Goal: Transaction & Acquisition: Book appointment/travel/reservation

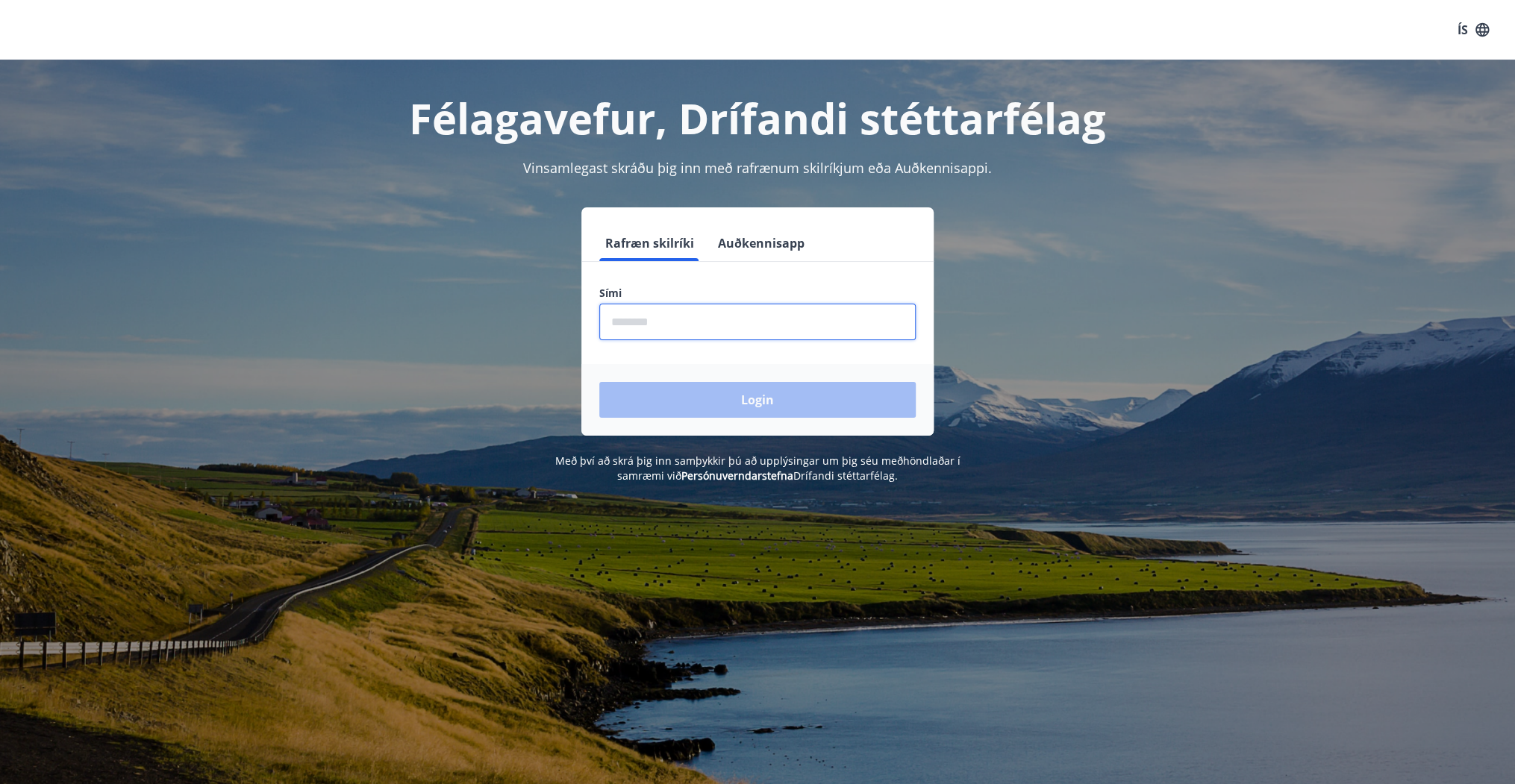
click at [649, 322] on input "phone" at bounding box center [757, 322] width 316 height 37
type input "********"
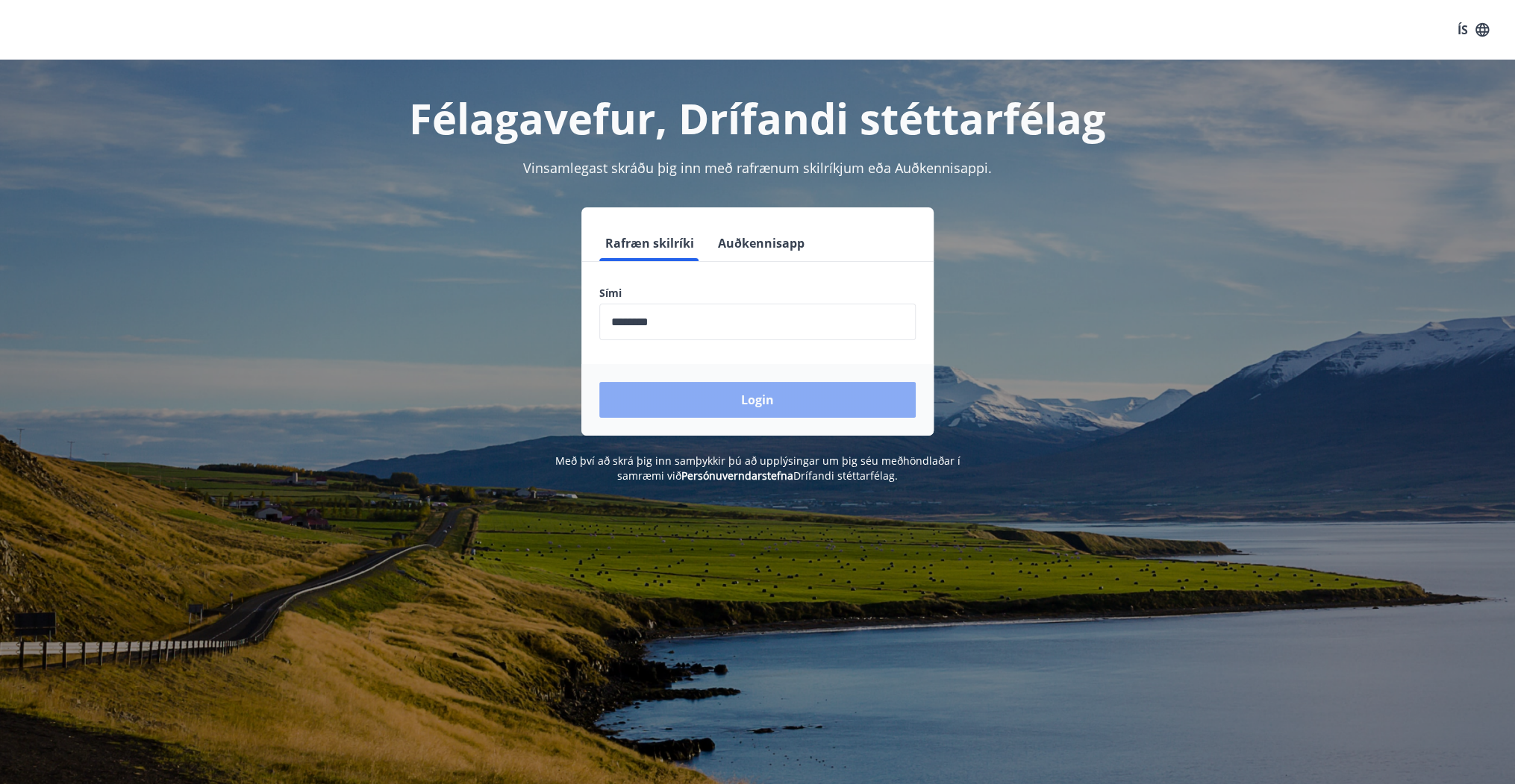
click at [827, 404] on button "Login" at bounding box center [757, 400] width 316 height 36
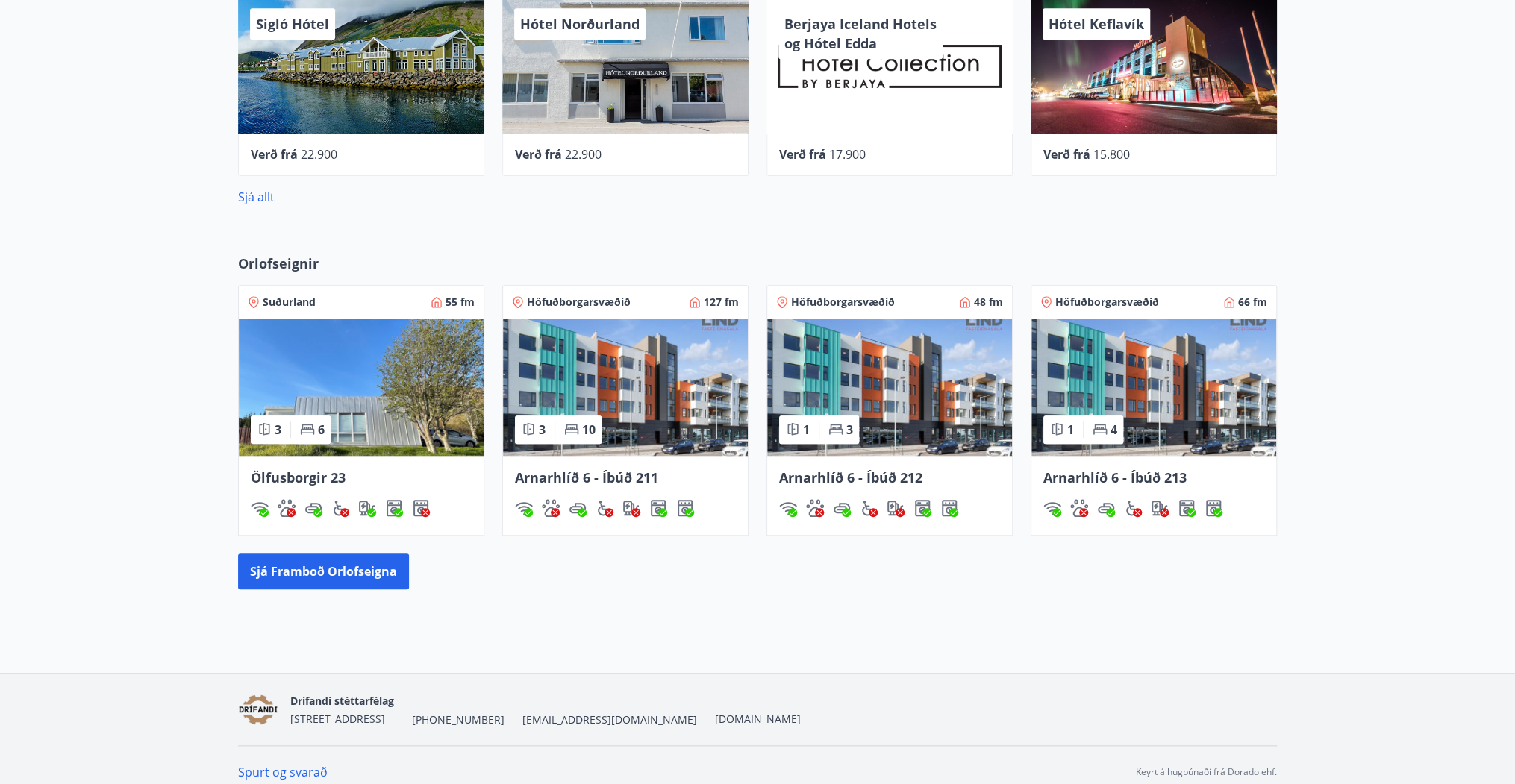
scroll to position [681, 0]
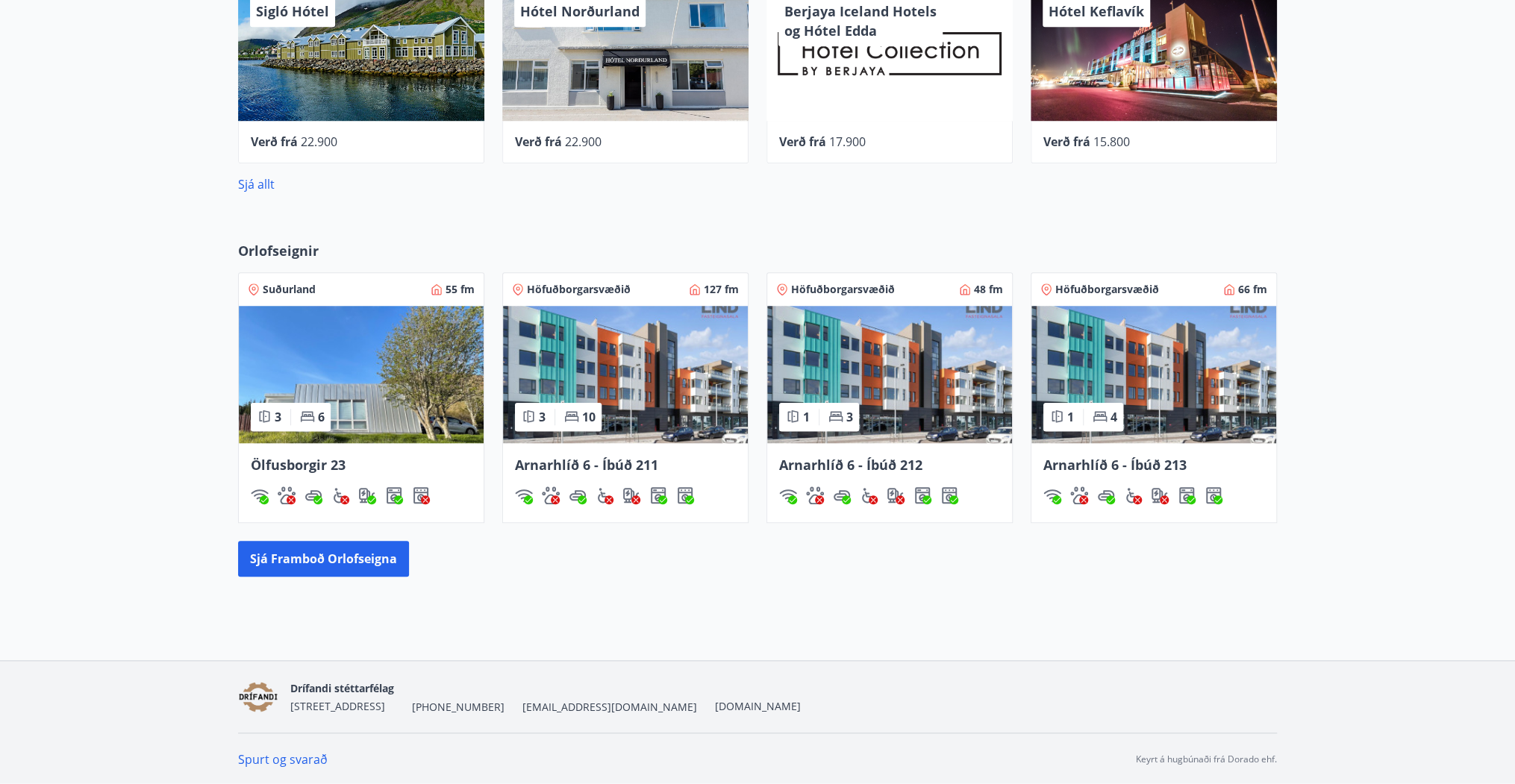
click at [917, 409] on img at bounding box center [889, 374] width 245 height 137
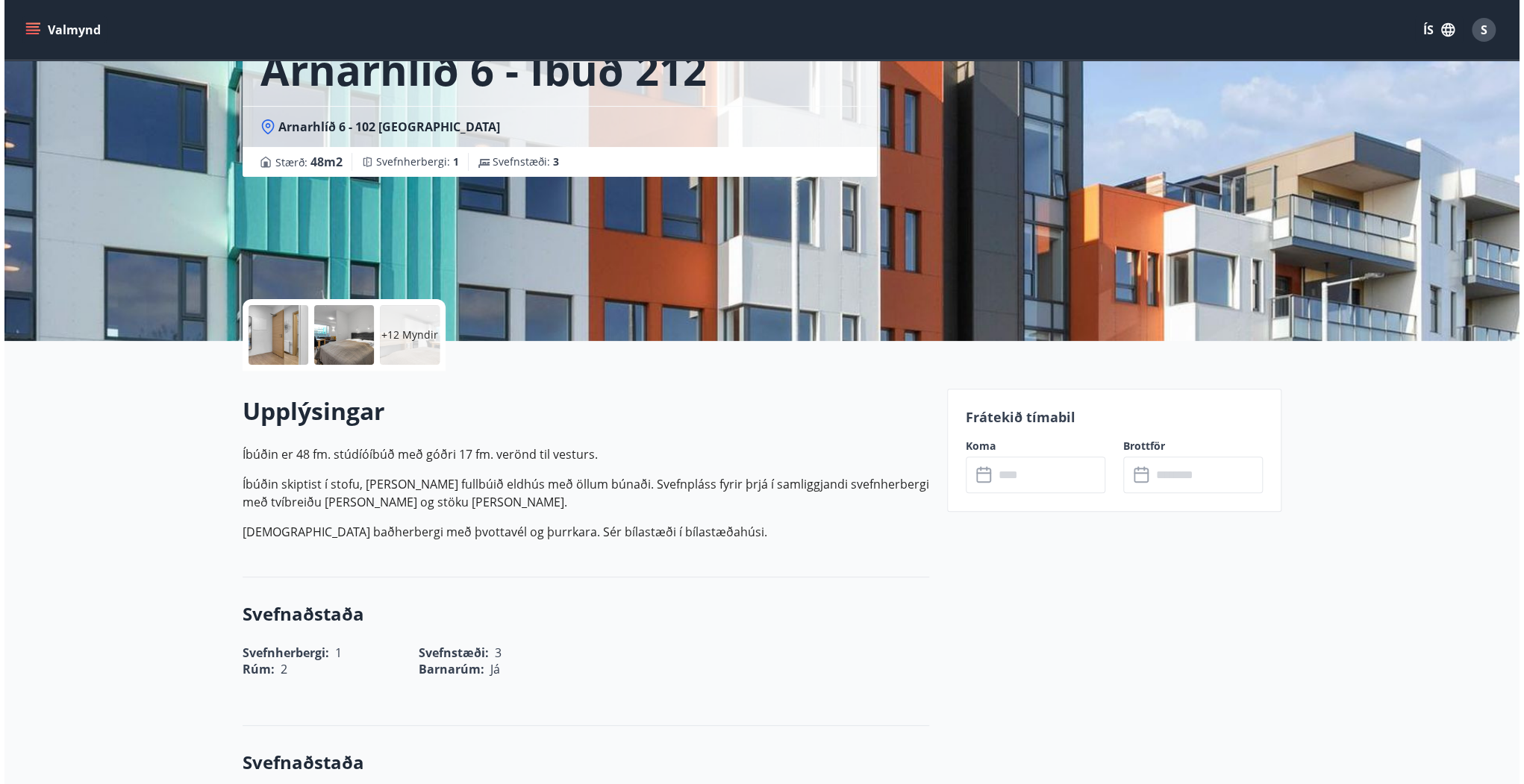
scroll to position [120, 0]
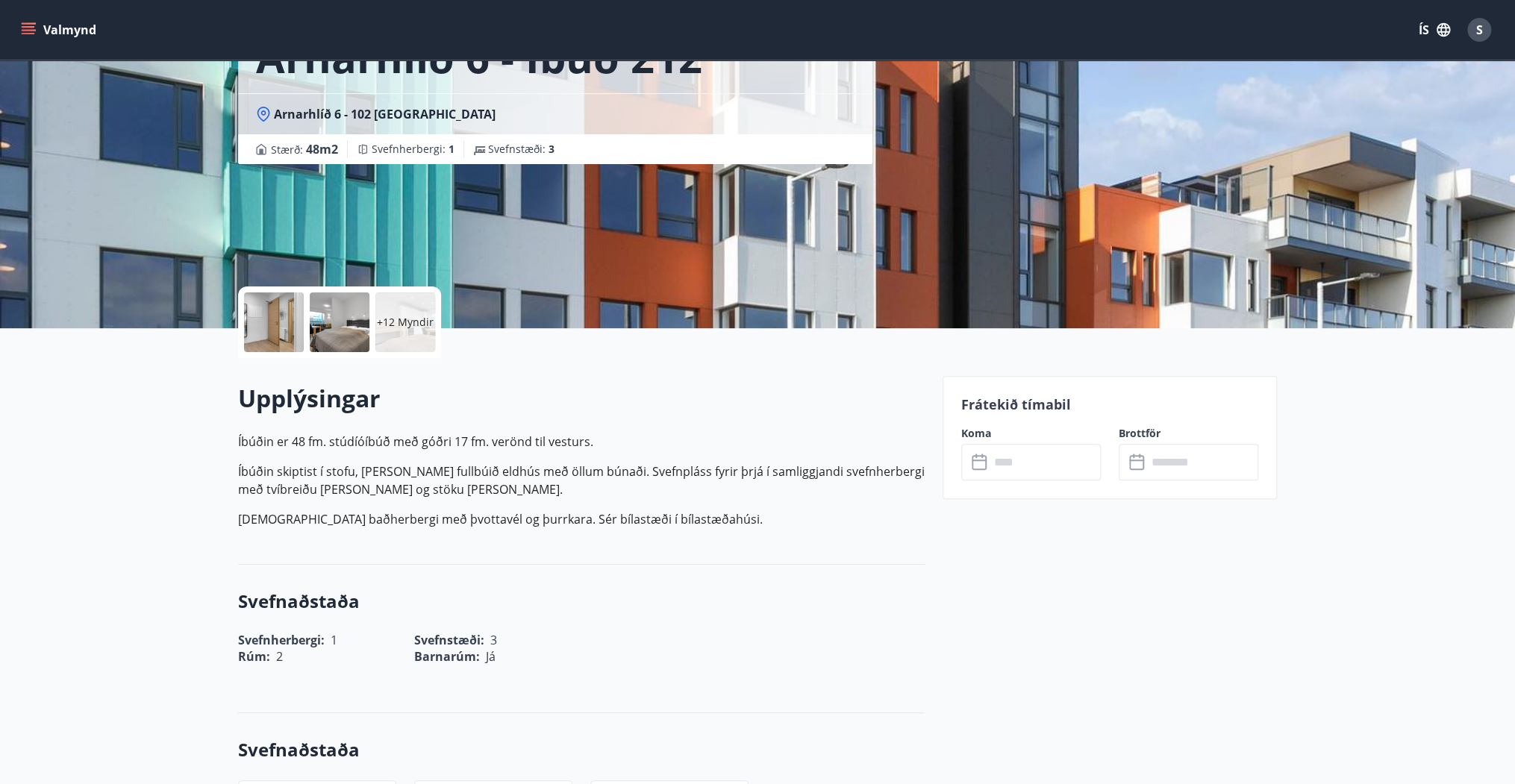
click at [396, 327] on p "+12 Myndir" at bounding box center [405, 322] width 56 height 15
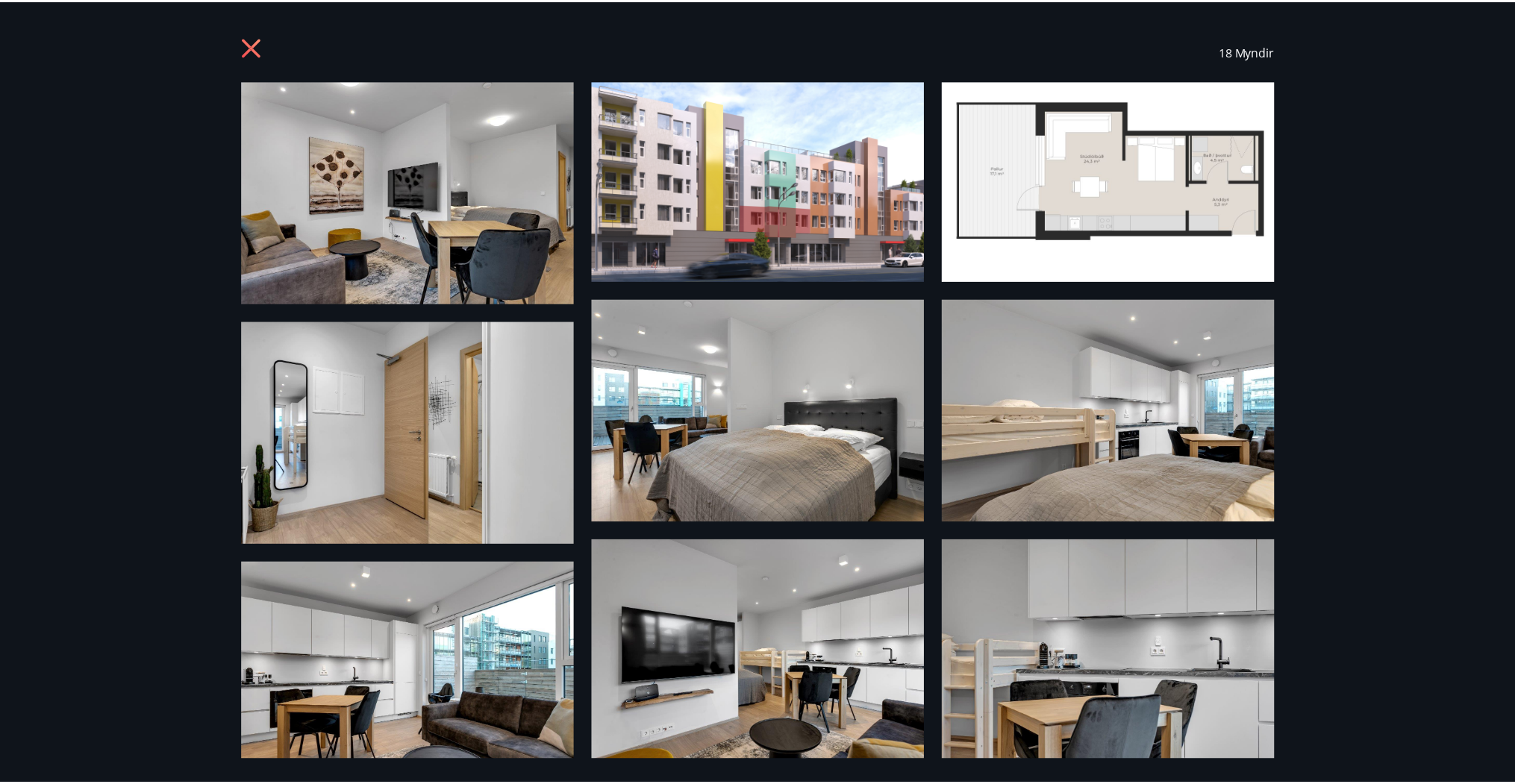
scroll to position [0, 0]
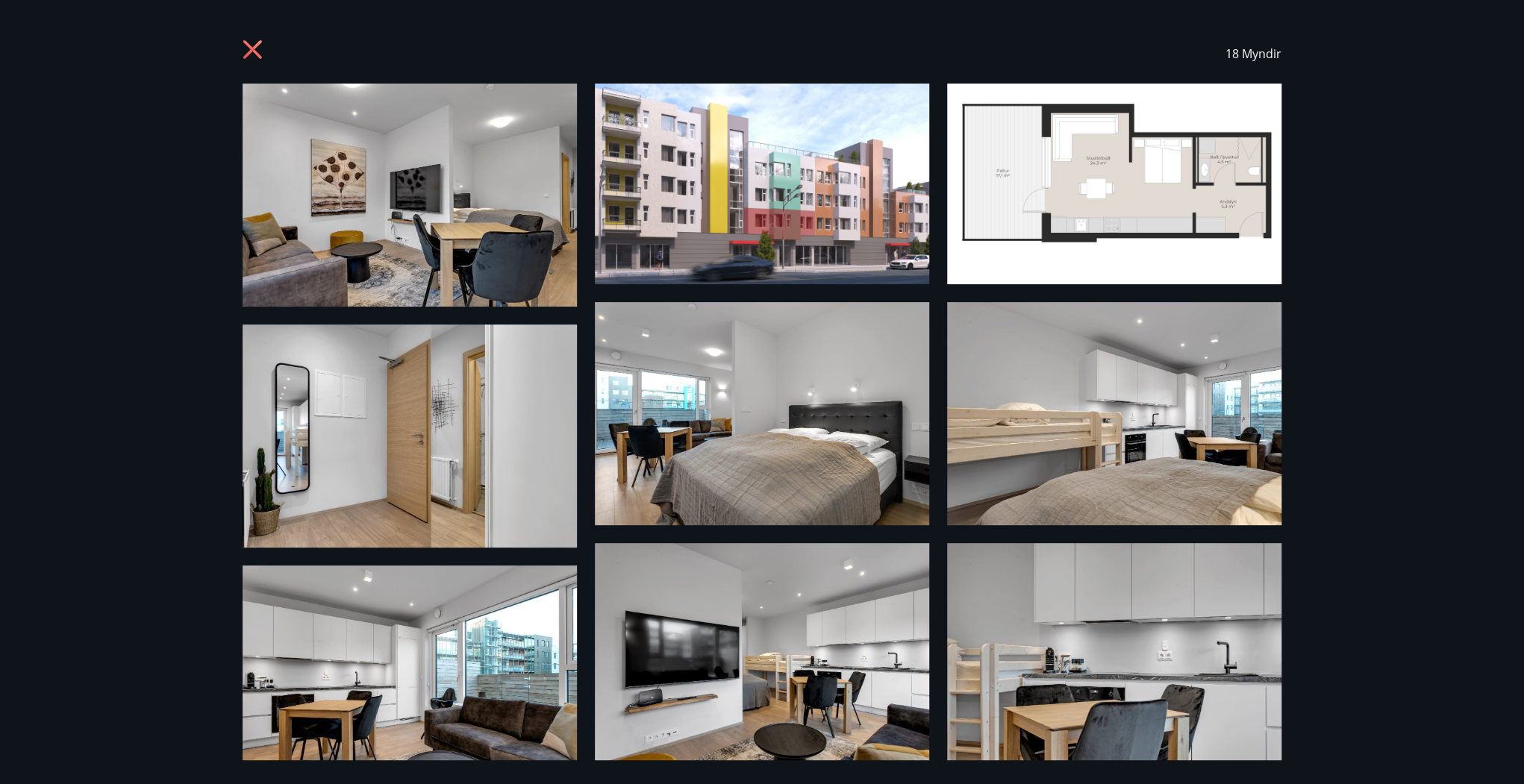
click at [254, 53] on icon at bounding box center [252, 49] width 18 height 18
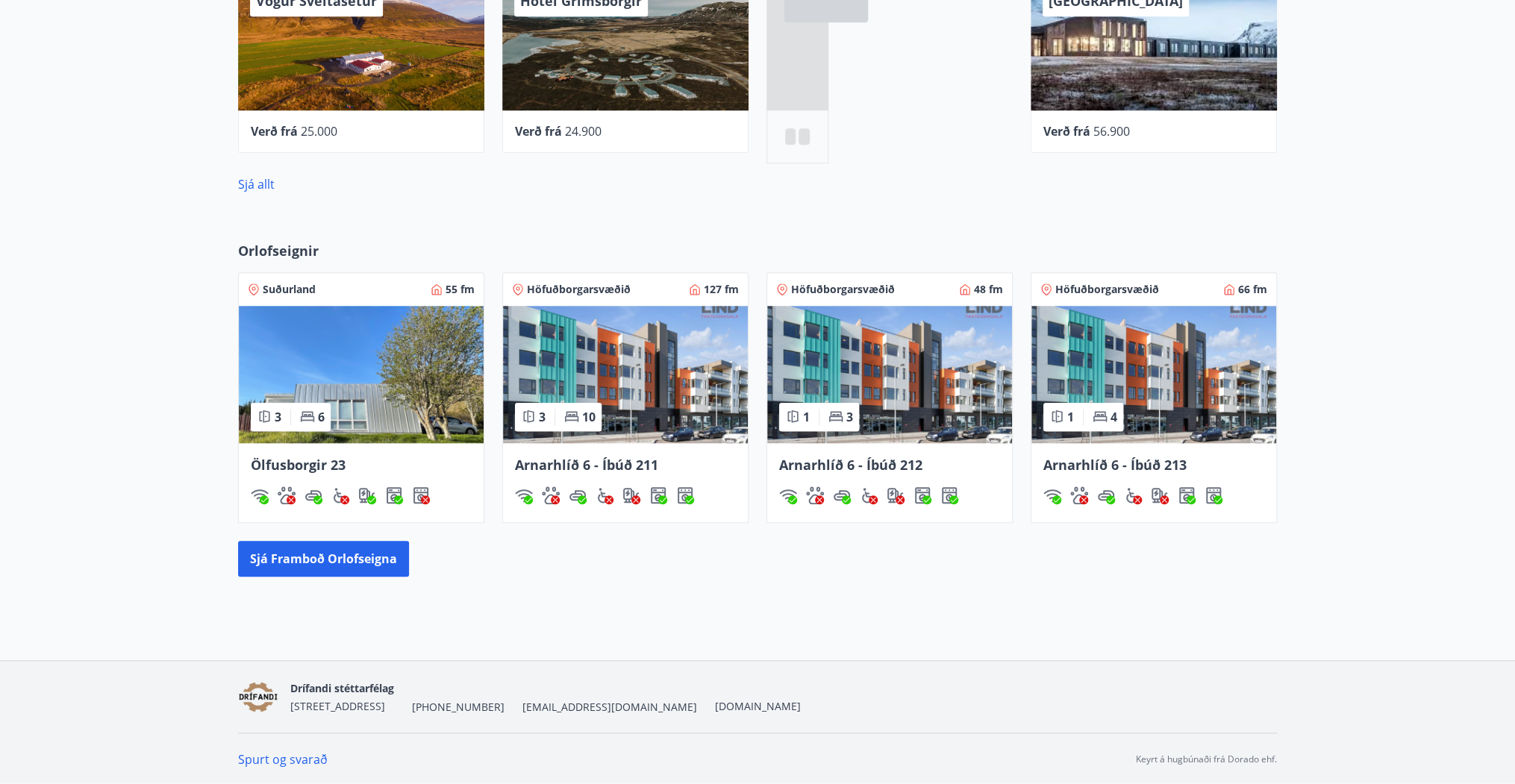
scroll to position [681, 0]
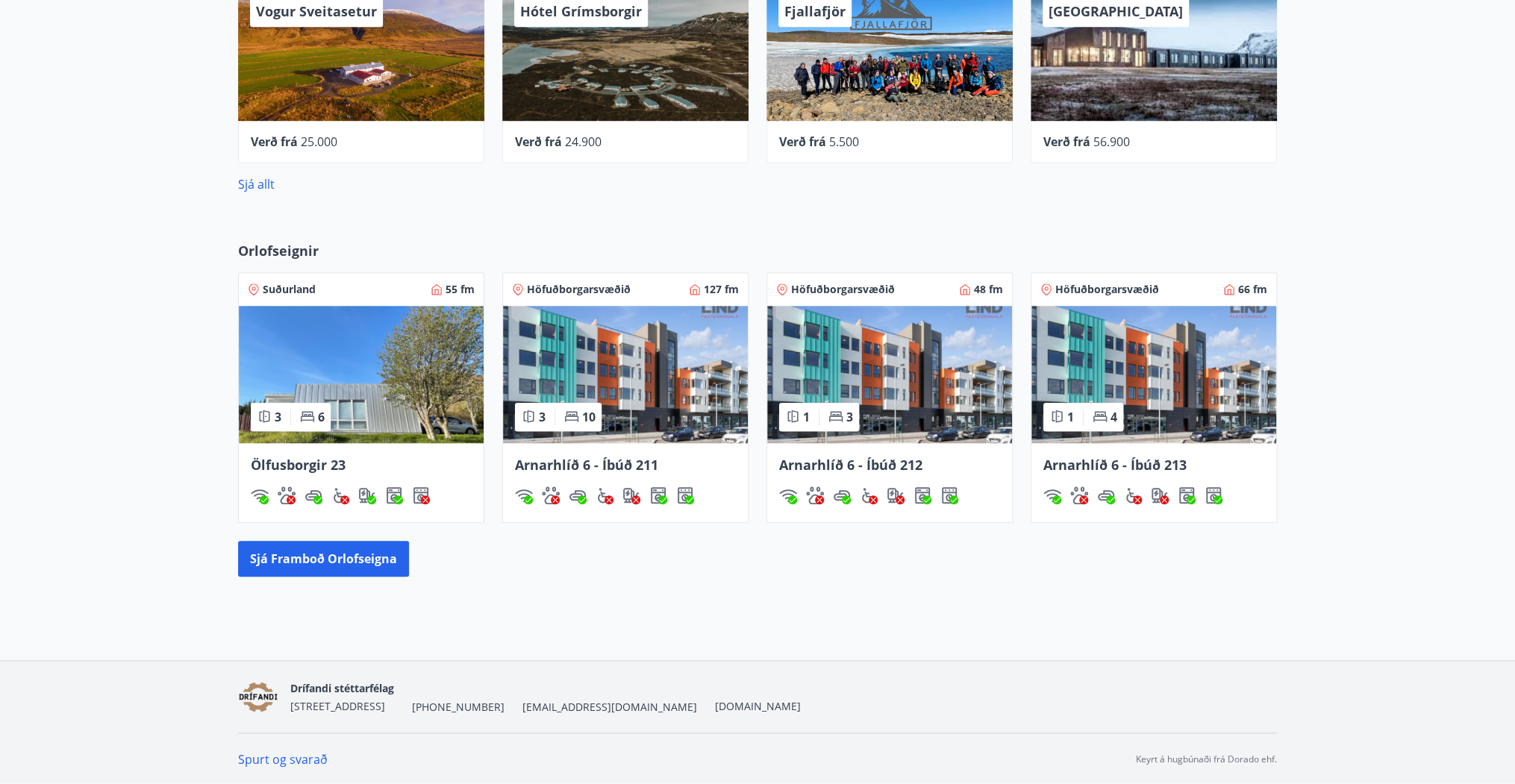
click at [1171, 421] on img at bounding box center [1154, 374] width 245 height 137
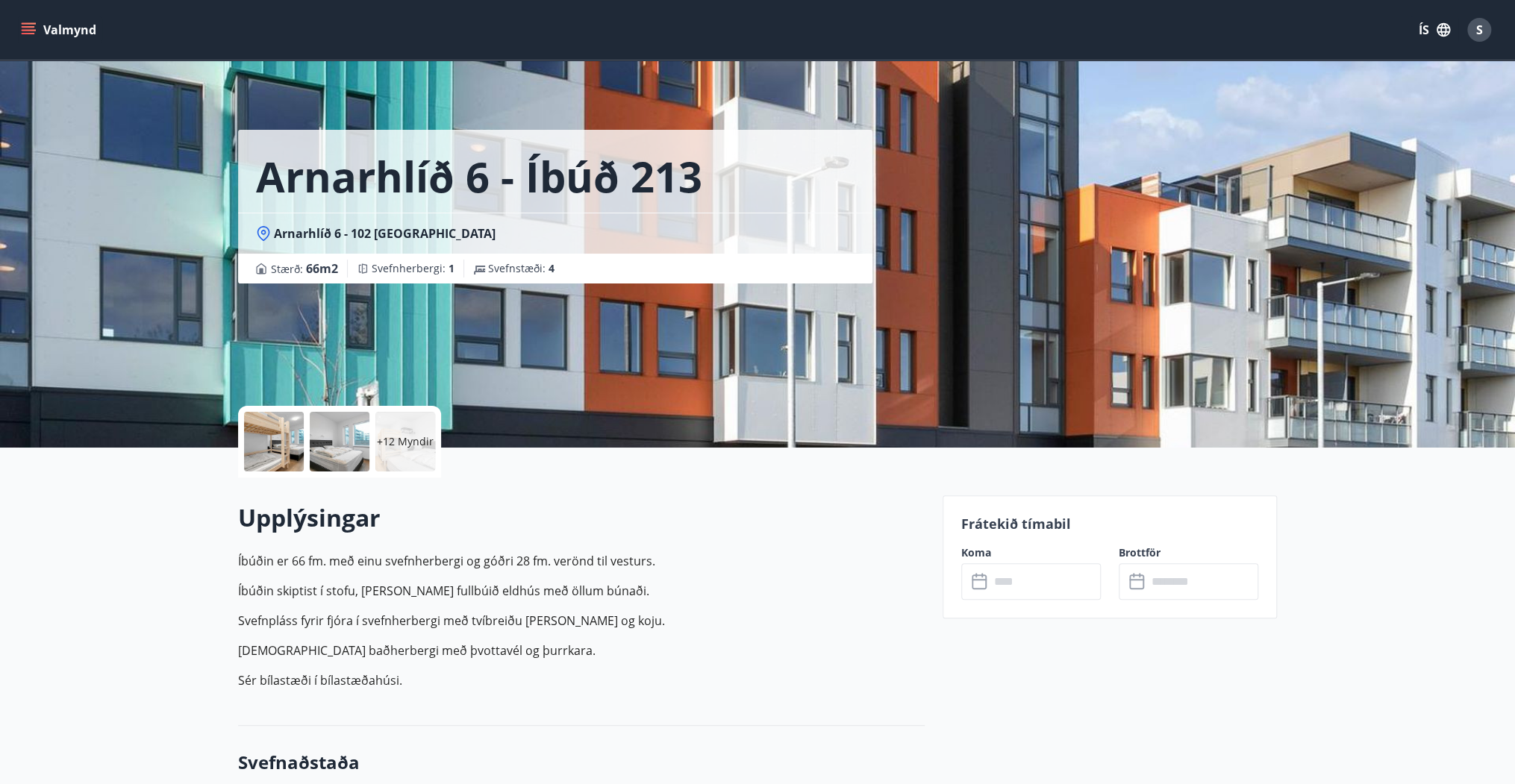
click at [405, 437] on p "+12 Myndir" at bounding box center [405, 441] width 56 height 15
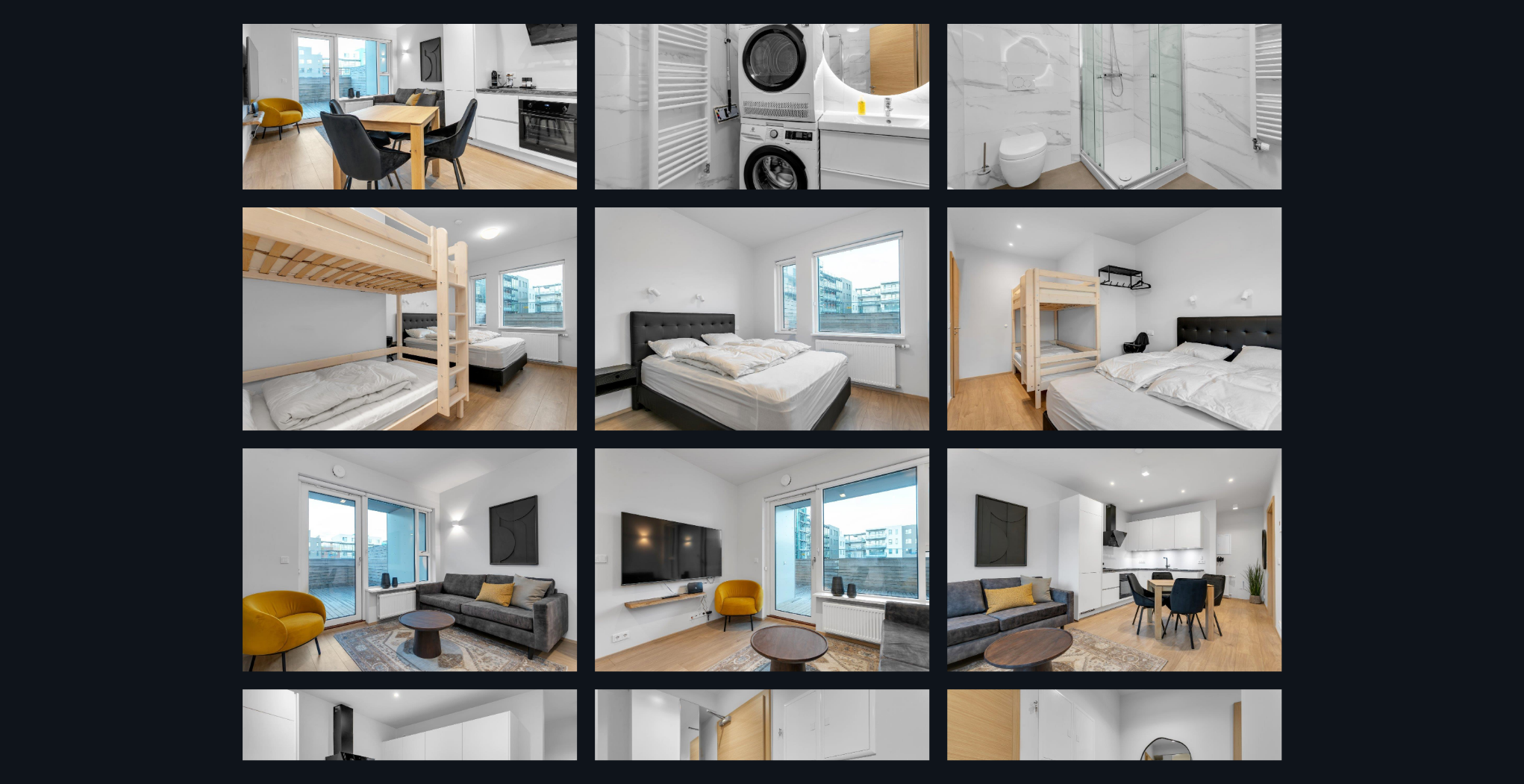
scroll to position [179, 0]
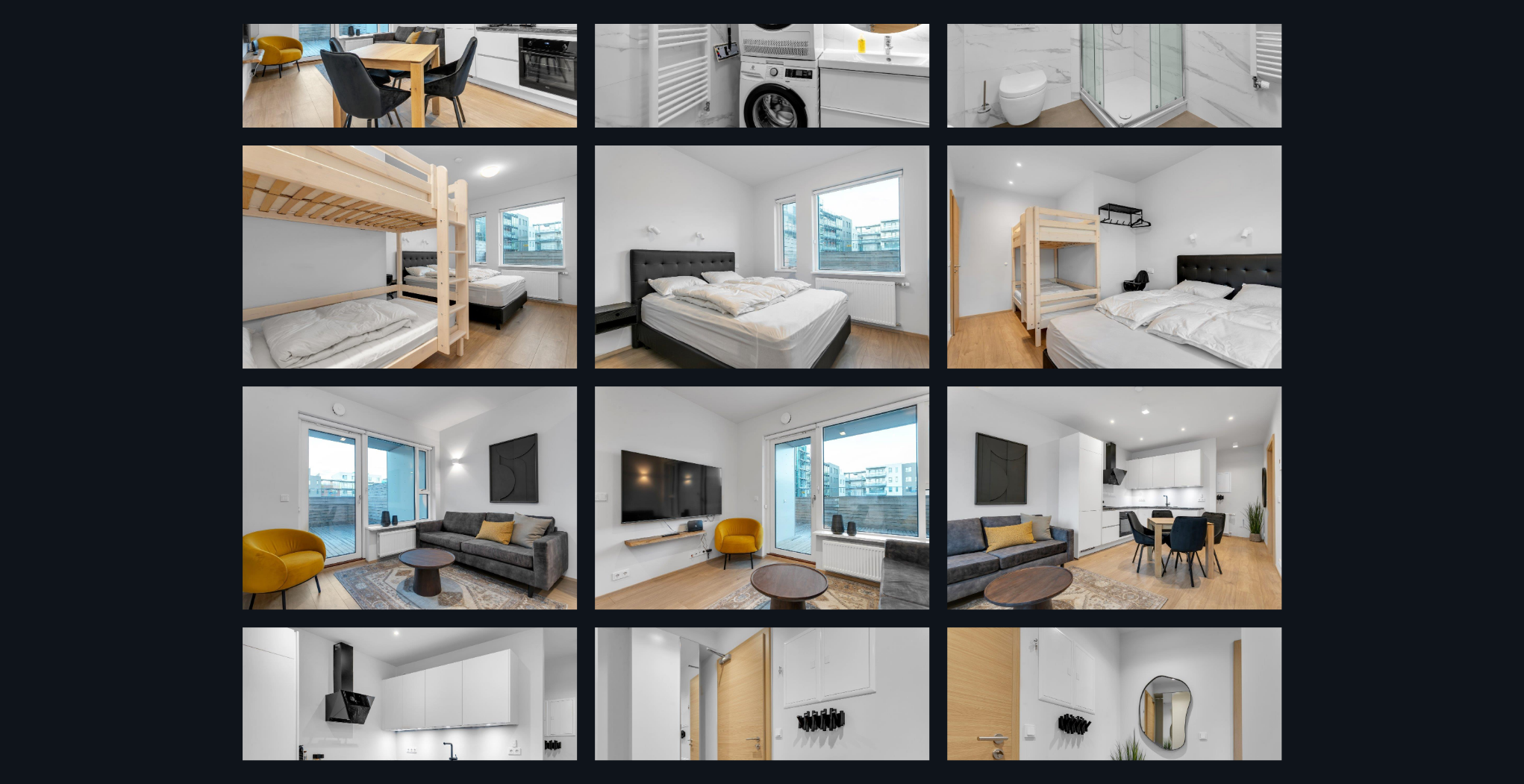
click at [1110, 332] on img at bounding box center [1114, 257] width 335 height 223
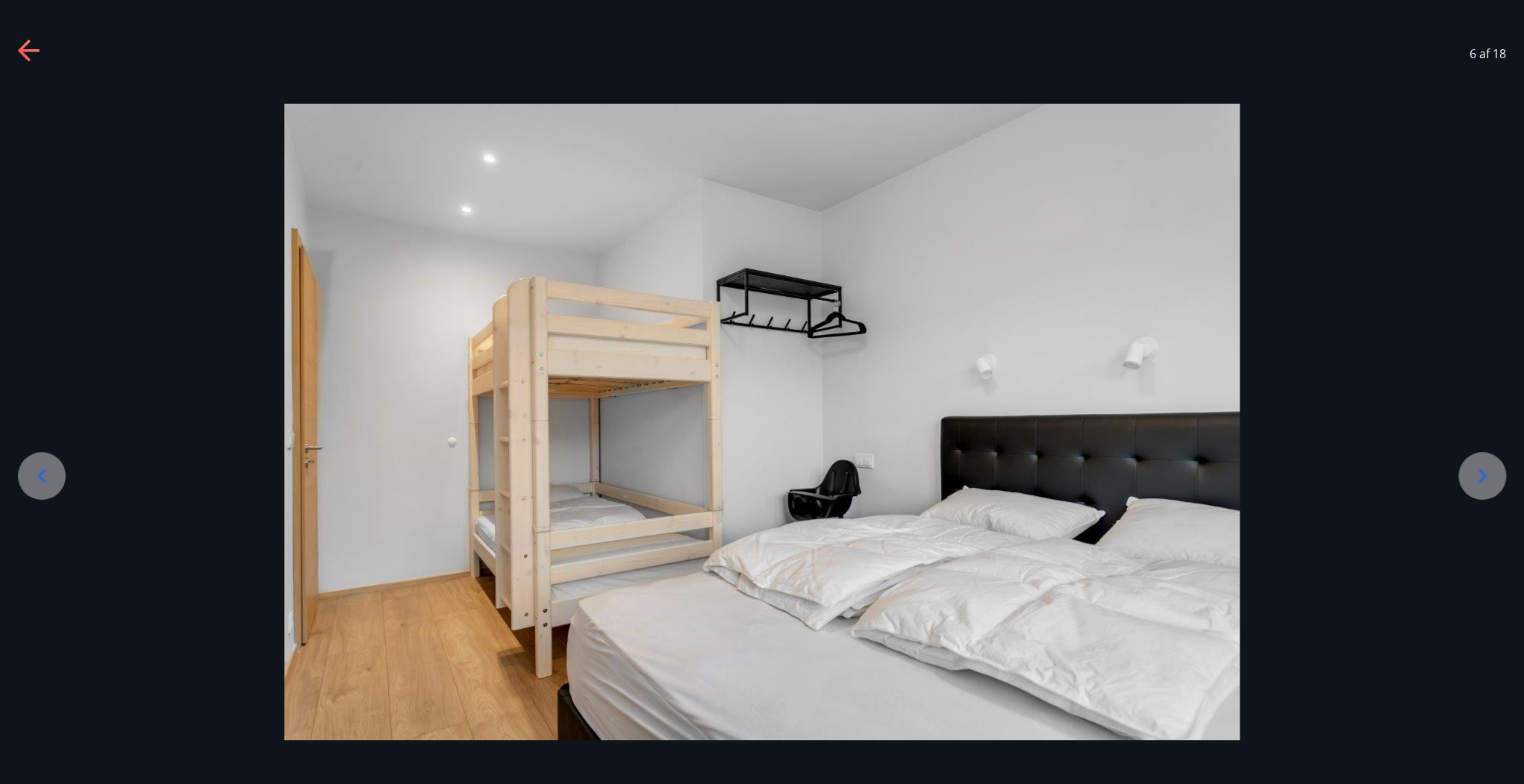
click at [30, 49] on icon at bounding box center [29, 52] width 24 height 24
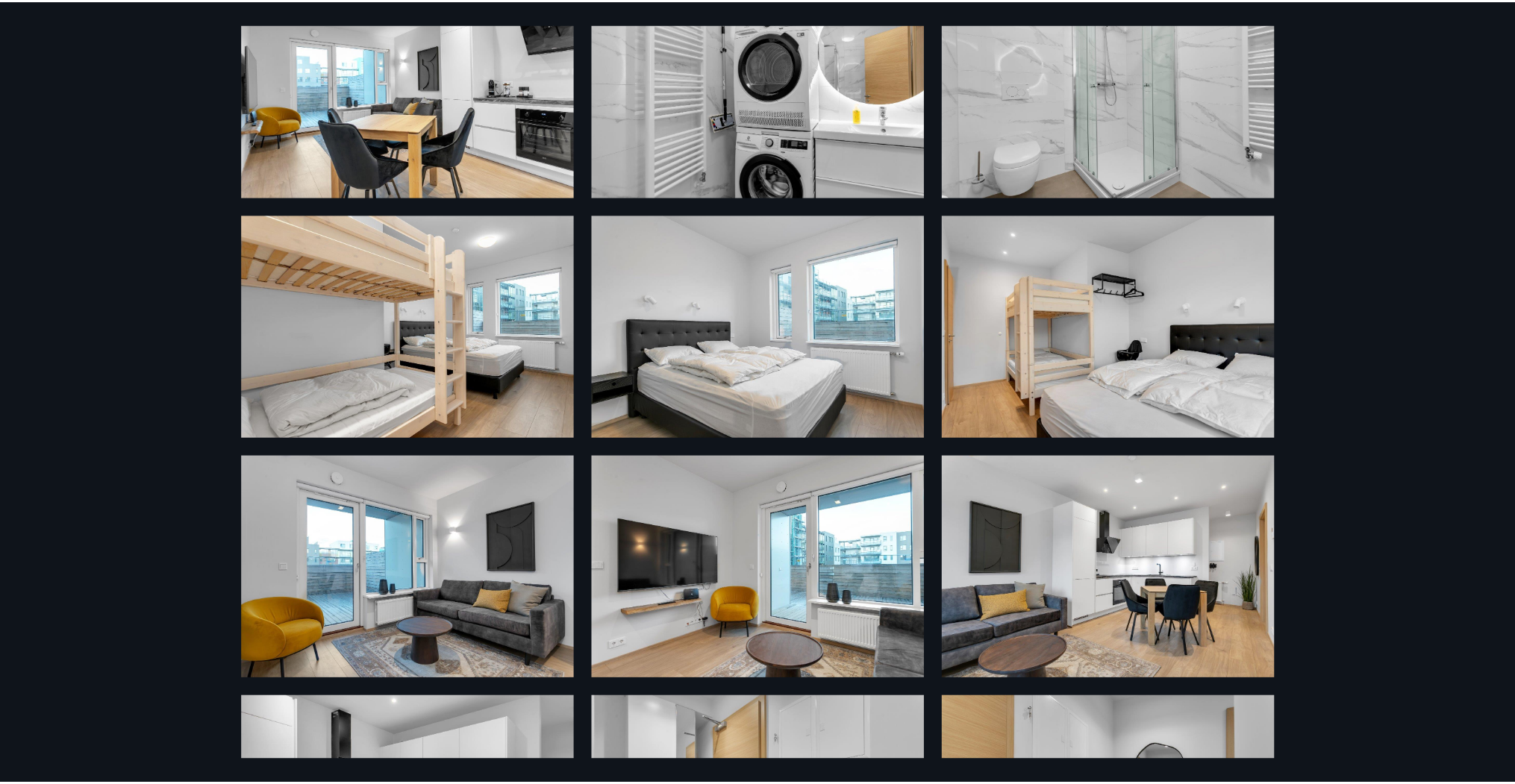
scroll to position [0, 0]
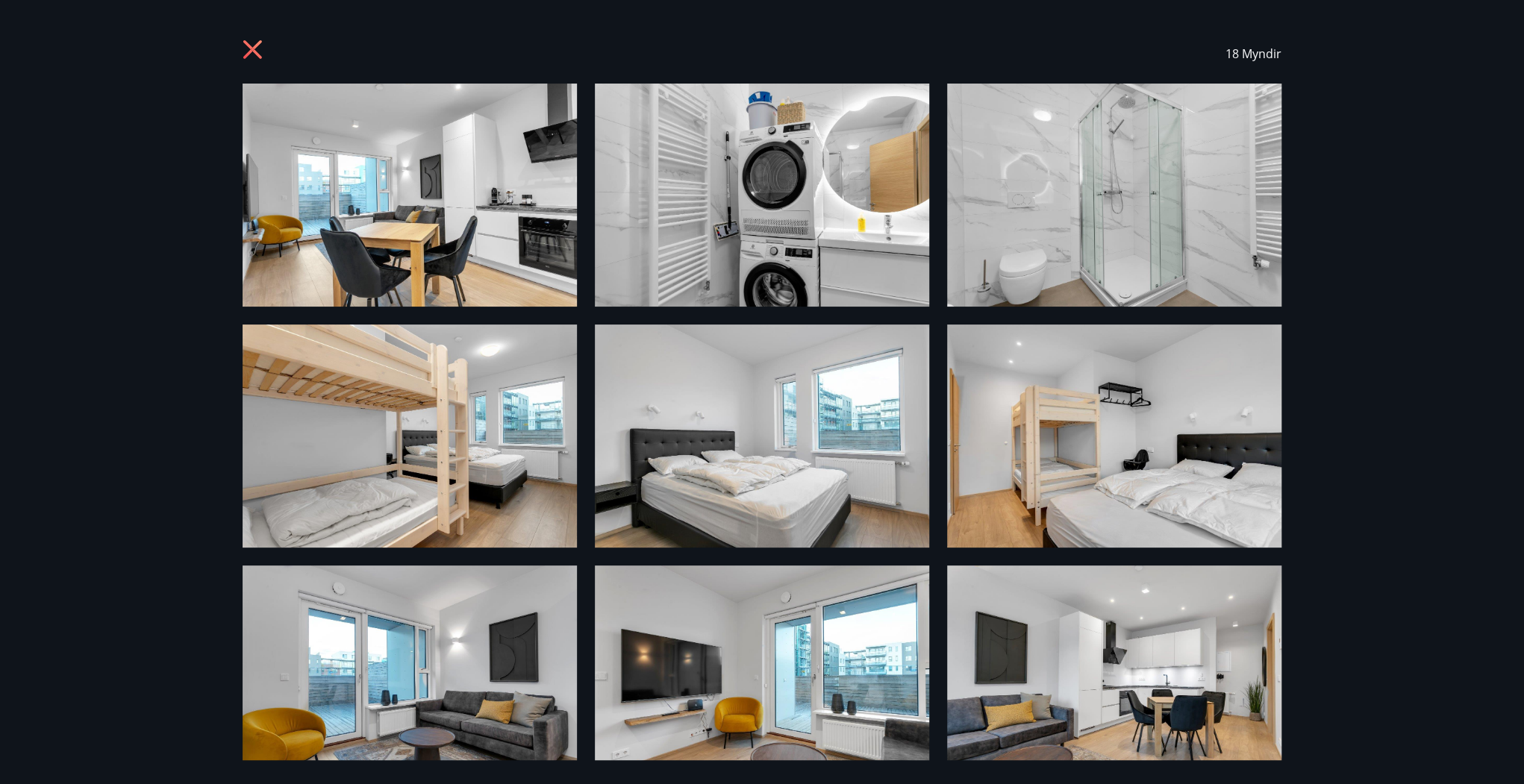
click at [250, 53] on icon at bounding box center [252, 49] width 18 height 18
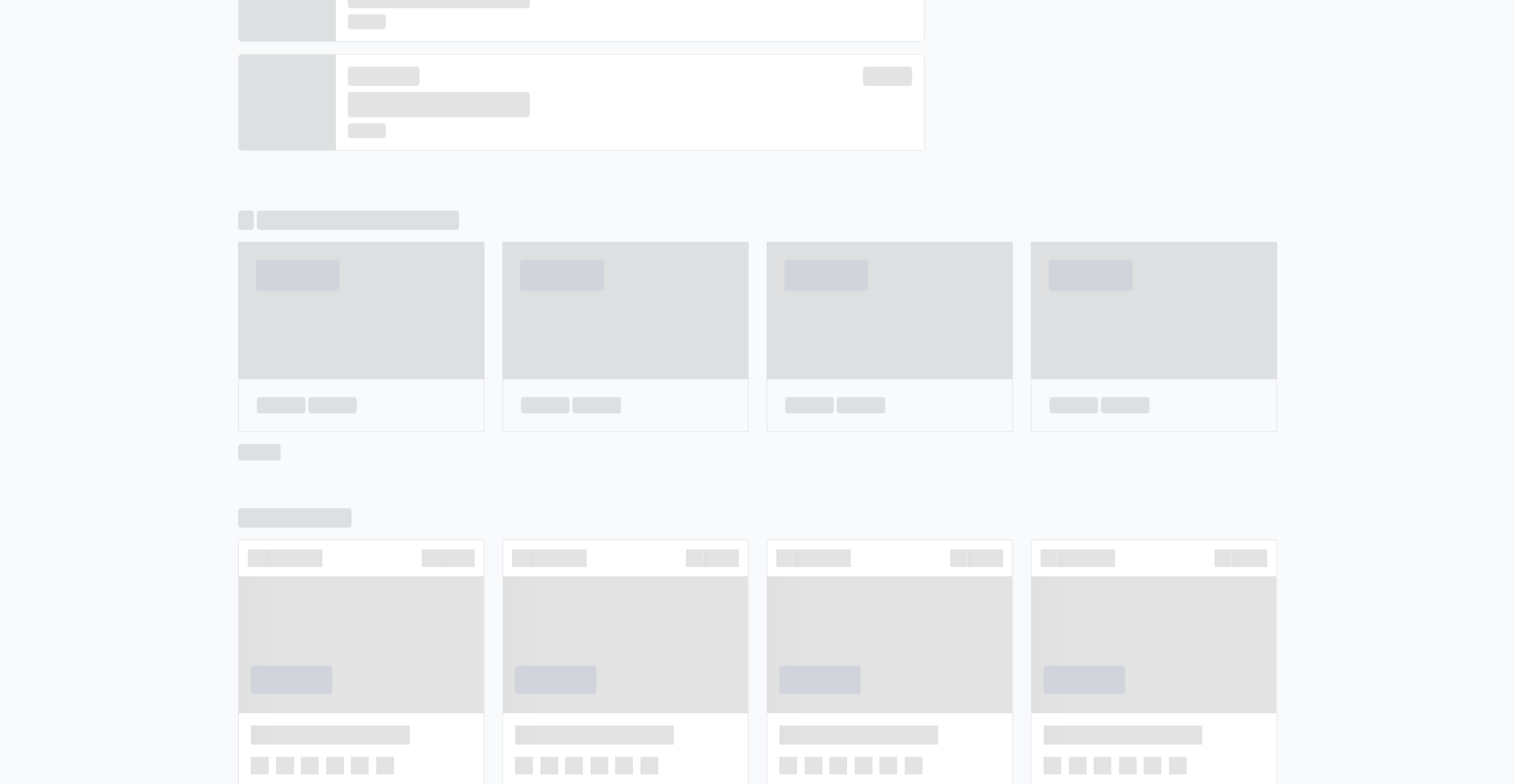
scroll to position [692, 0]
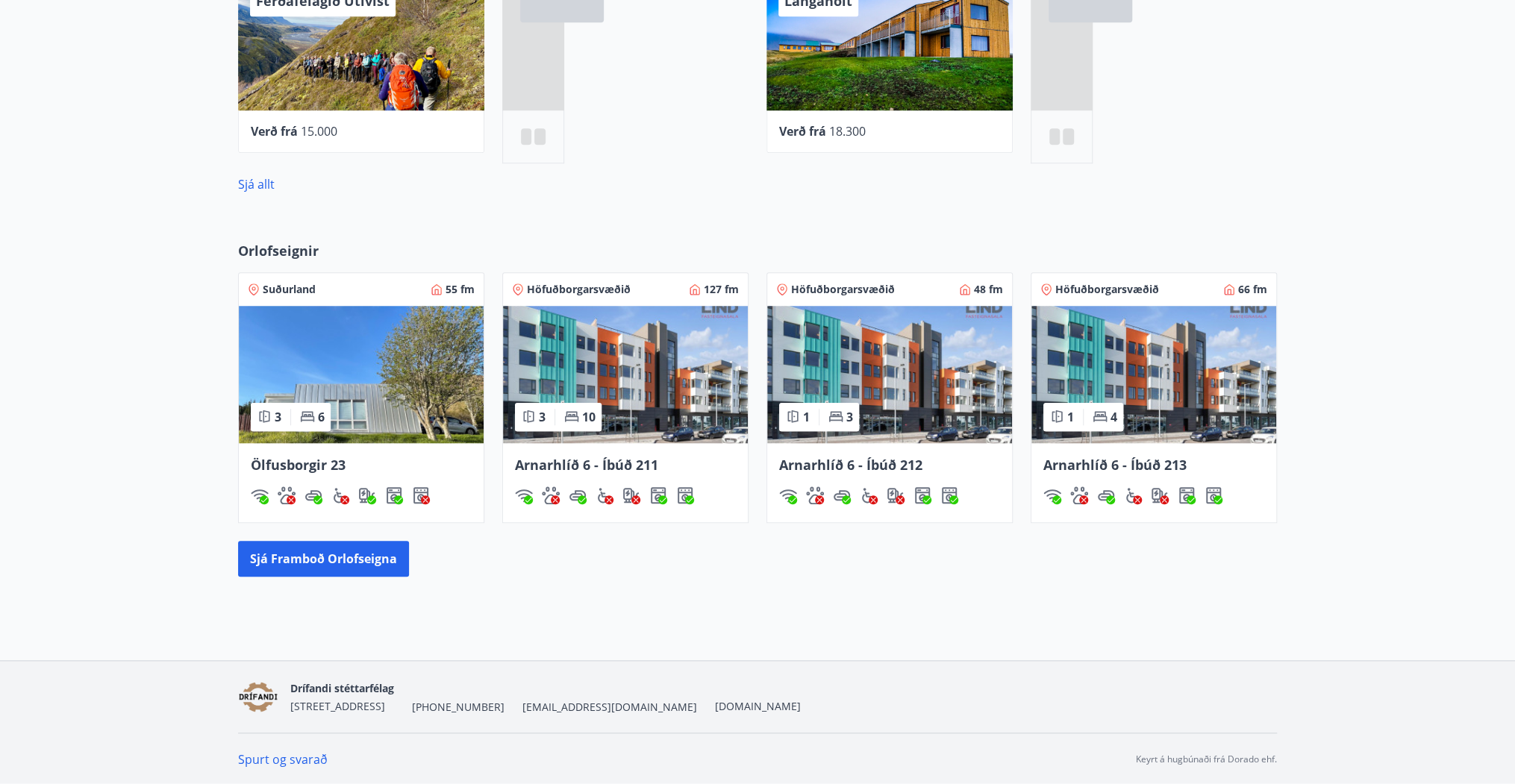
click at [643, 427] on img at bounding box center [626, 374] width 245 height 137
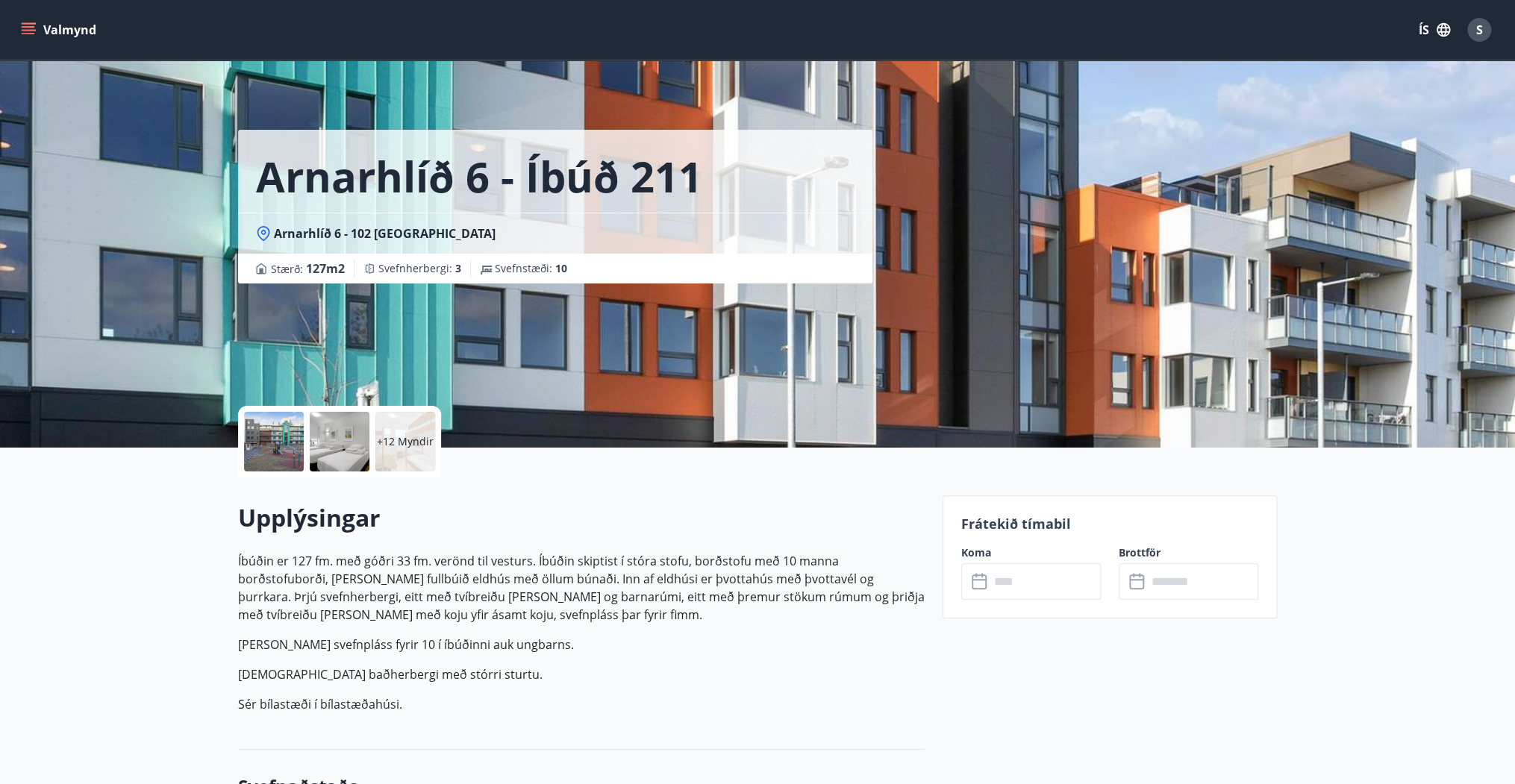
click at [415, 436] on p "+12 Myndir" at bounding box center [405, 441] width 56 height 15
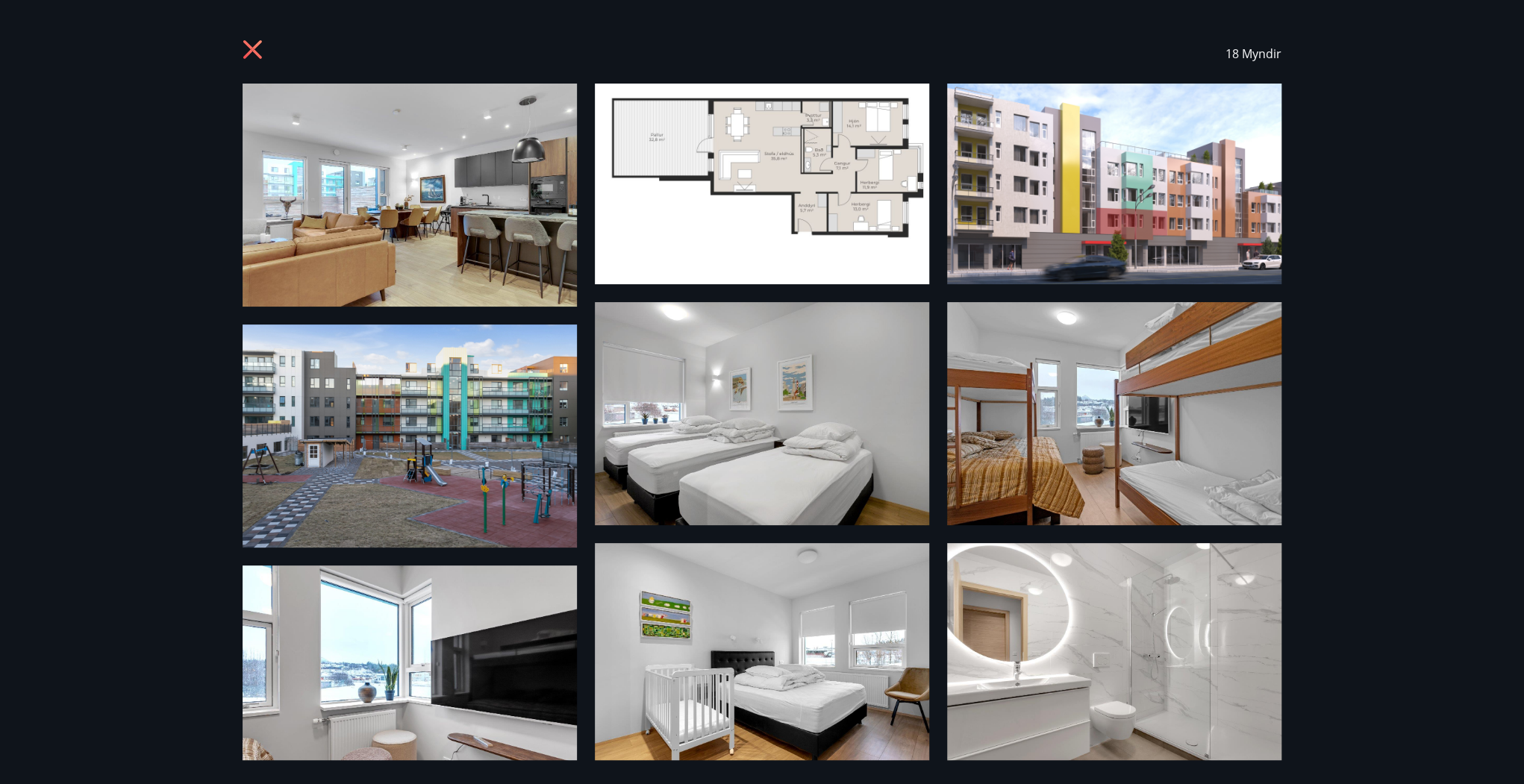
click at [259, 46] on icon at bounding box center [254, 52] width 24 height 24
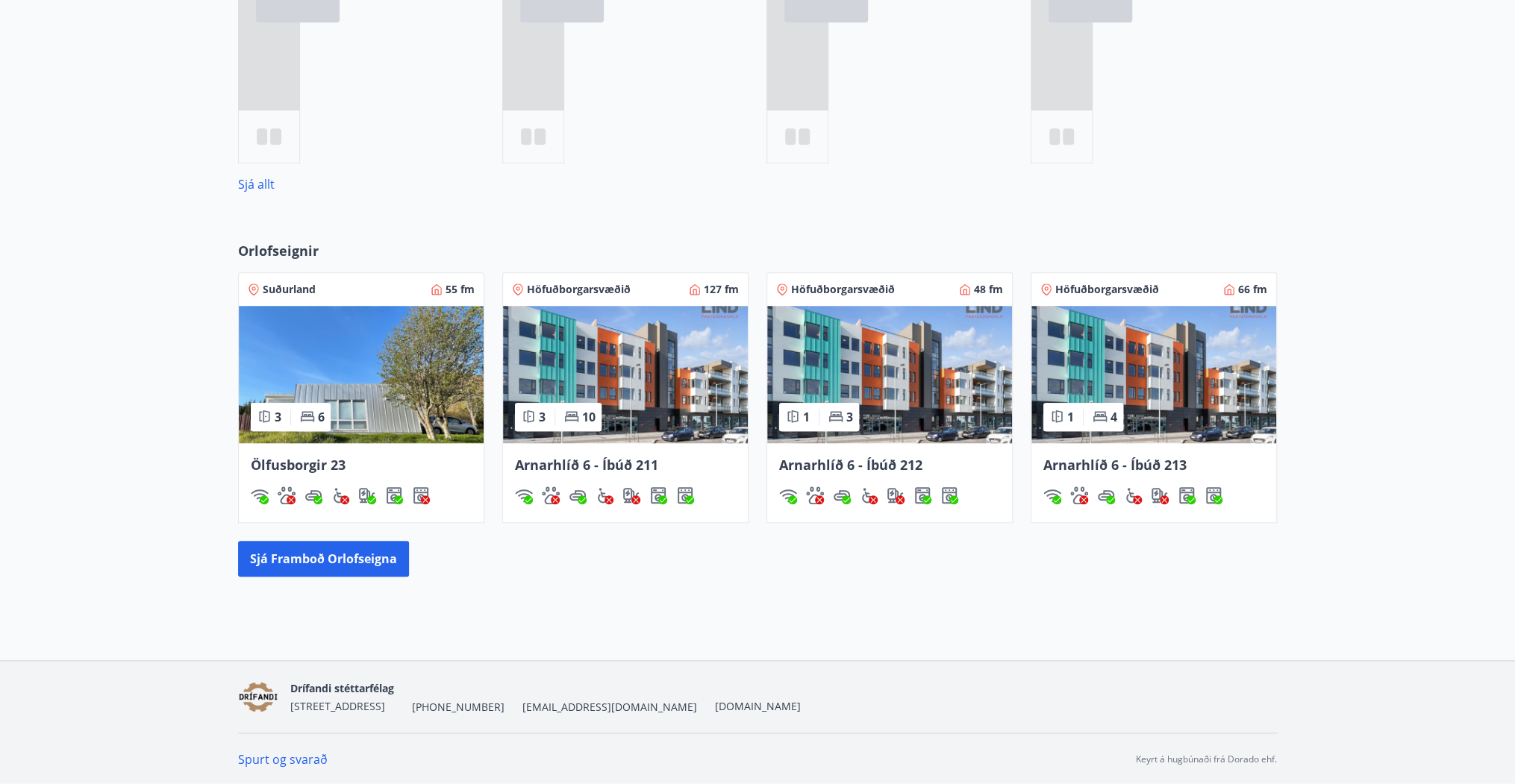
scroll to position [681, 0]
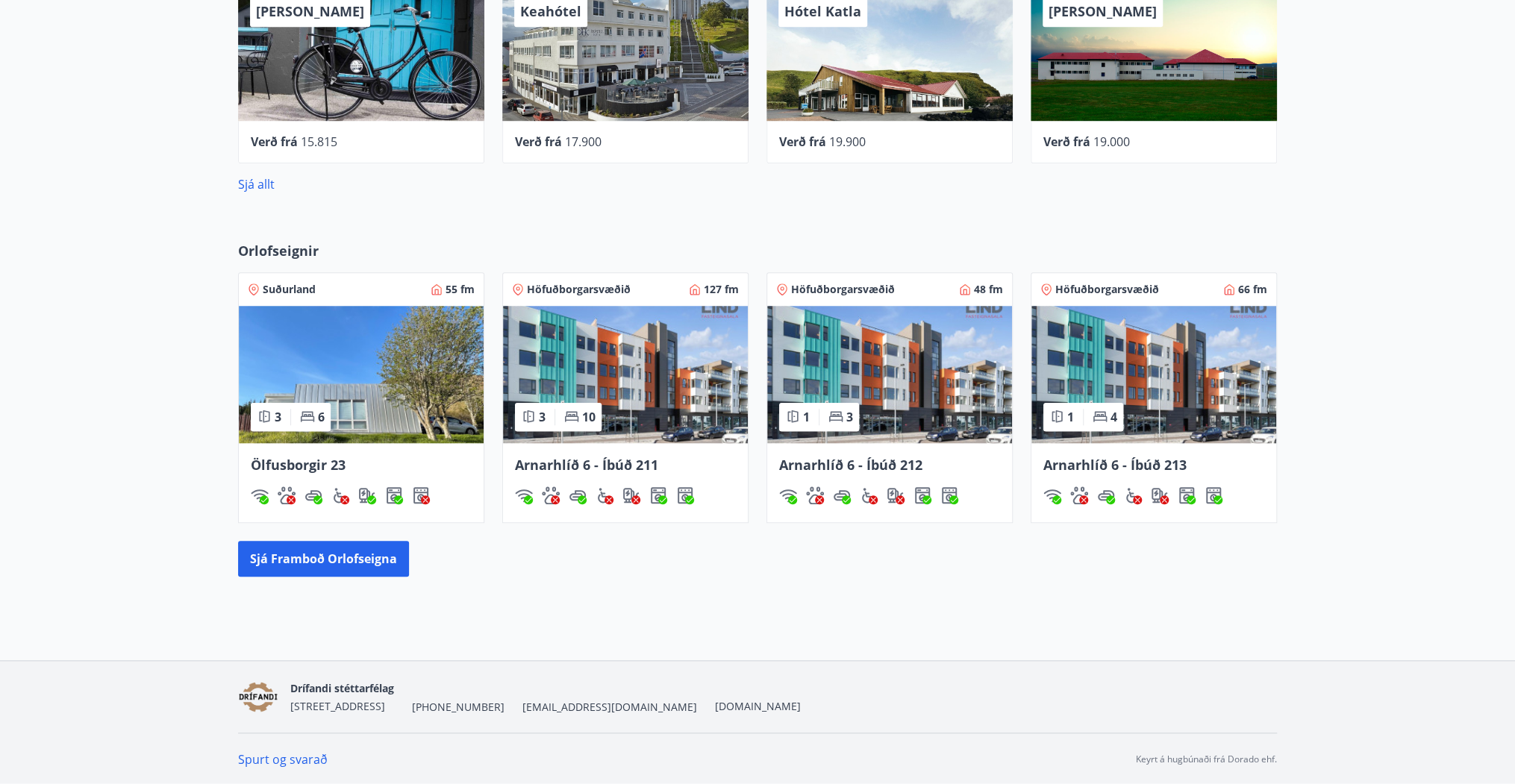
click at [849, 364] on img at bounding box center [889, 374] width 245 height 137
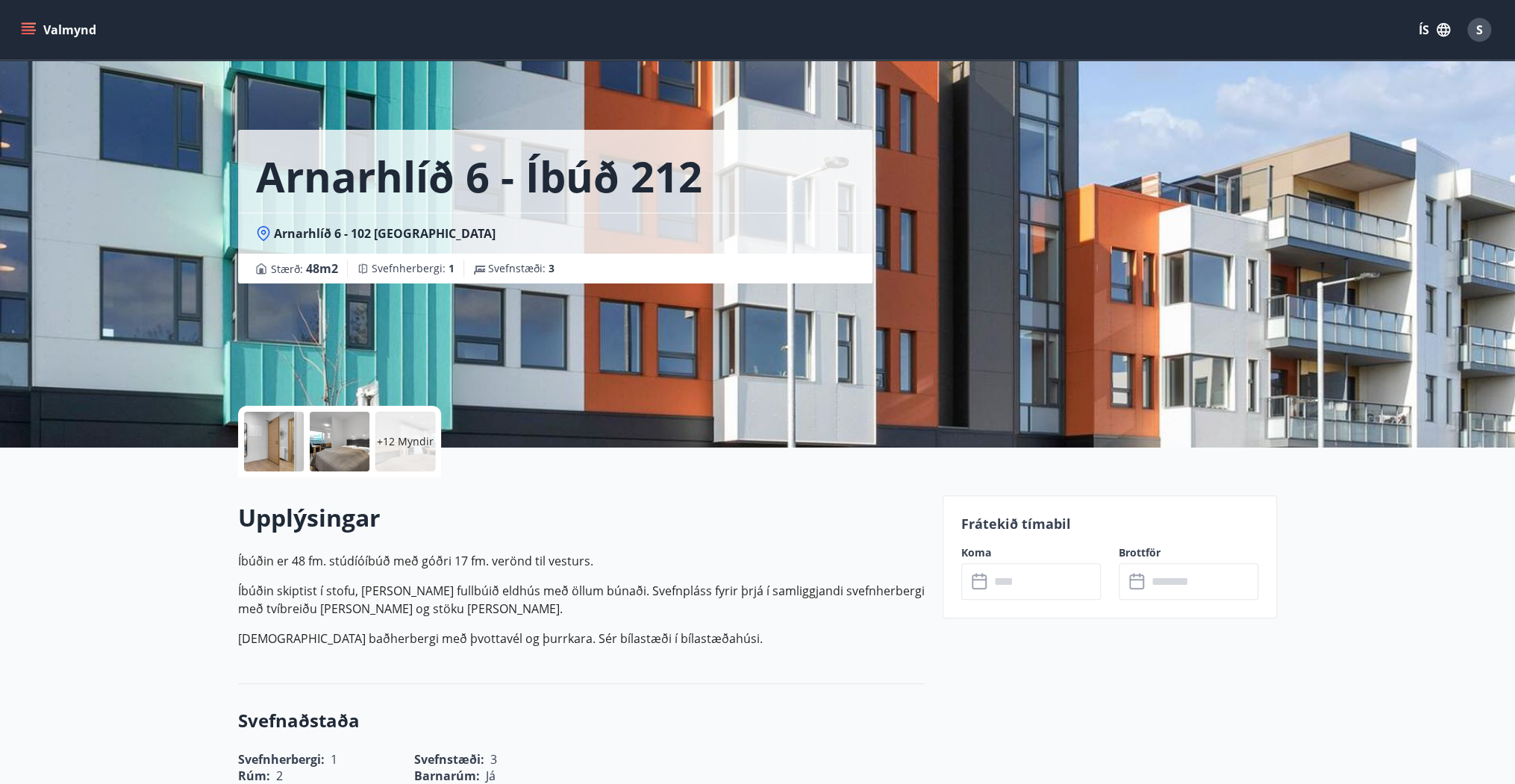
click at [1020, 579] on input "text" at bounding box center [1045, 582] width 111 height 37
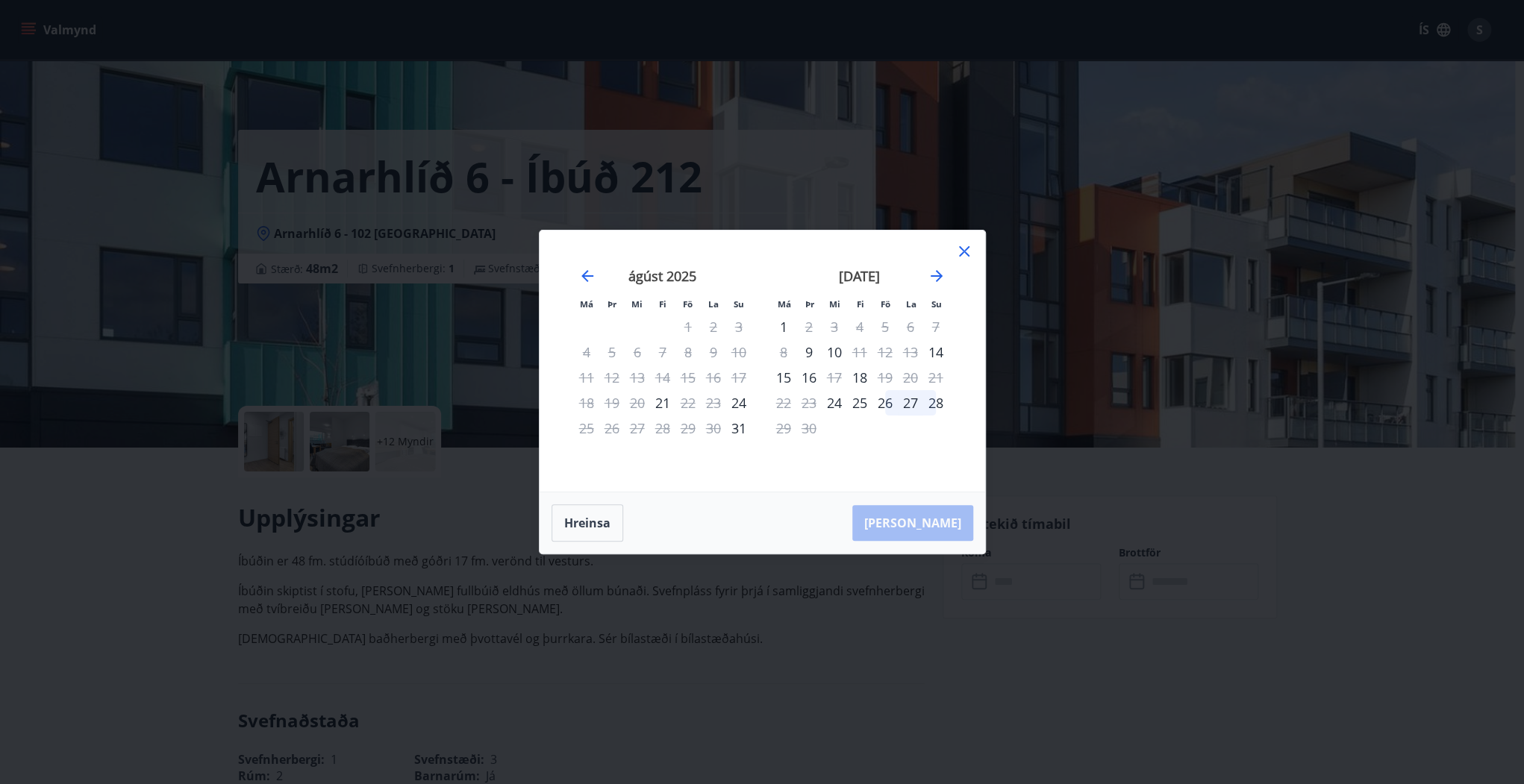
click at [964, 245] on icon at bounding box center [964, 251] width 18 height 18
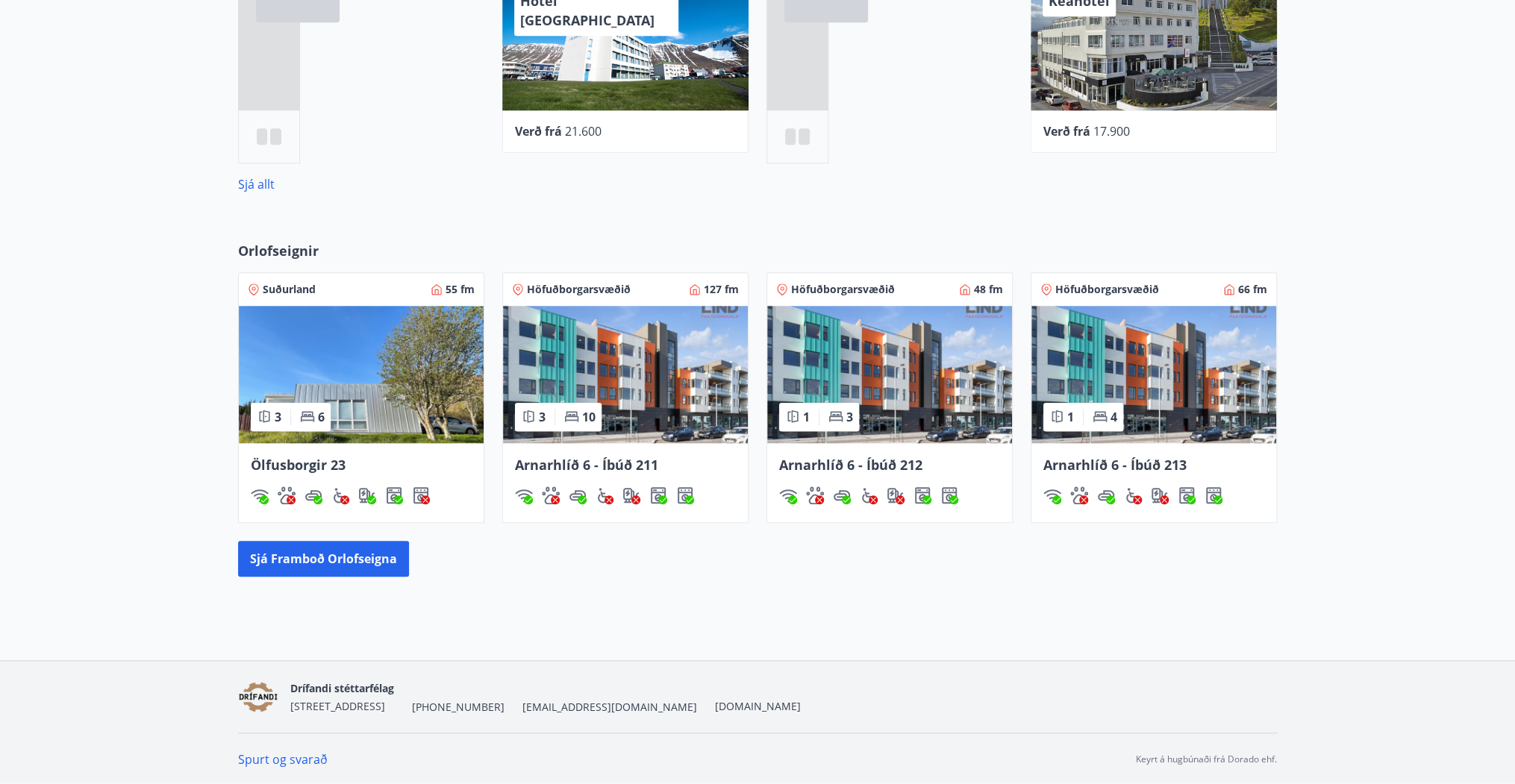
scroll to position [681, 0]
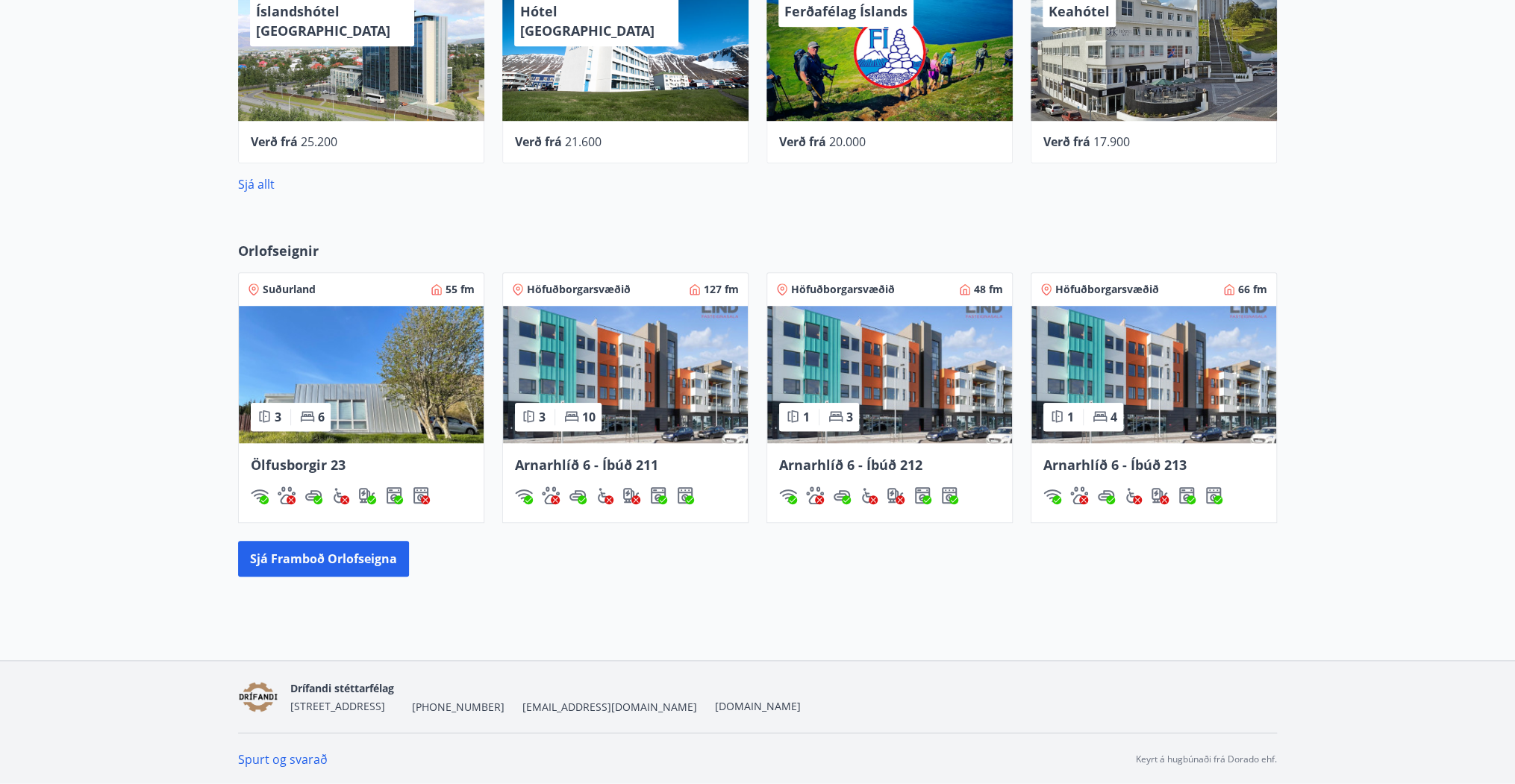
click at [1212, 378] on img at bounding box center [1154, 374] width 245 height 137
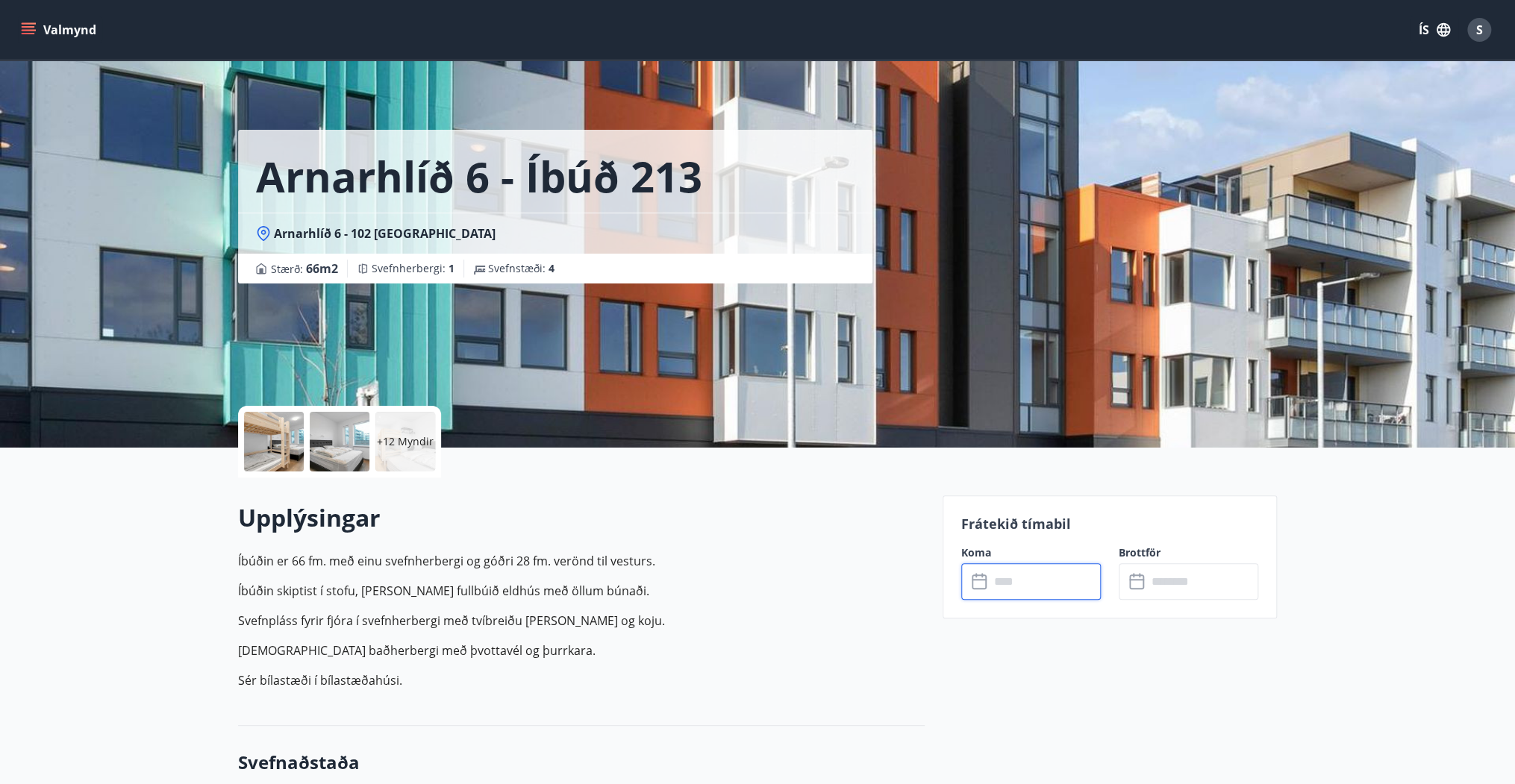
click at [1029, 585] on input "text" at bounding box center [1045, 582] width 111 height 37
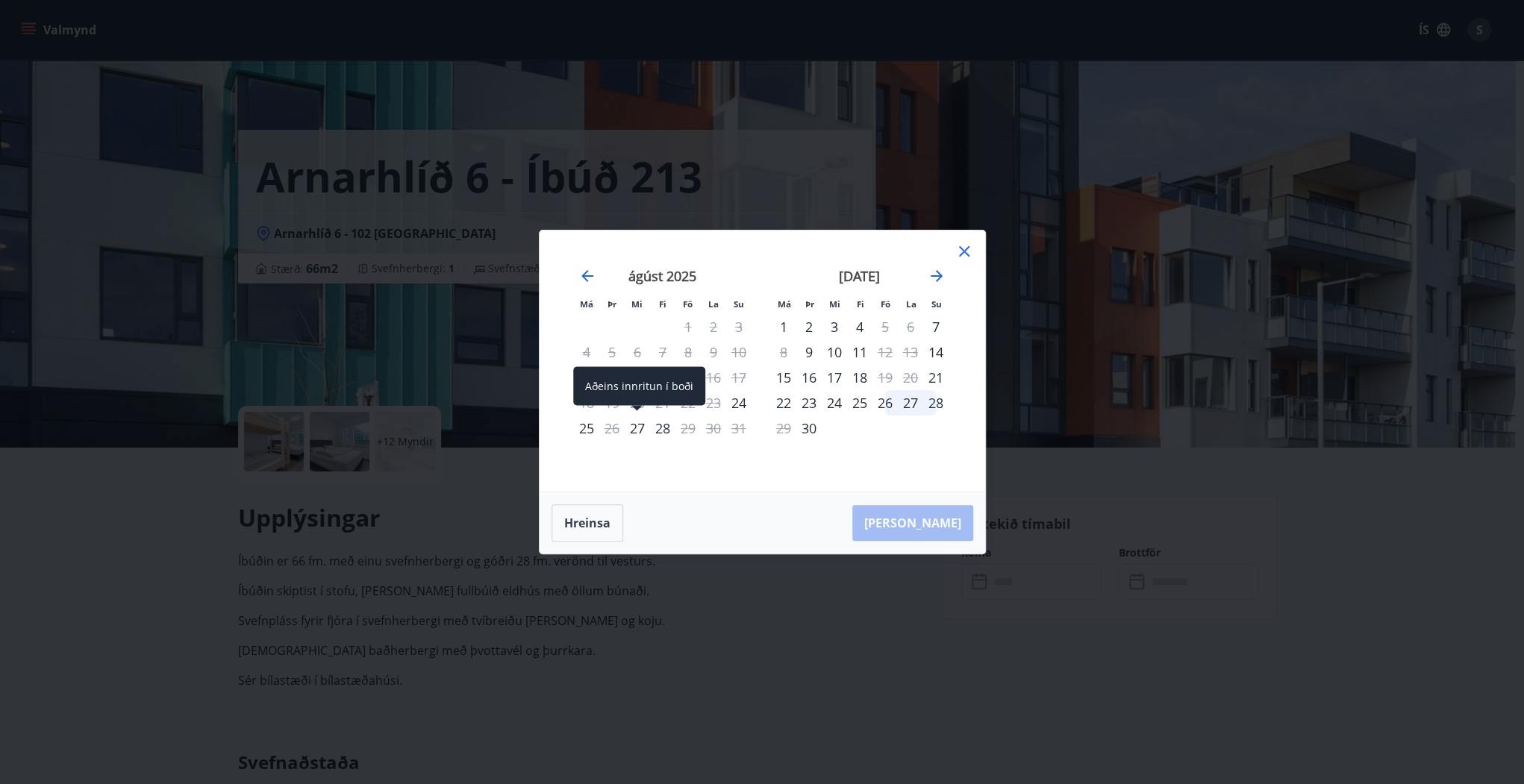
click at [633, 427] on div "27" at bounding box center [637, 428] width 25 height 25
click at [657, 427] on div "28" at bounding box center [663, 428] width 25 height 25
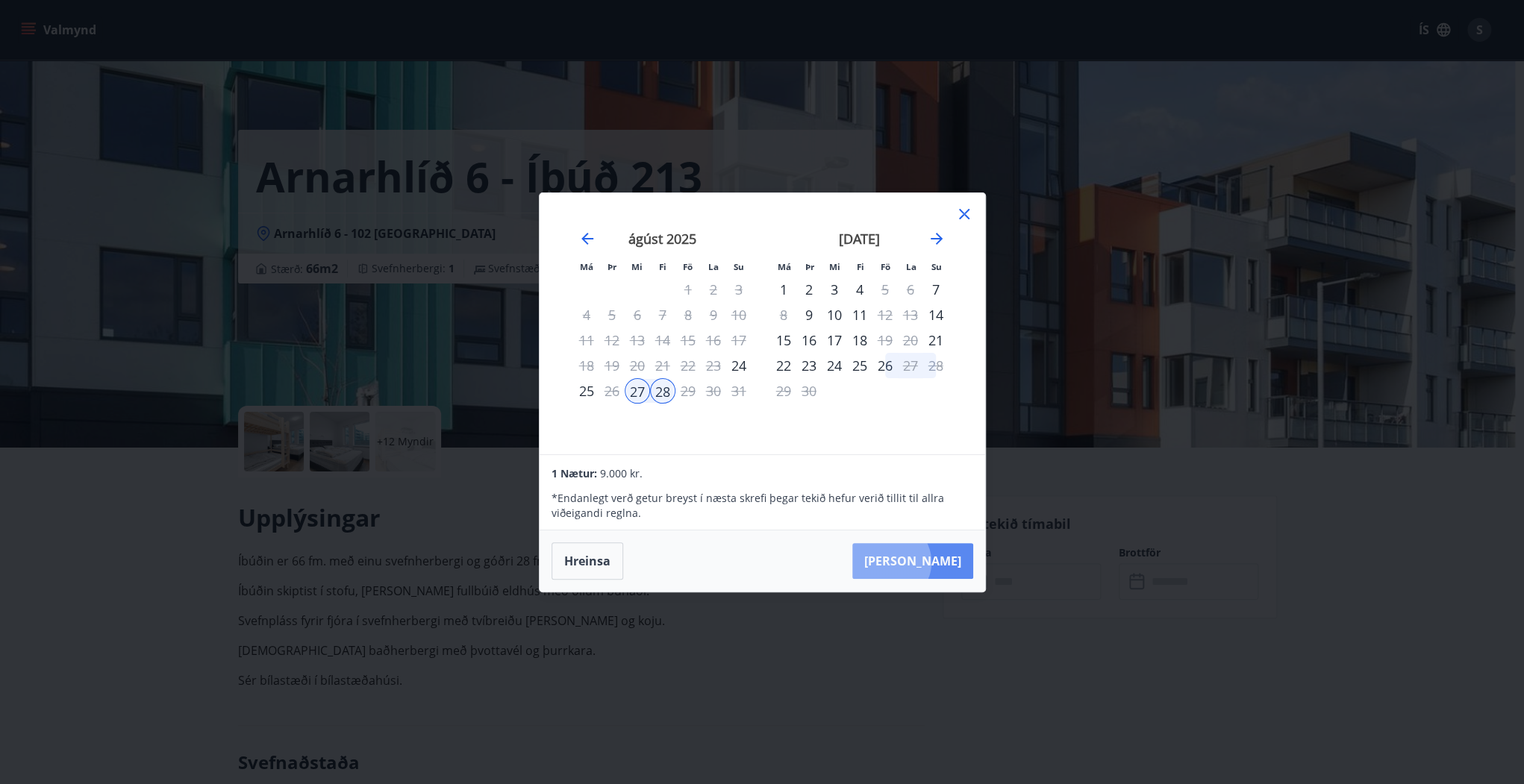
click at [935, 562] on button "[PERSON_NAME]" at bounding box center [913, 560] width 121 height 36
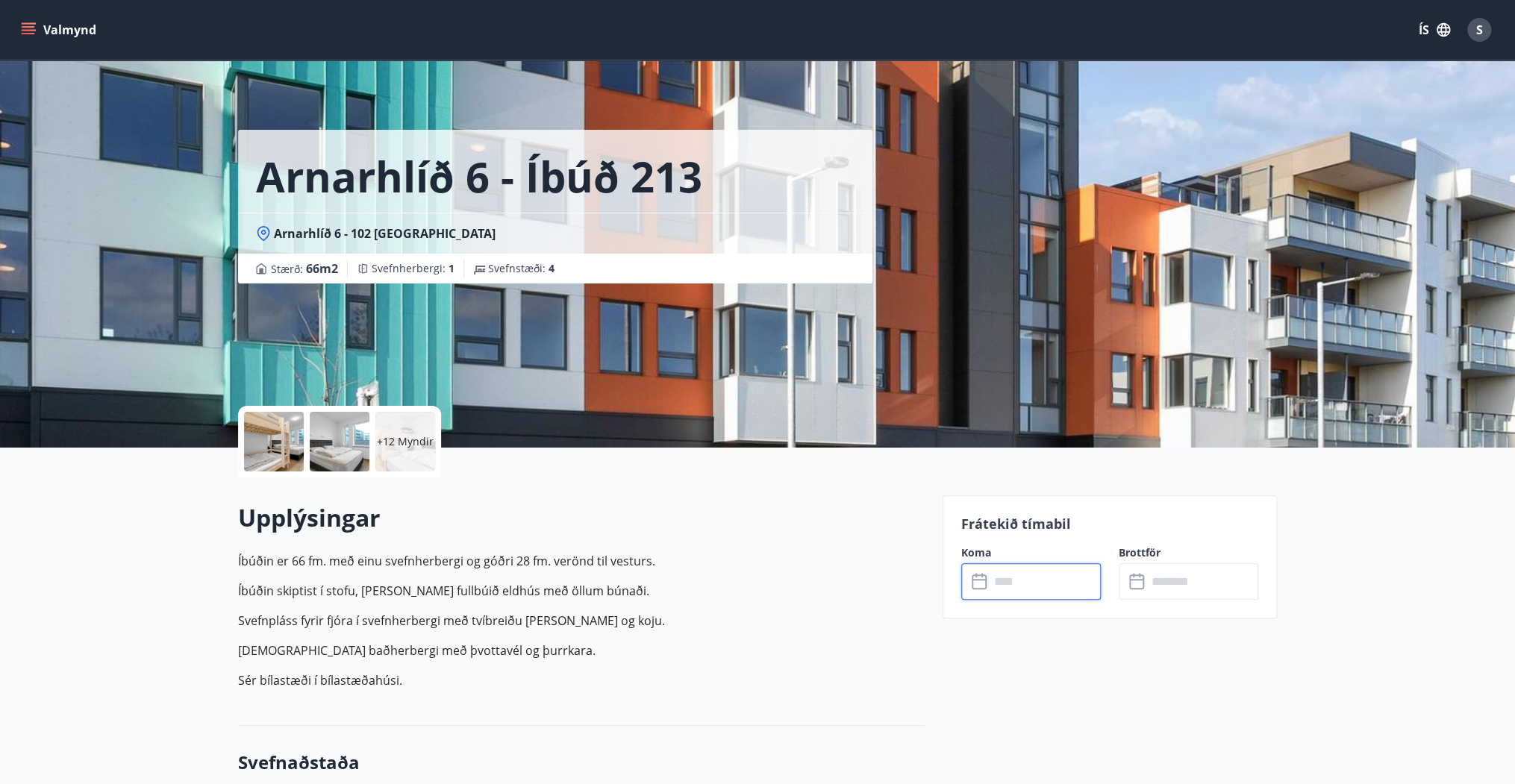
type input "******"
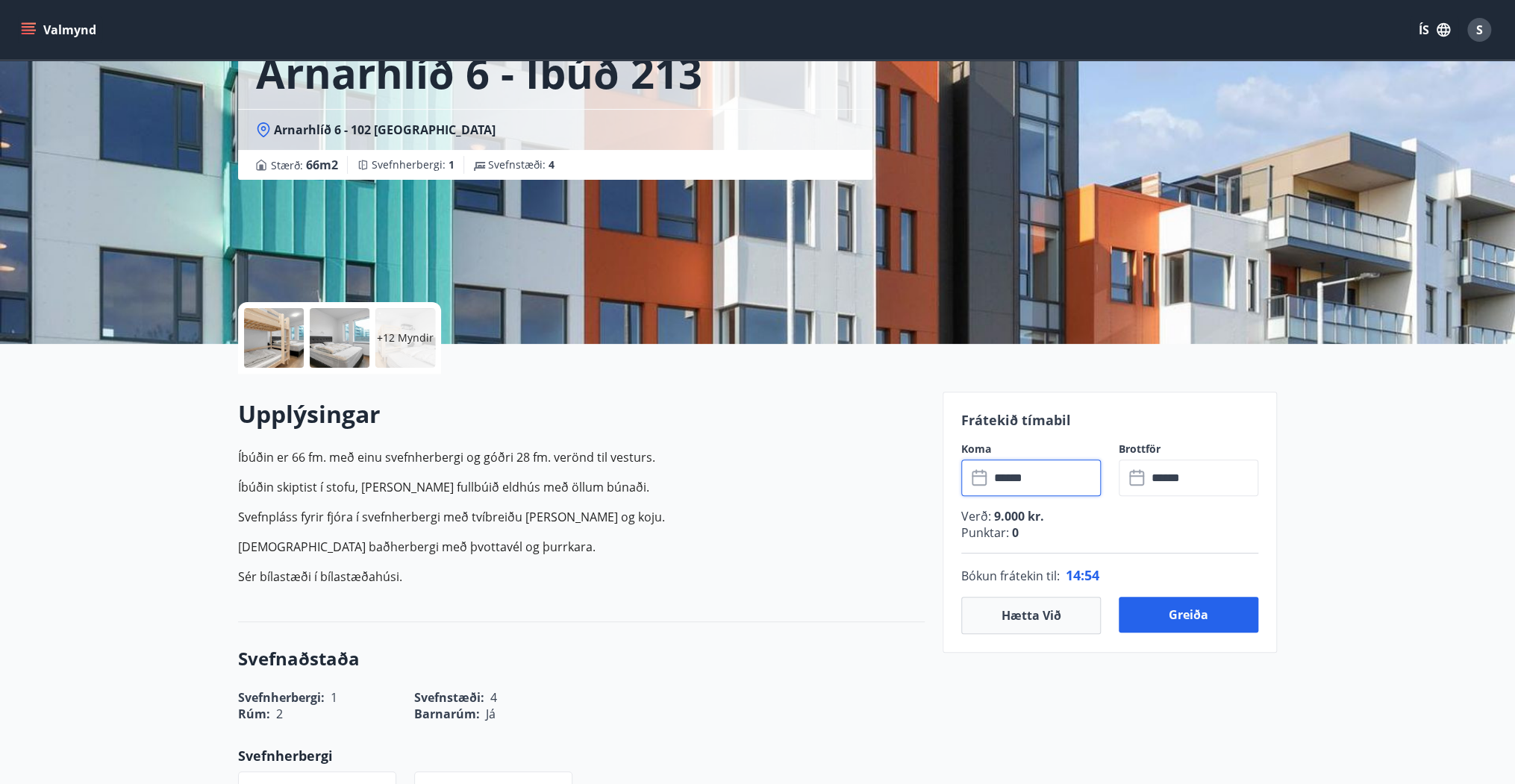
scroll to position [120, 0]
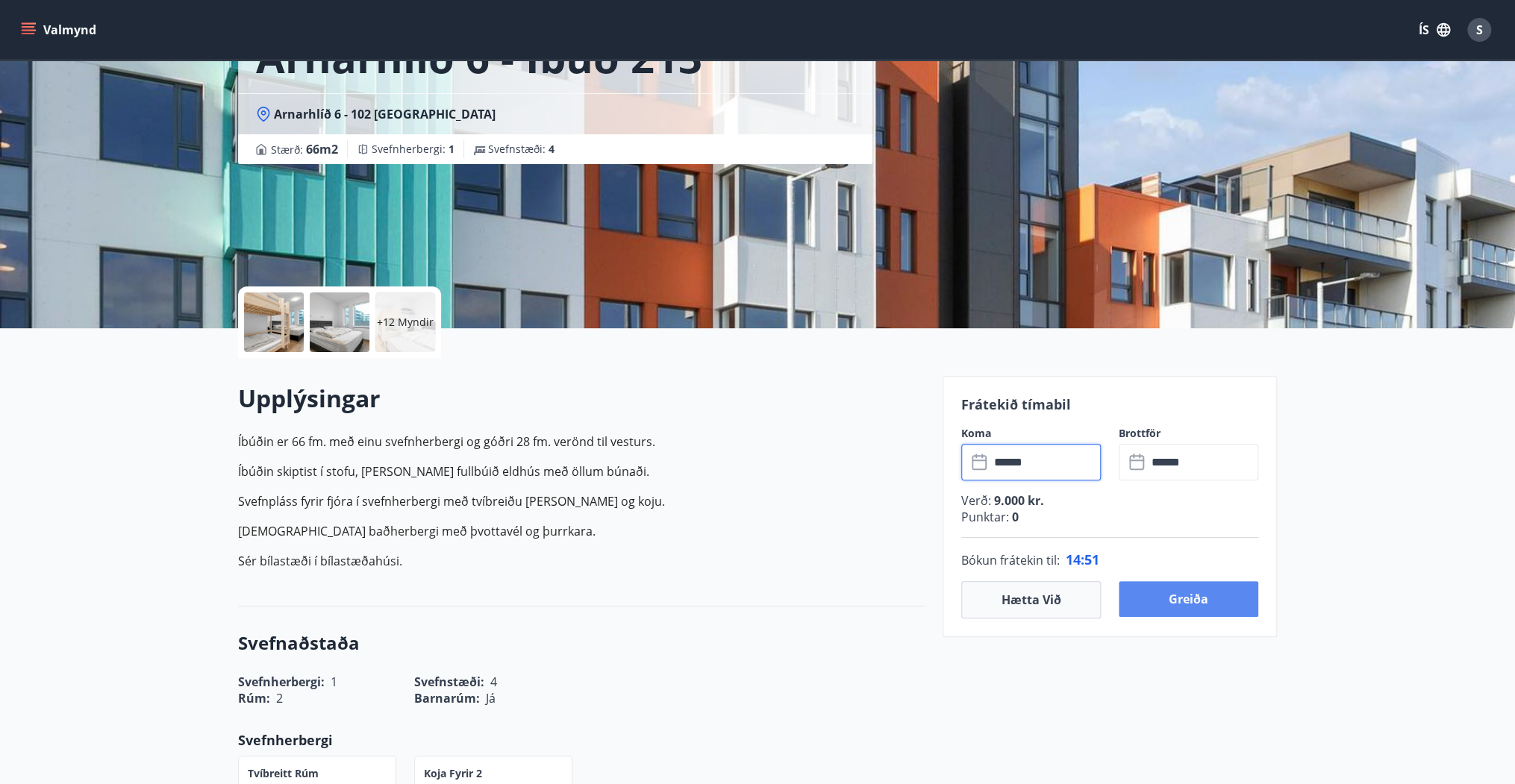
click at [1174, 594] on button "Greiða" at bounding box center [1188, 599] width 139 height 36
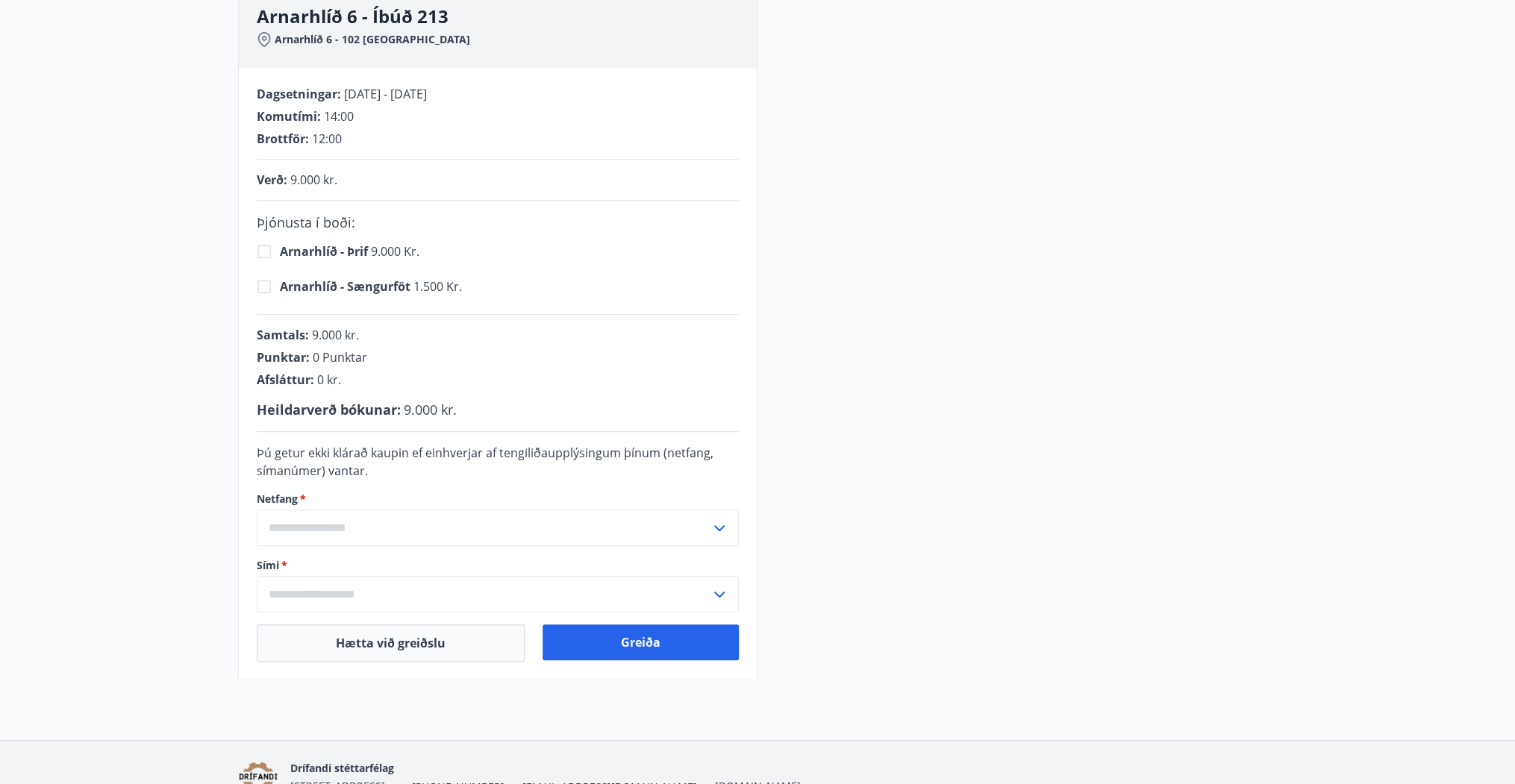
scroll to position [299, 0]
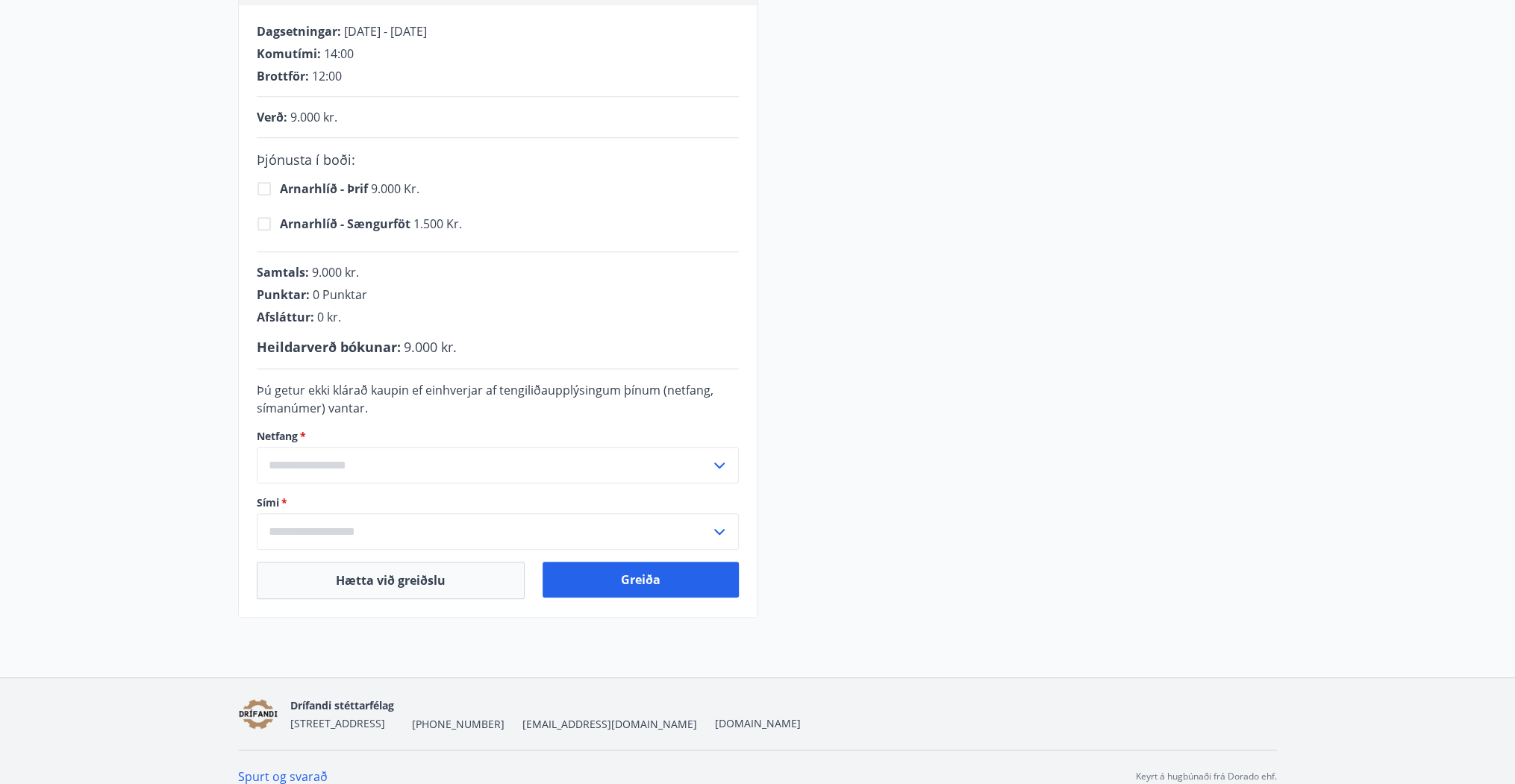
click at [642, 580] on button "Greiða" at bounding box center [641, 580] width 197 height 36
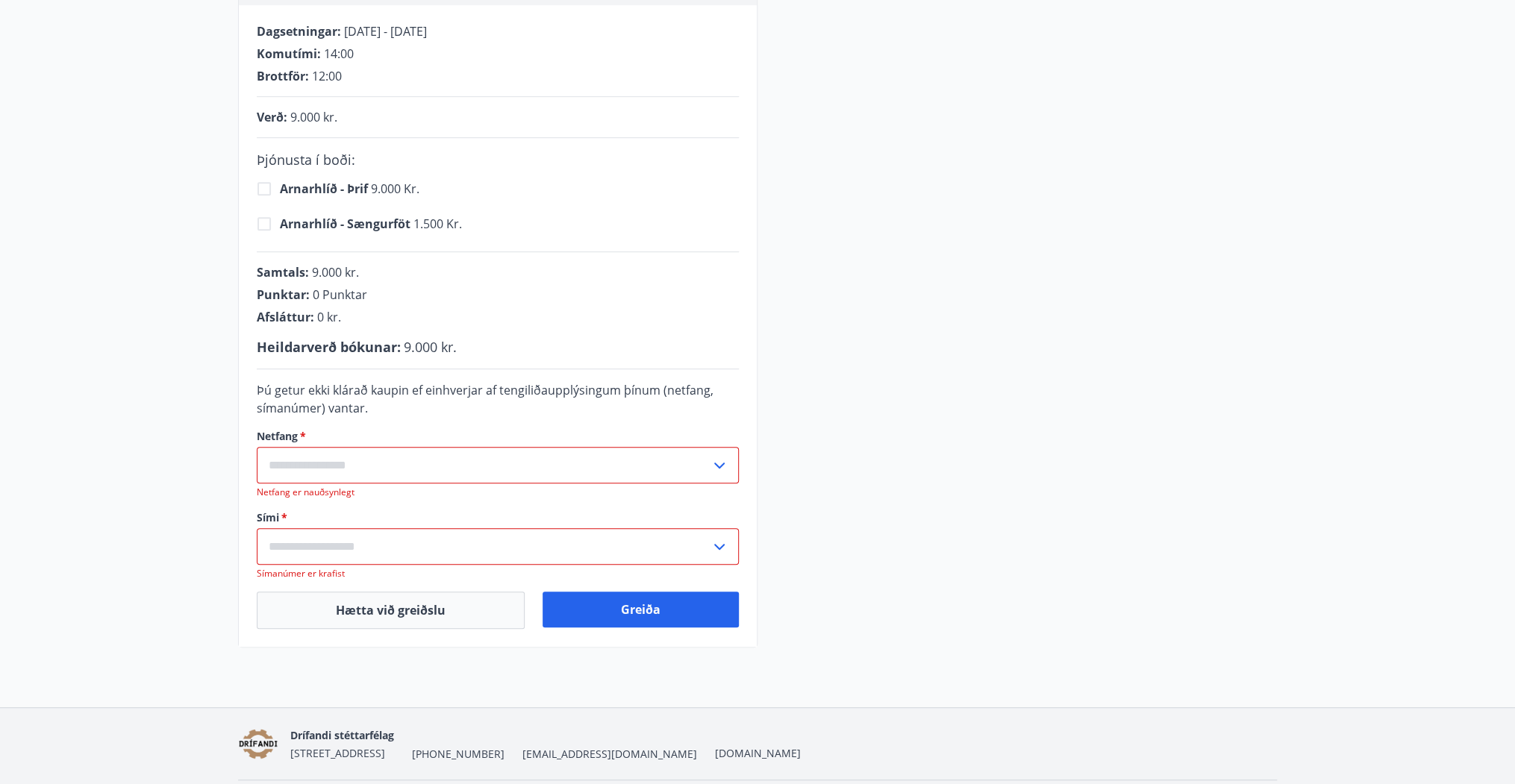
click at [451, 466] on input "text" at bounding box center [484, 465] width 453 height 37
click at [459, 470] on input "text" at bounding box center [484, 465] width 453 height 37
click at [459, 467] on input "text" at bounding box center [484, 465] width 453 height 37
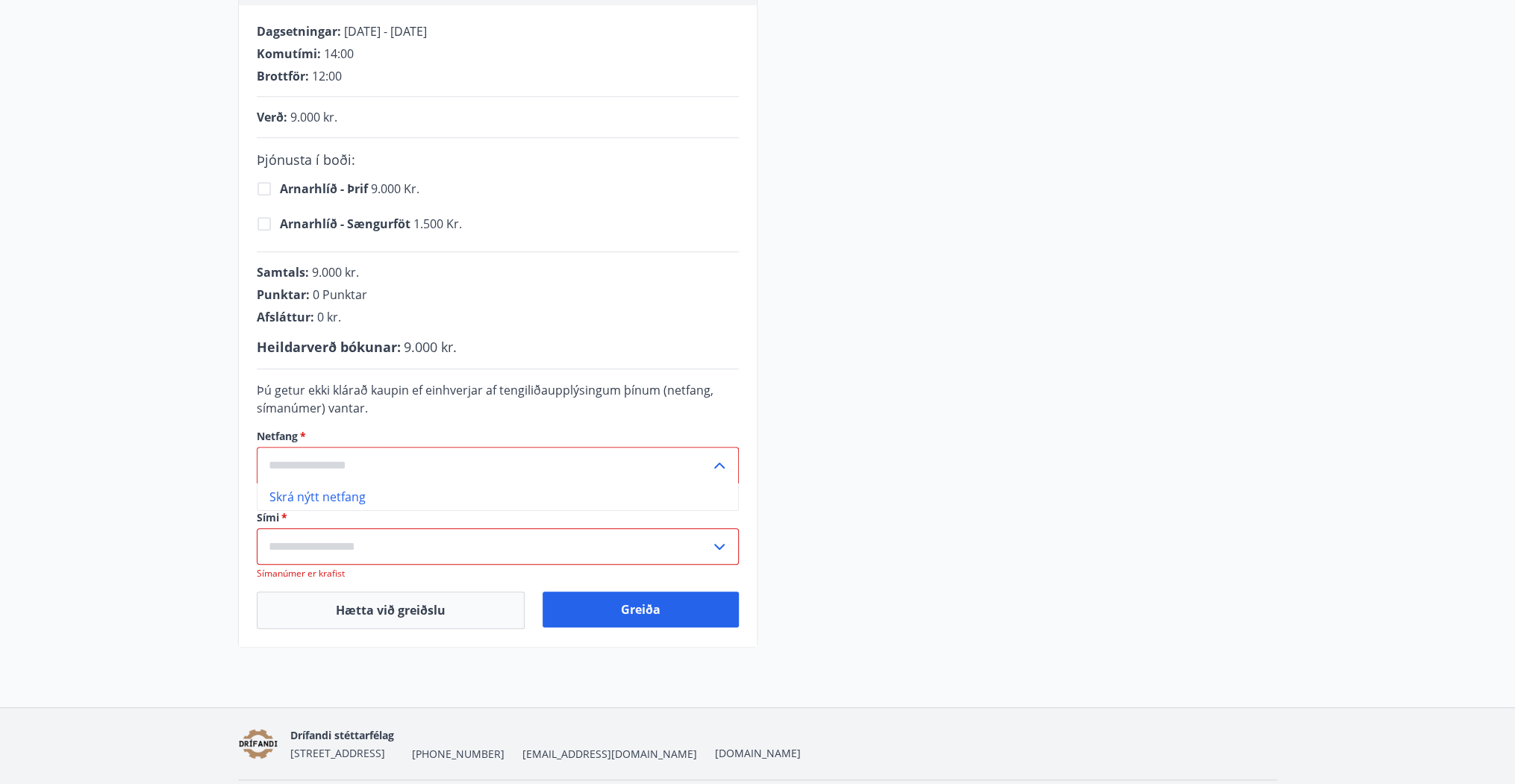
click at [459, 467] on input "text" at bounding box center [484, 465] width 453 height 37
click at [328, 544] on input "text" at bounding box center [484, 547] width 453 height 37
click at [537, 453] on input "text" at bounding box center [484, 465] width 453 height 37
click at [715, 461] on icon at bounding box center [719, 465] width 18 height 18
click at [546, 478] on input "text" at bounding box center [484, 465] width 453 height 37
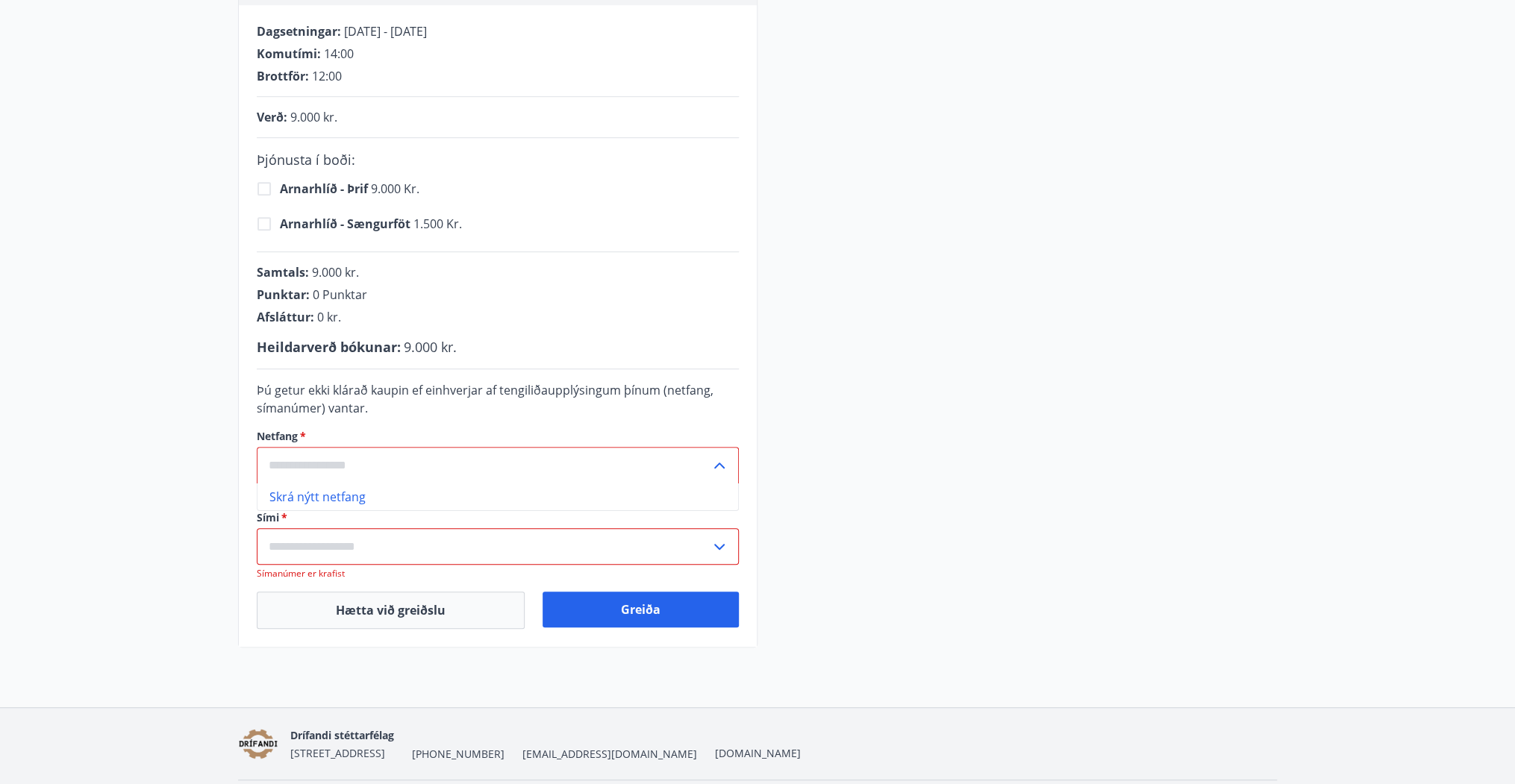
click at [518, 295] on div "Punktar : 0 Punktar" at bounding box center [497, 295] width 482 height 17
click at [339, 461] on input "text" at bounding box center [484, 465] width 453 height 37
click at [421, 607] on button "Hætta við greiðslu" at bounding box center [390, 610] width 268 height 37
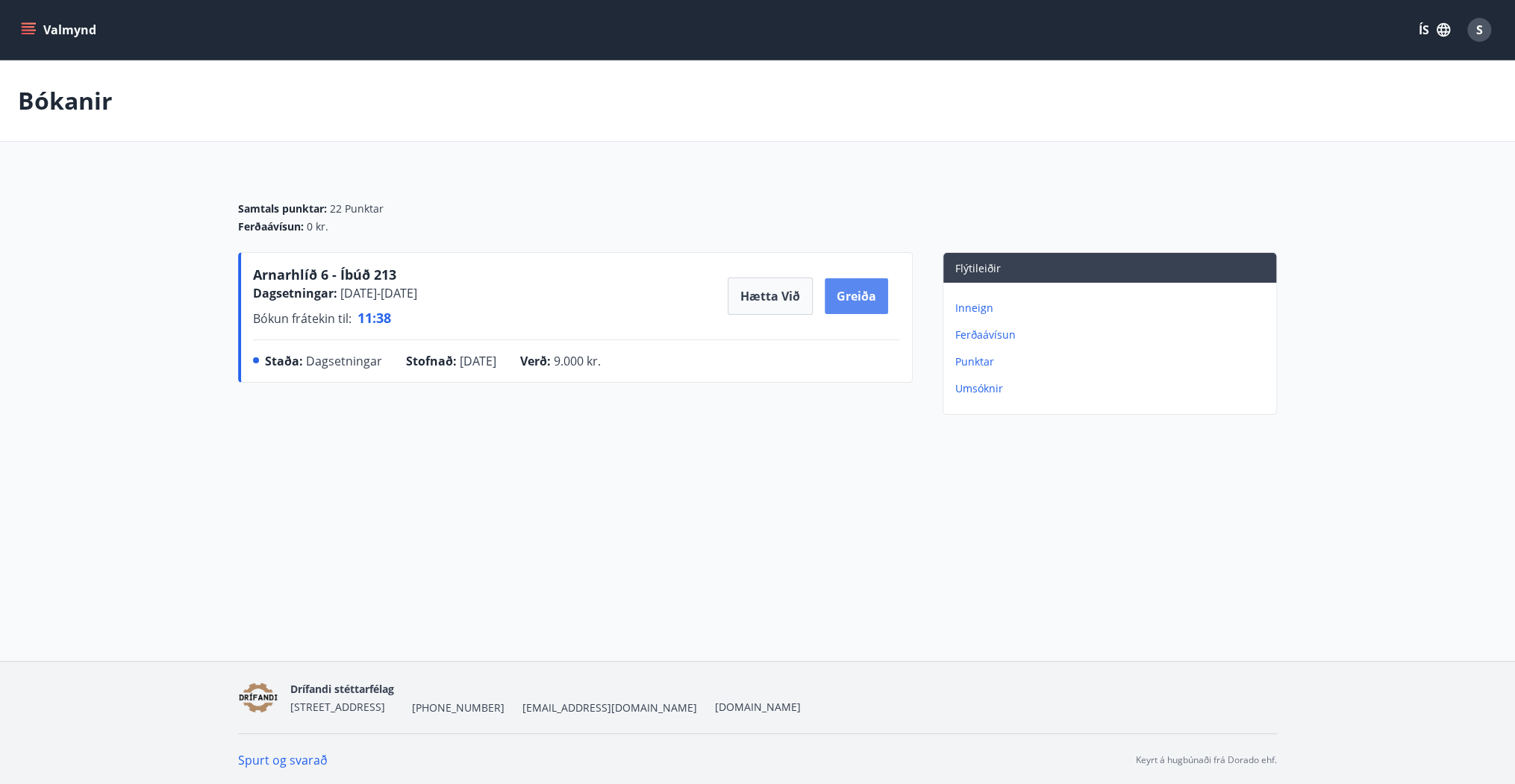
click at [845, 289] on button "Greiða" at bounding box center [856, 296] width 63 height 36
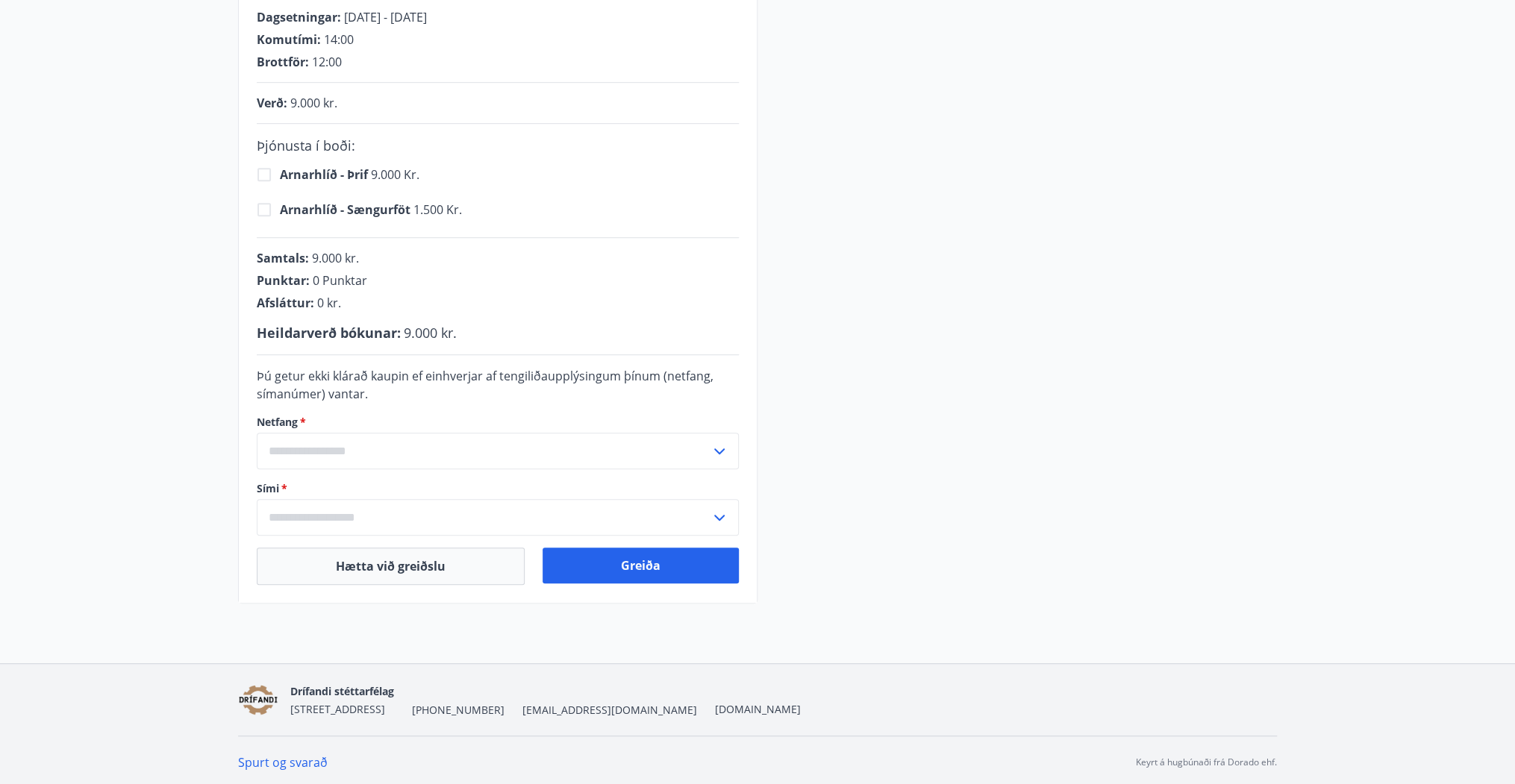
scroll to position [315, 0]
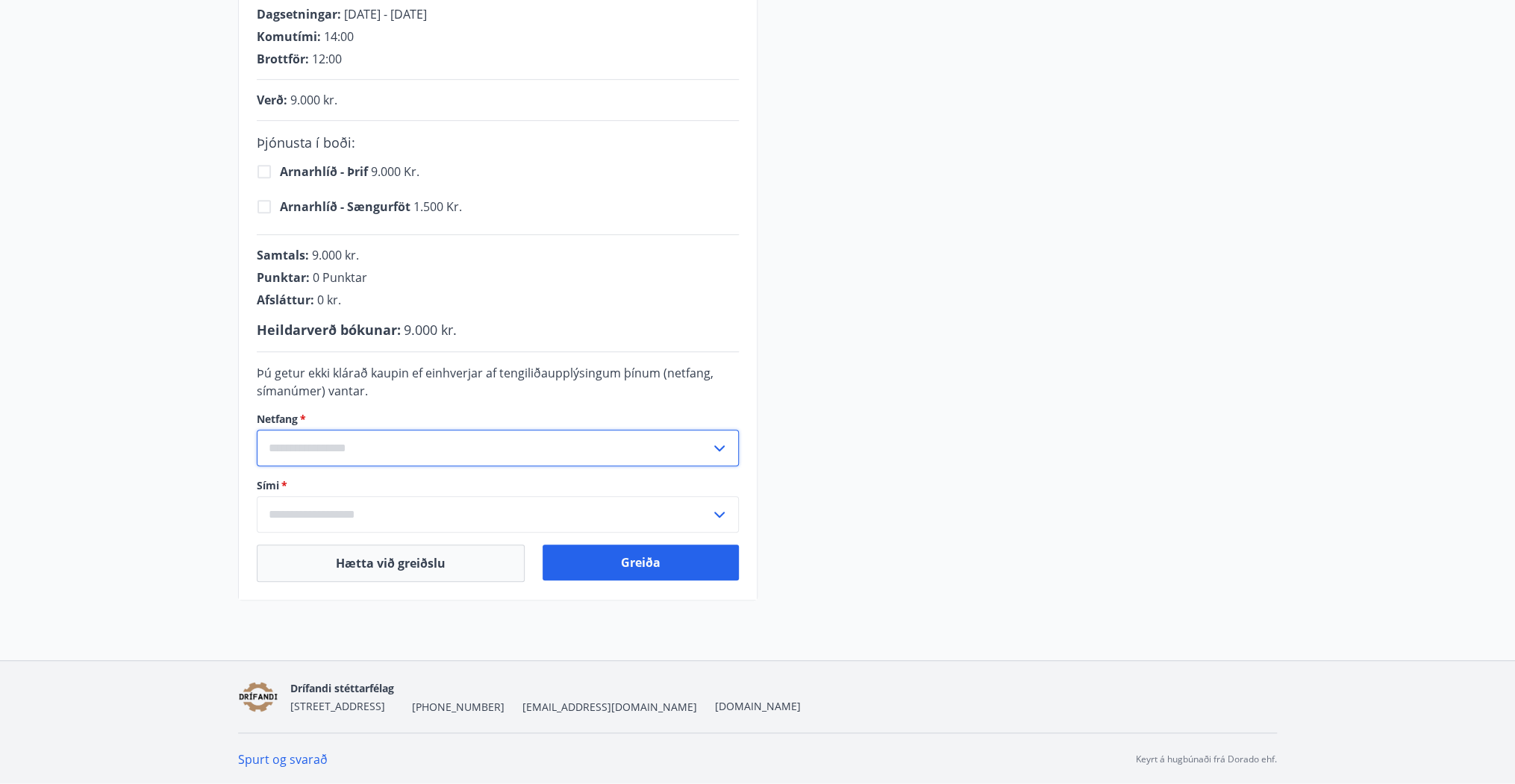
click at [399, 445] on input "text" at bounding box center [484, 448] width 453 height 37
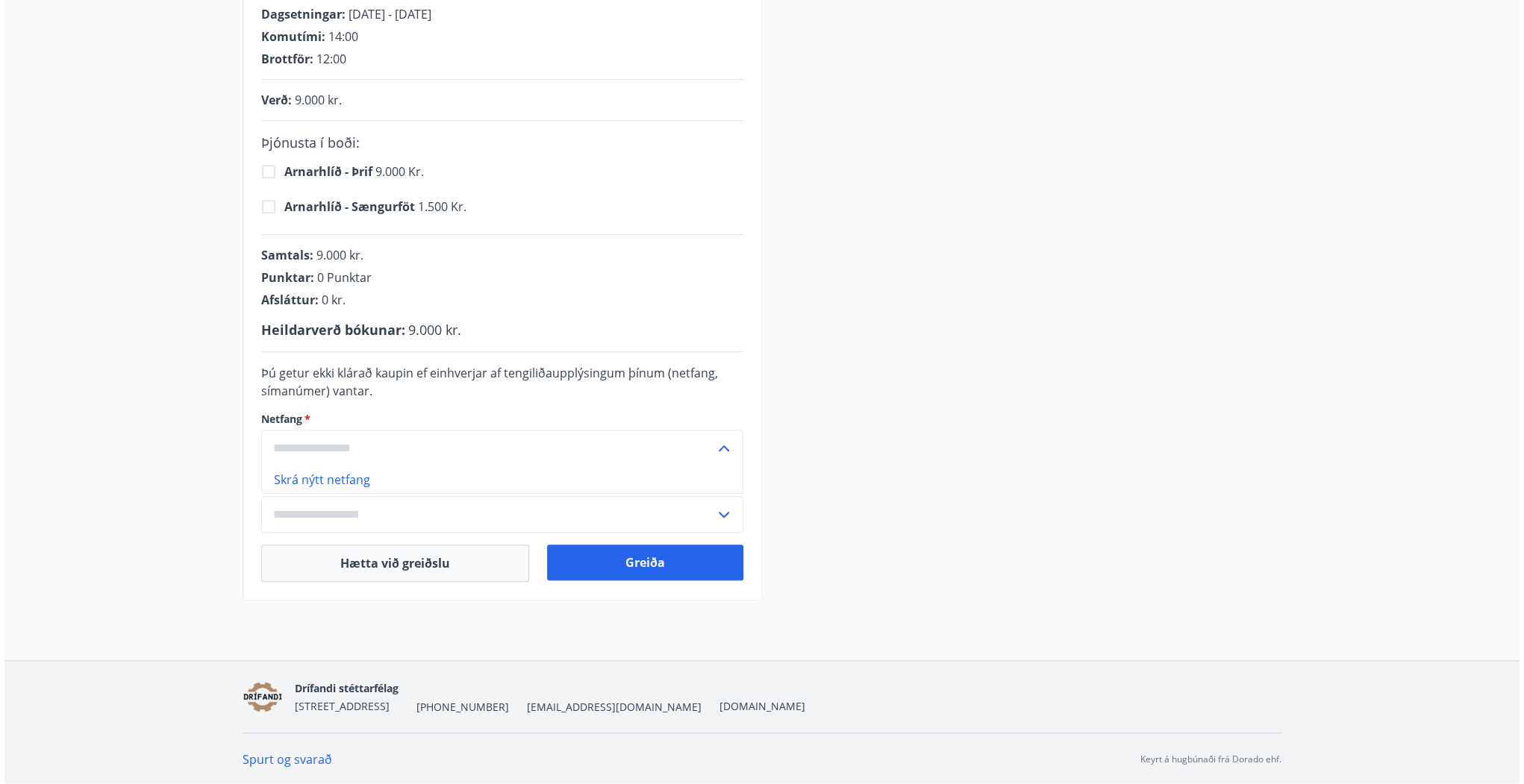
scroll to position [0, 0]
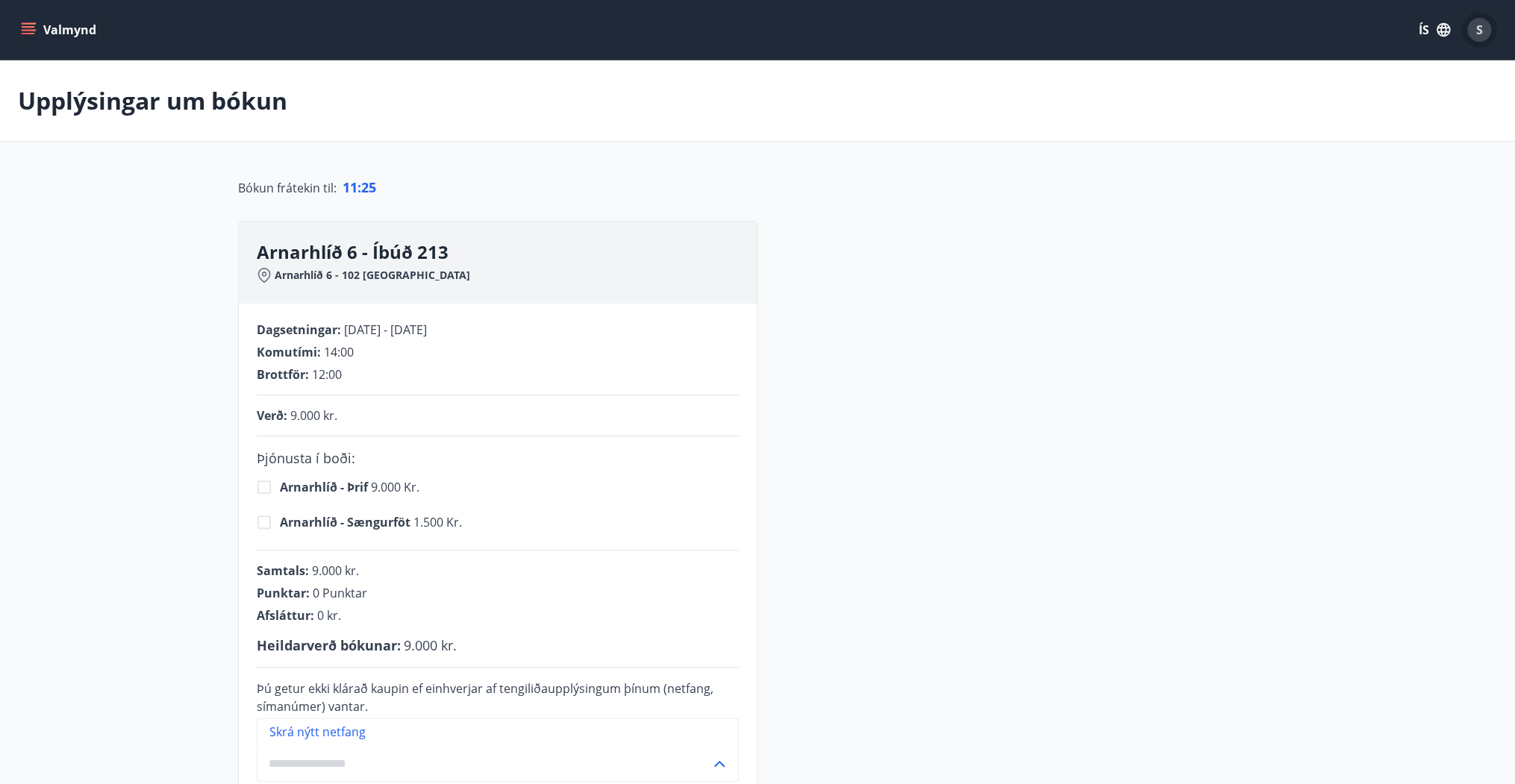
click at [1475, 24] on div "S" at bounding box center [1479, 29] width 24 height 24
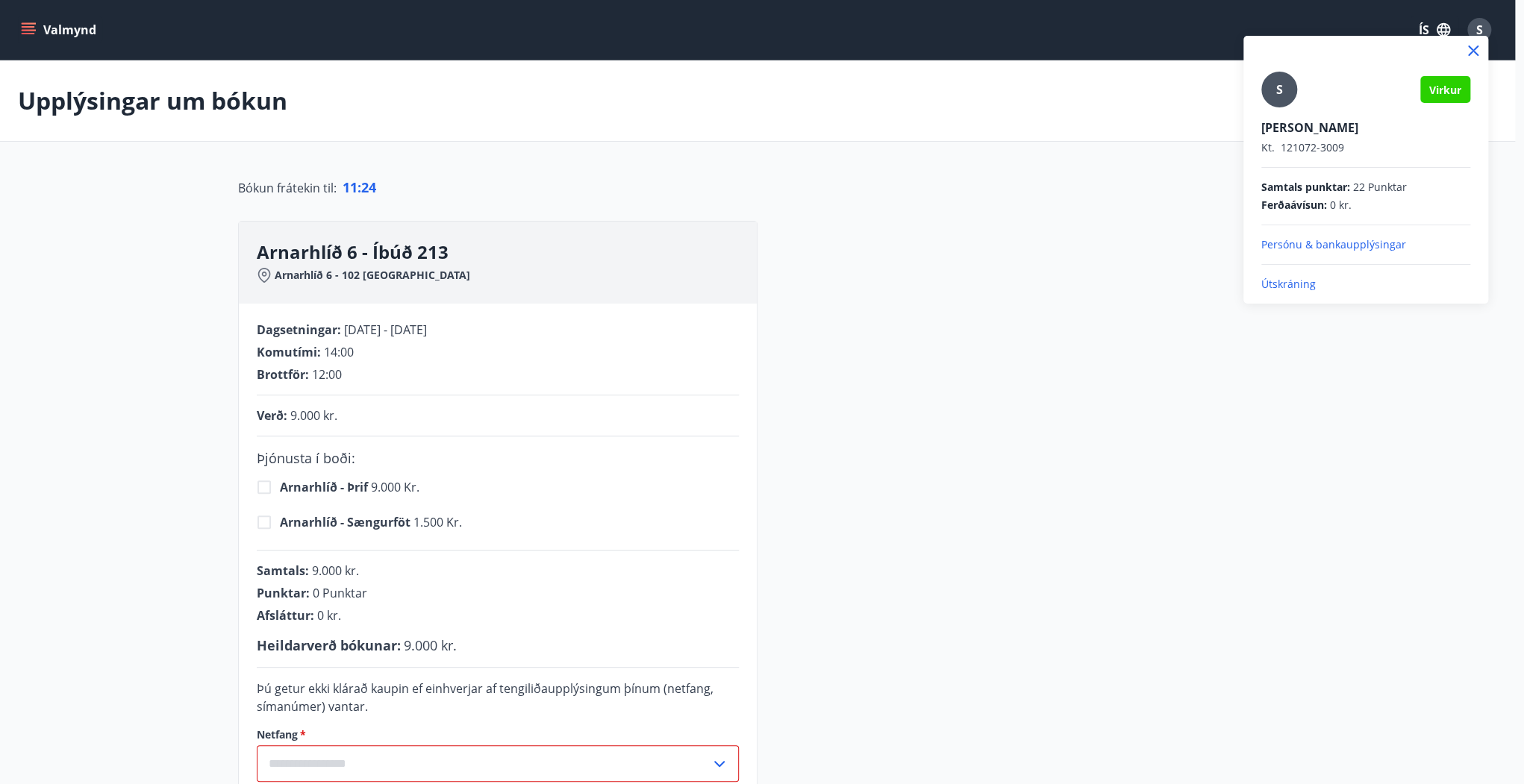
click at [1287, 284] on p "Útskráning" at bounding box center [1365, 284] width 209 height 15
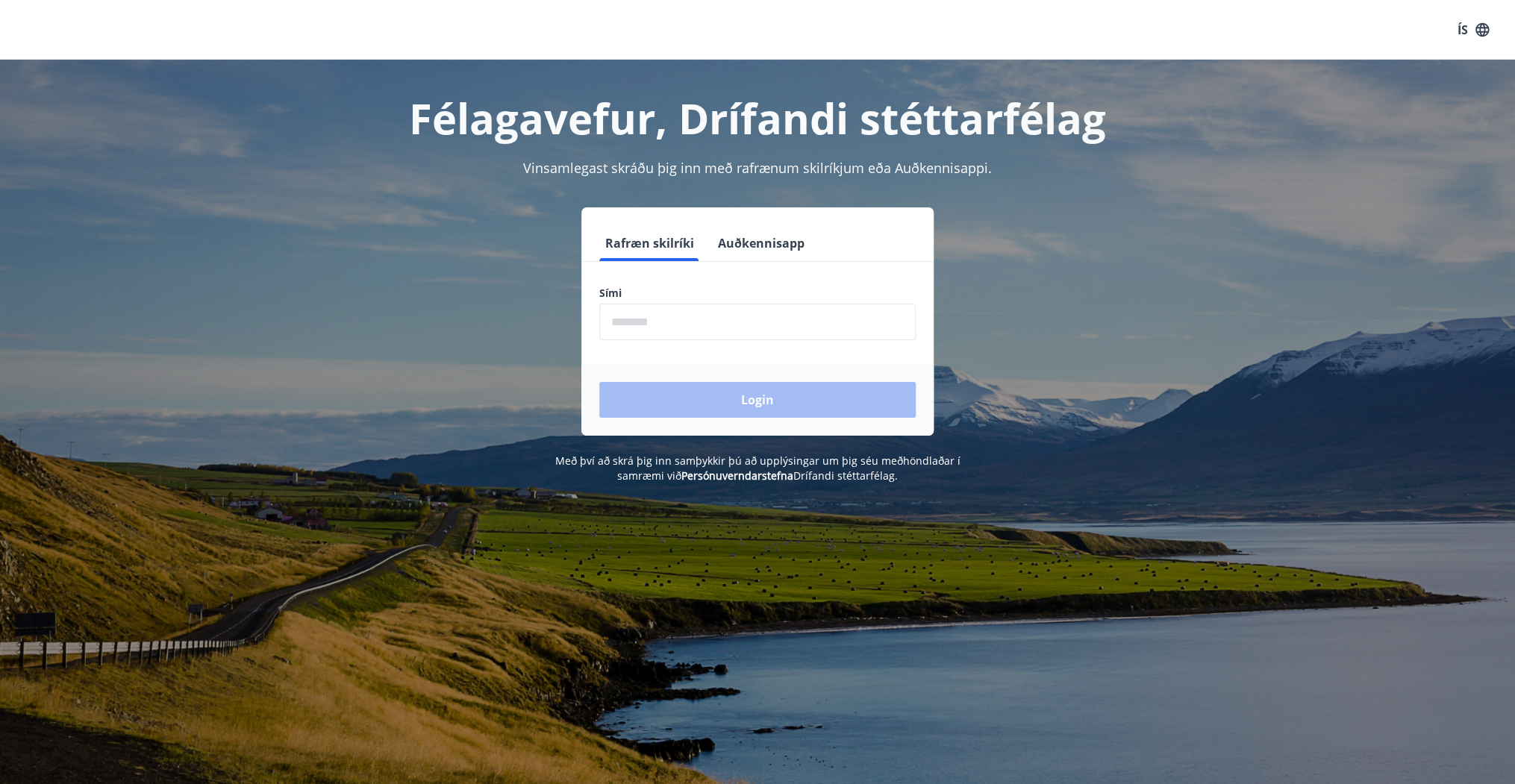
click at [628, 315] on input "phone" at bounding box center [757, 322] width 316 height 37
type input "********"
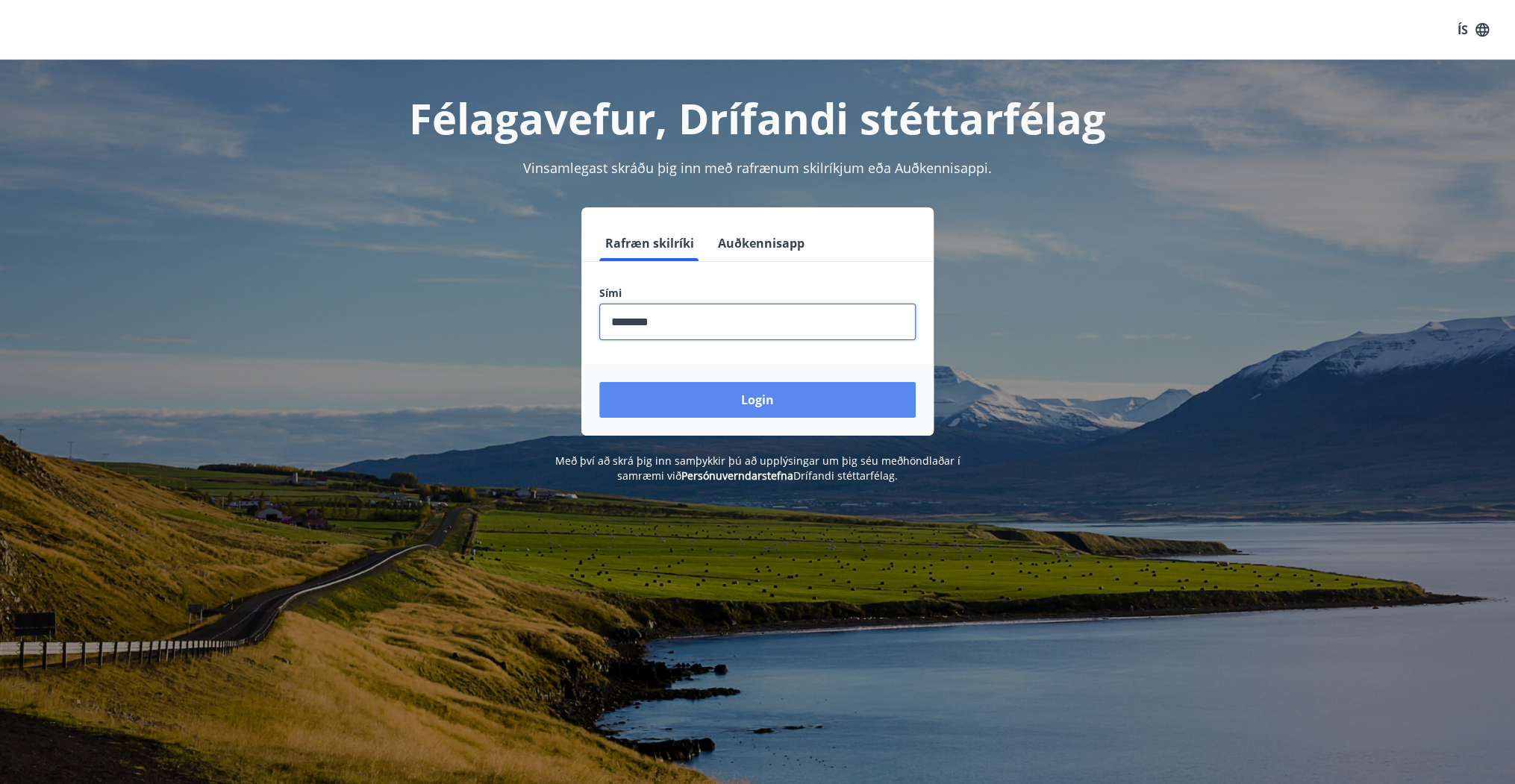
click at [754, 400] on button "Login" at bounding box center [757, 400] width 316 height 36
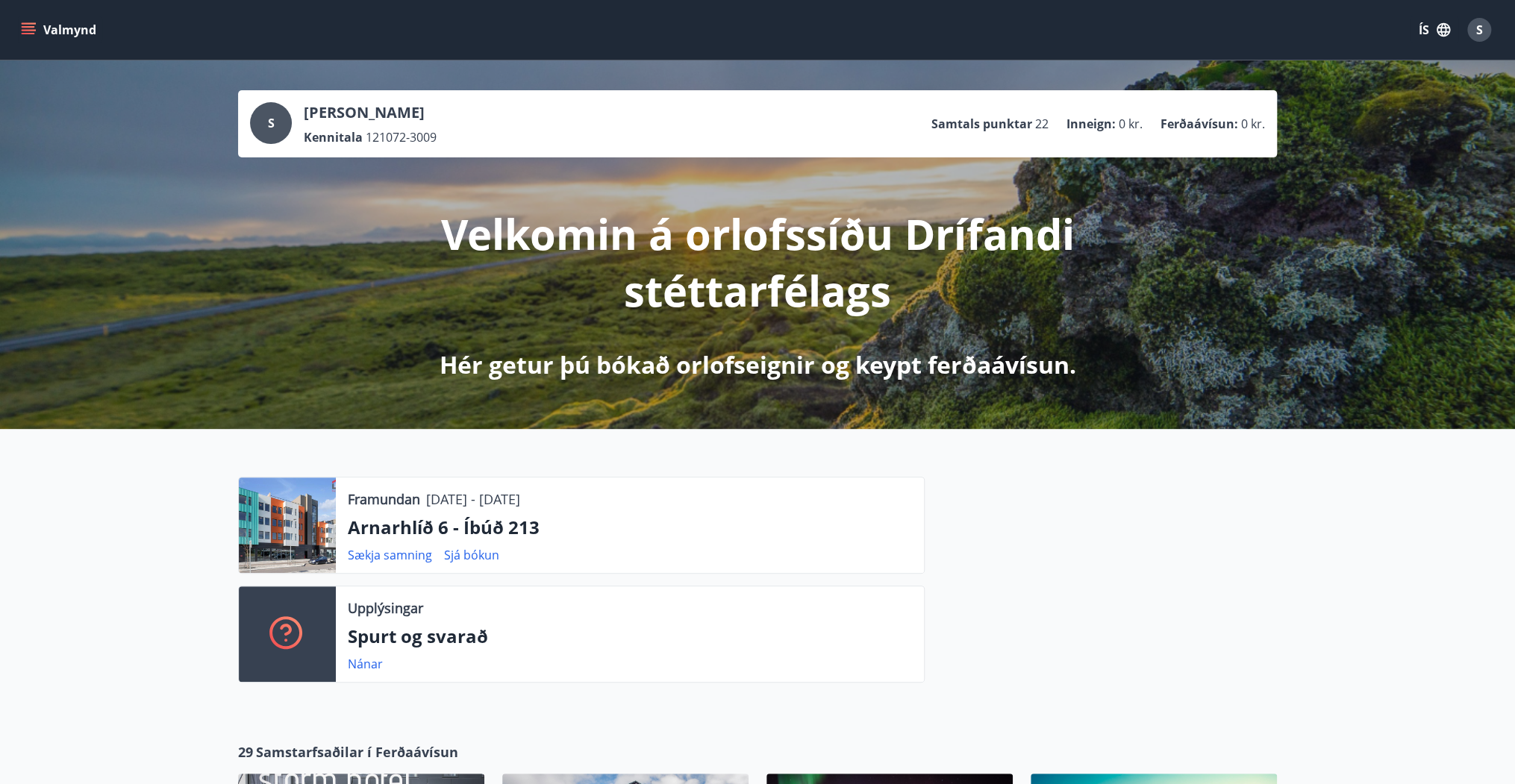
click at [33, 30] on icon "menu" at bounding box center [29, 30] width 17 height 2
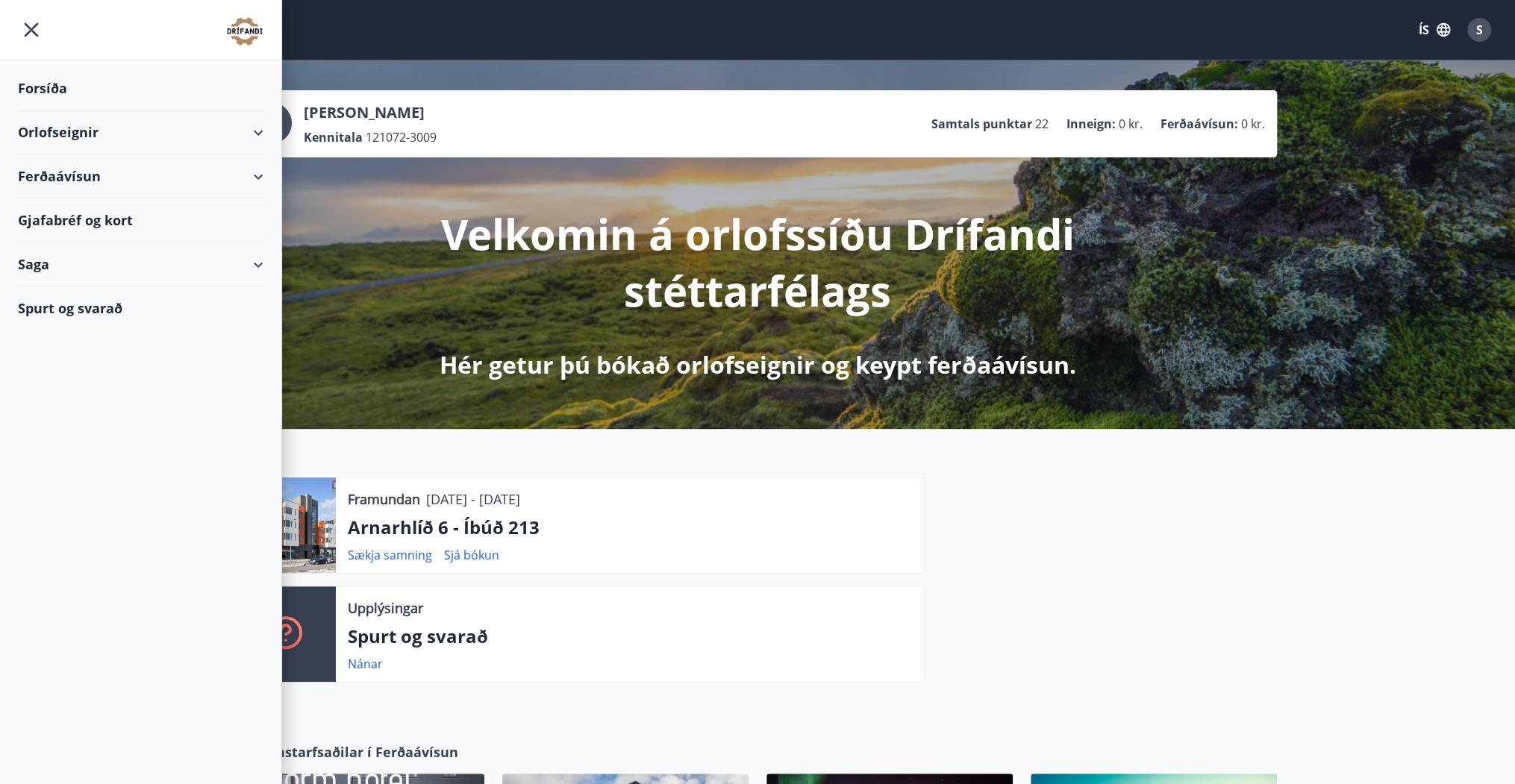
click at [248, 258] on div "Saga" at bounding box center [140, 264] width 245 height 44
click at [56, 339] on div "Bókanir" at bounding box center [141, 334] width 222 height 31
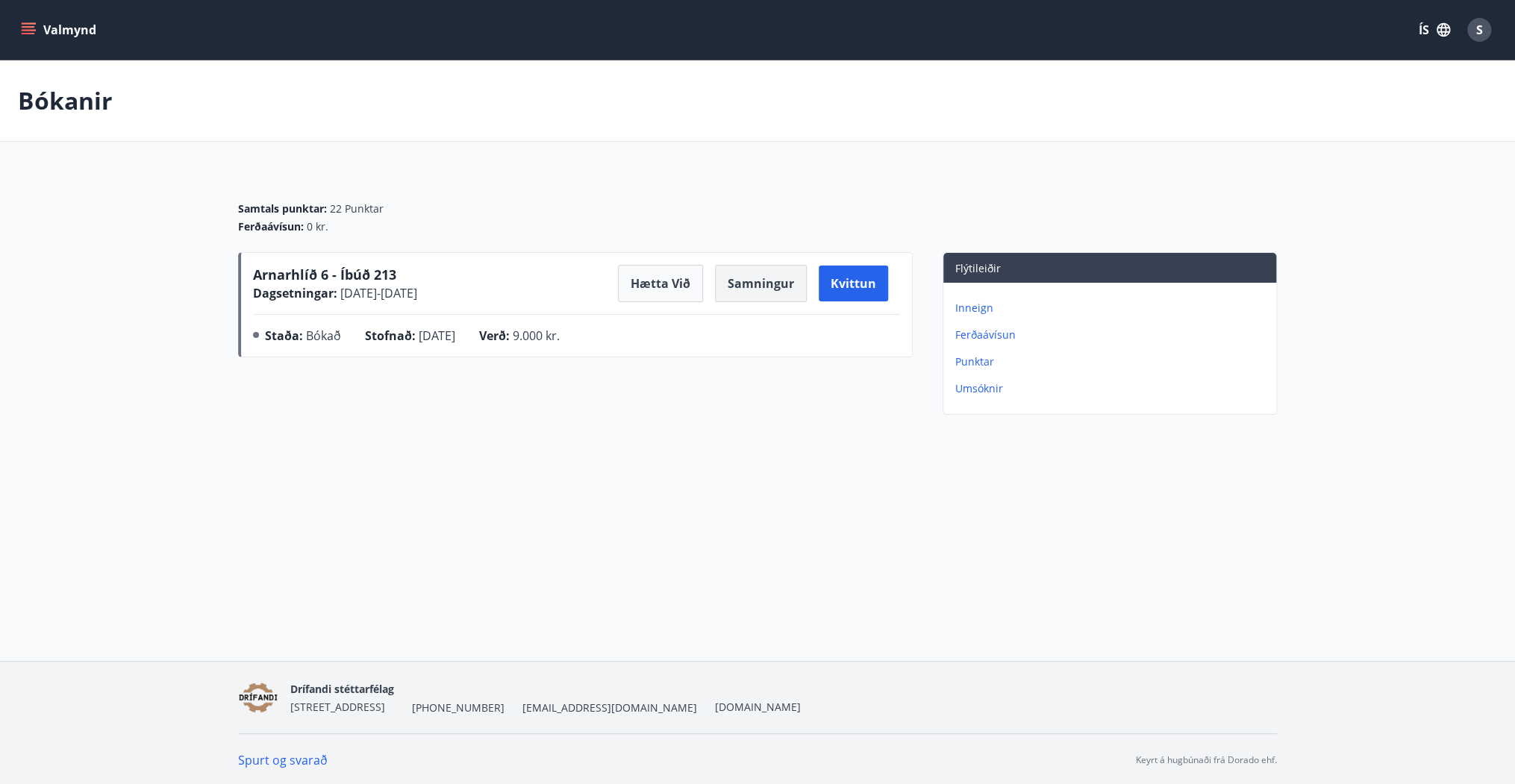
click at [765, 280] on button "Samningur" at bounding box center [761, 283] width 91 height 37
click at [66, 23] on button "Valmynd" at bounding box center [59, 30] width 85 height 27
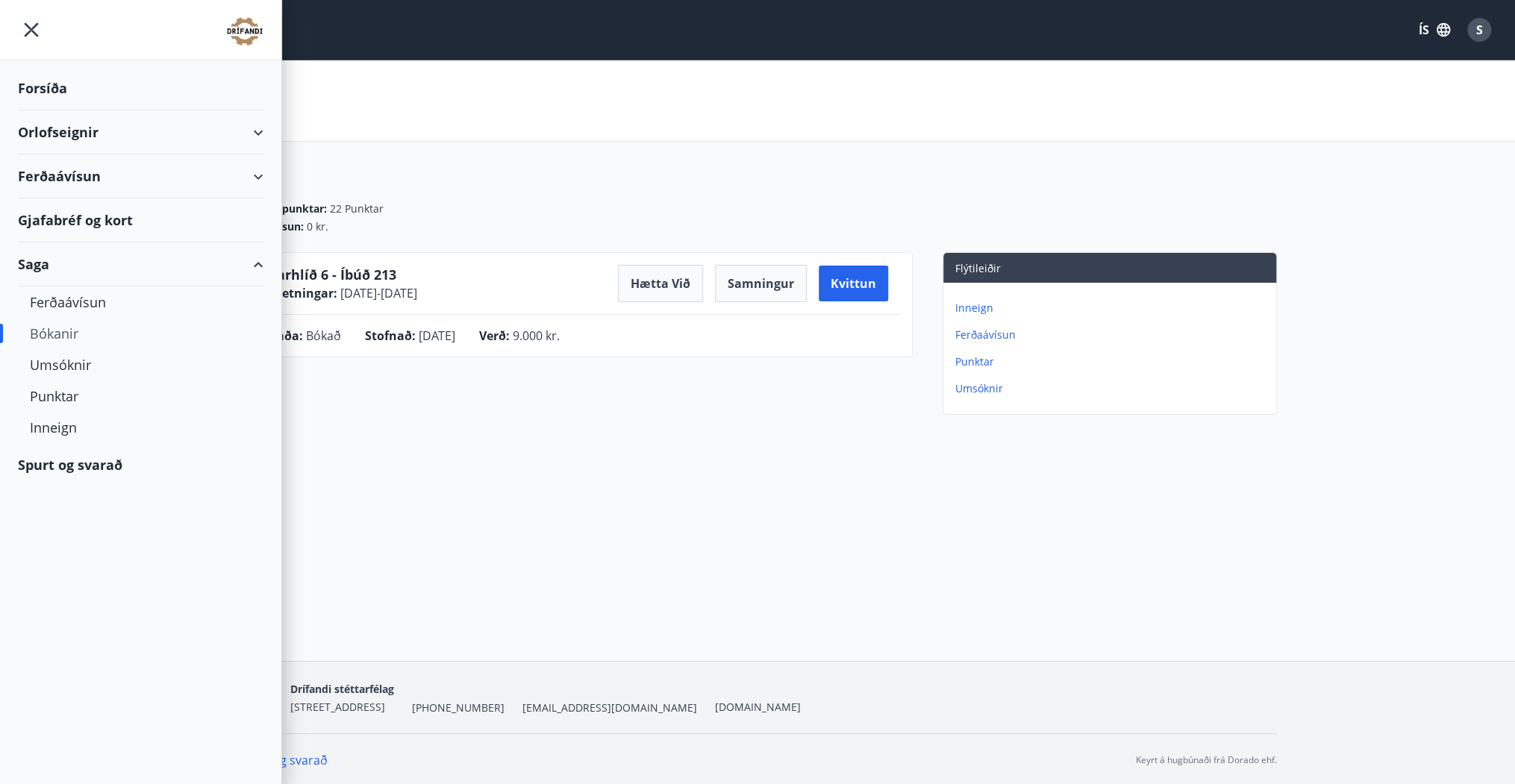
click at [51, 85] on div "Forsíða" at bounding box center [140, 88] width 245 height 44
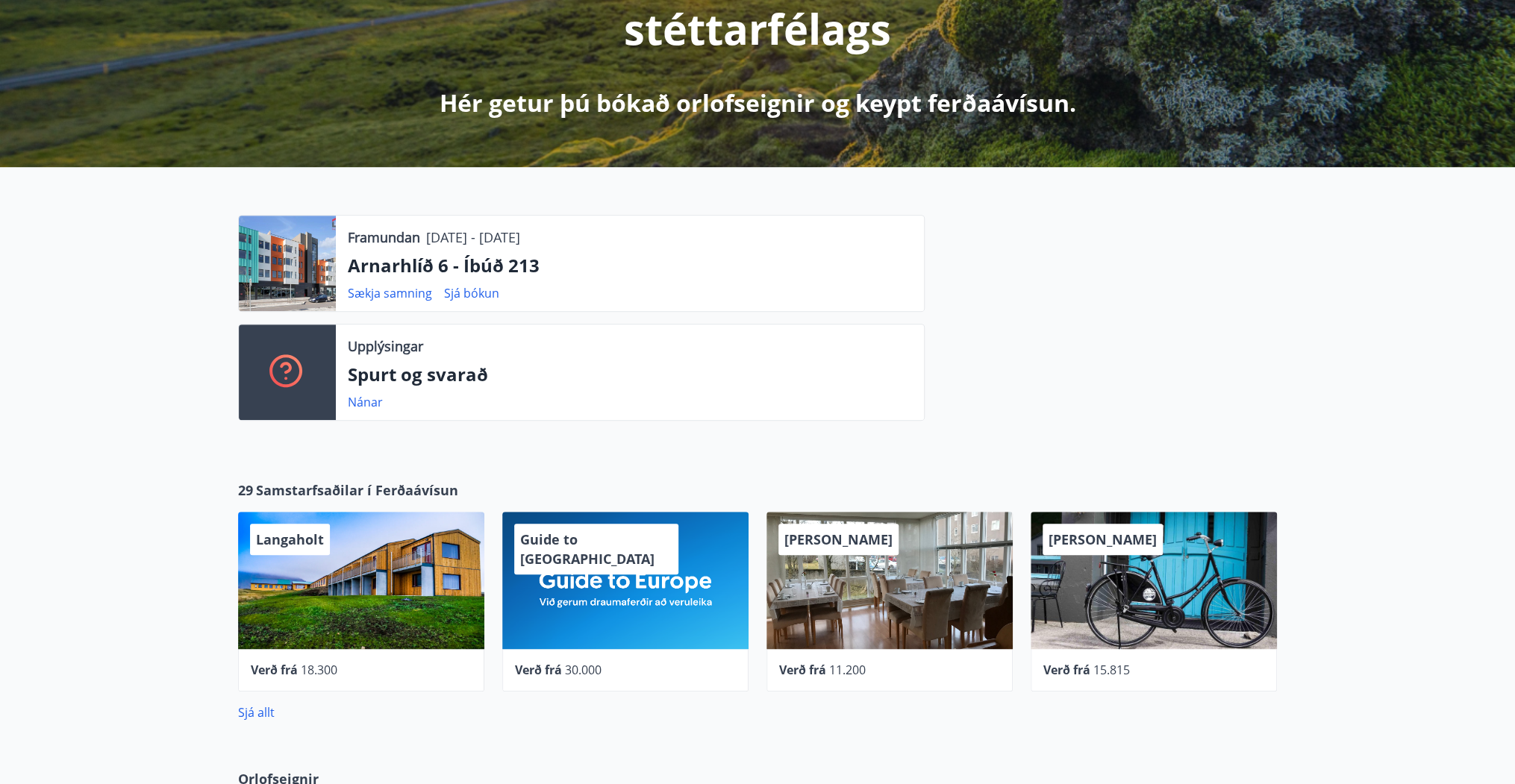
scroll to position [299, 0]
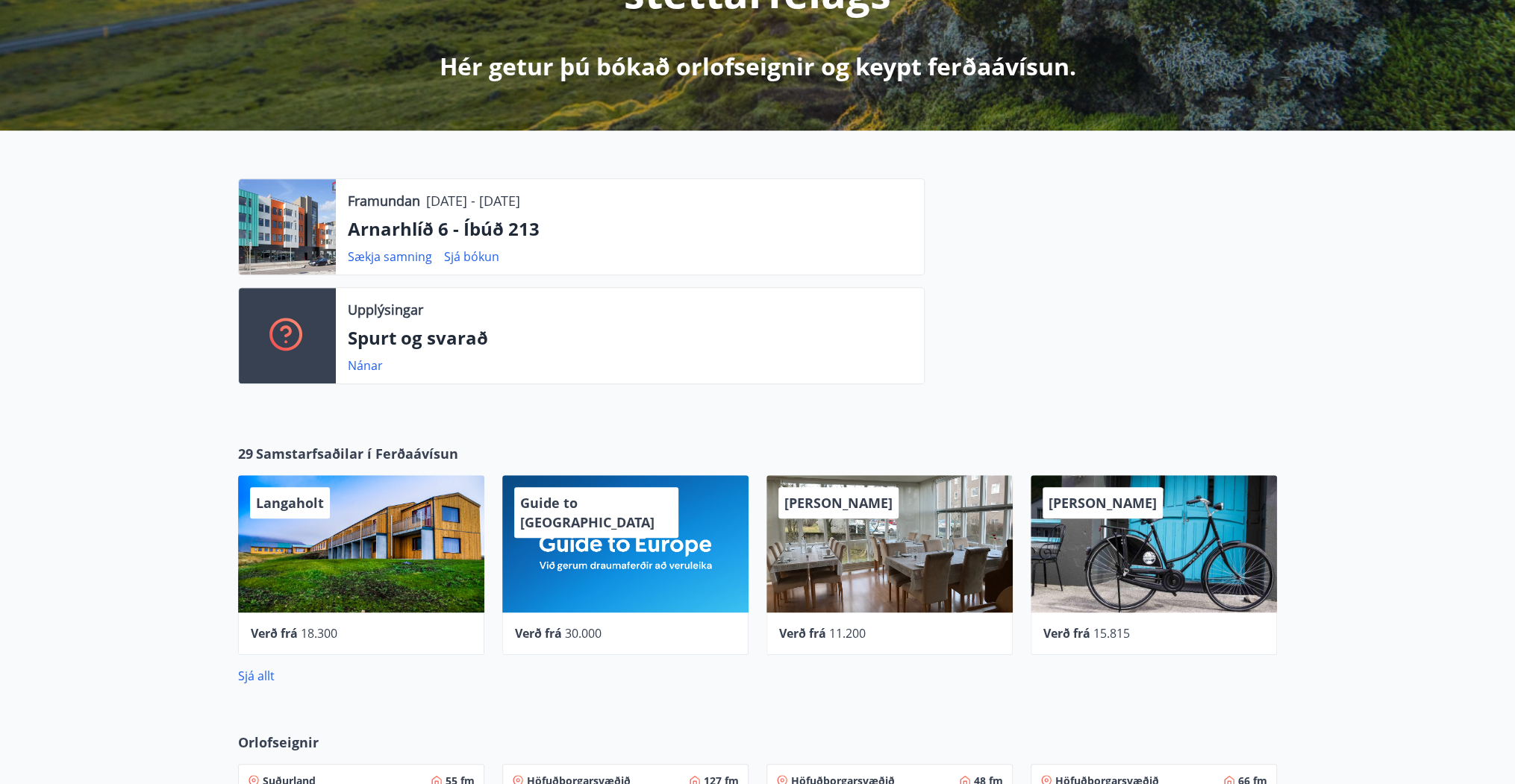
click at [279, 228] on div at bounding box center [287, 227] width 97 height 95
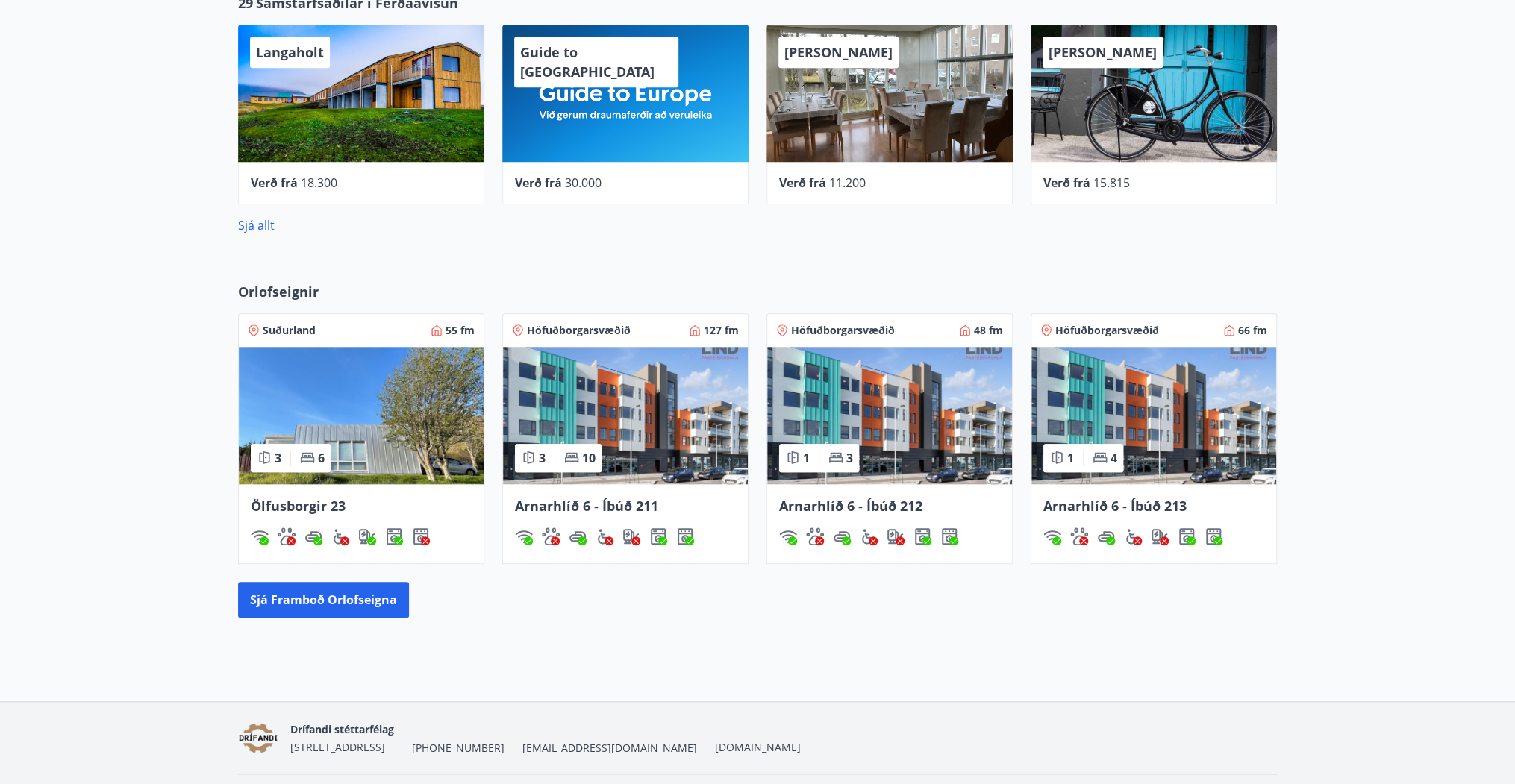
scroll to position [790, 0]
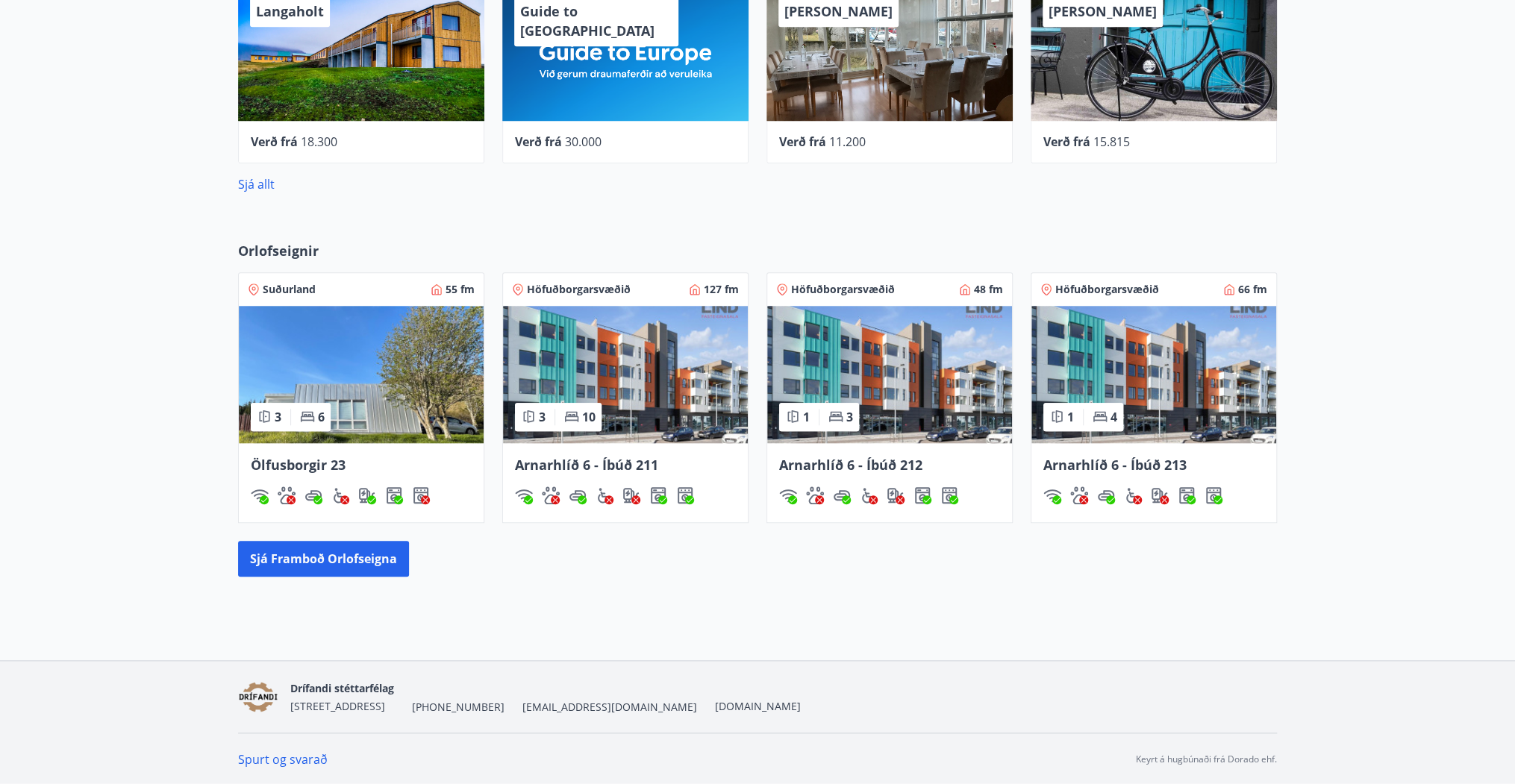
click at [1140, 386] on img at bounding box center [1154, 374] width 245 height 137
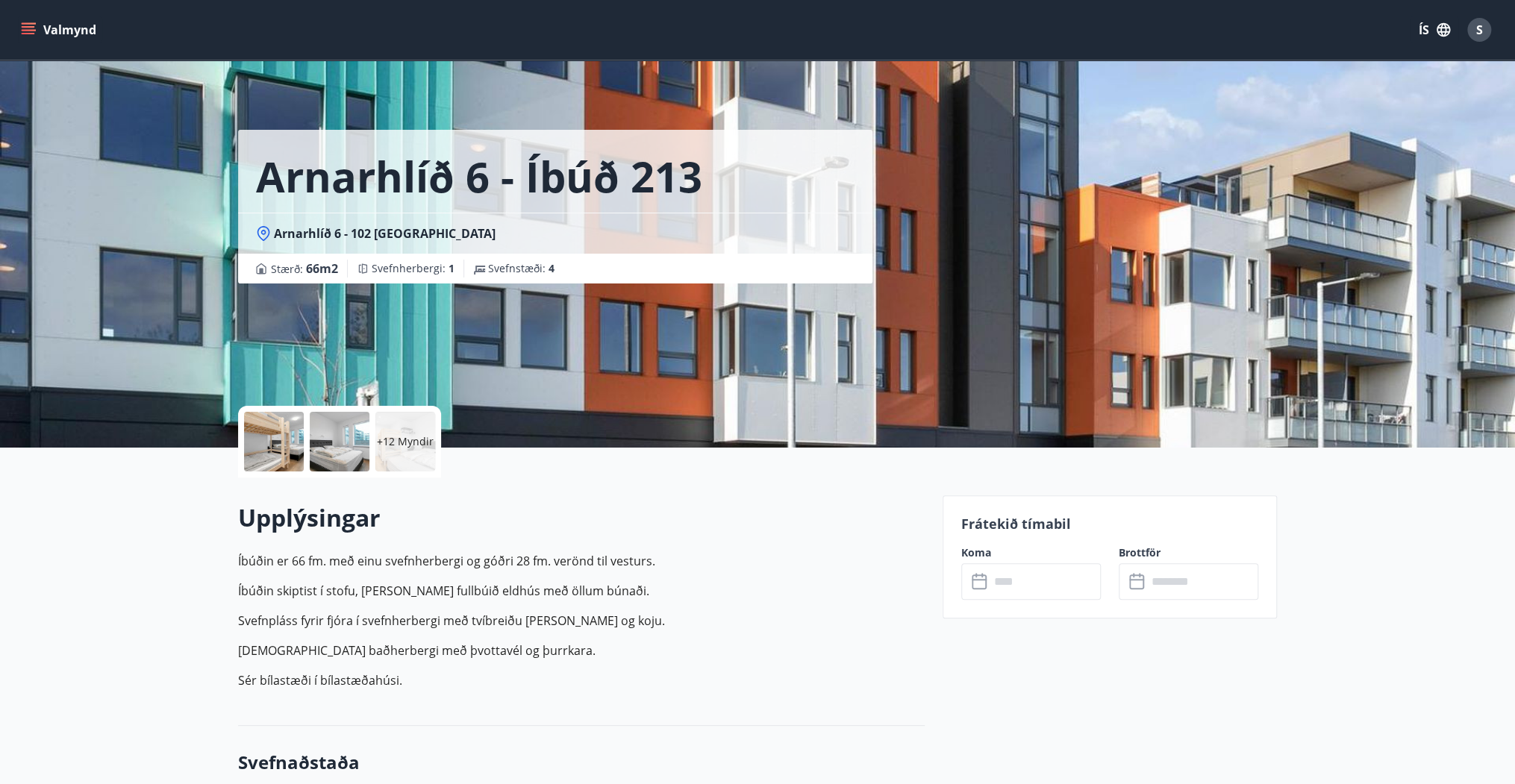
click at [386, 445] on p "+12 Myndir" at bounding box center [405, 441] width 56 height 15
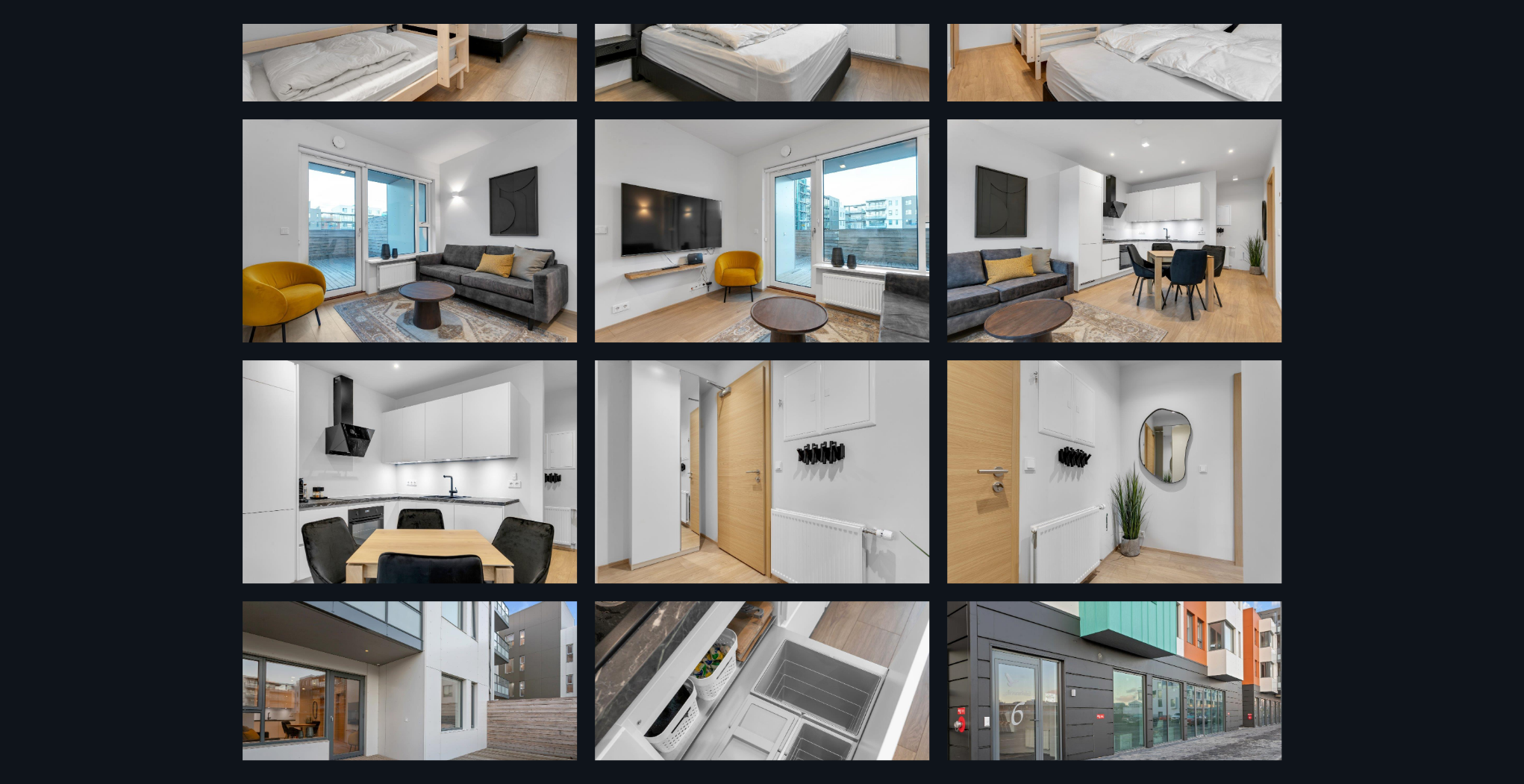
scroll to position [478, 0]
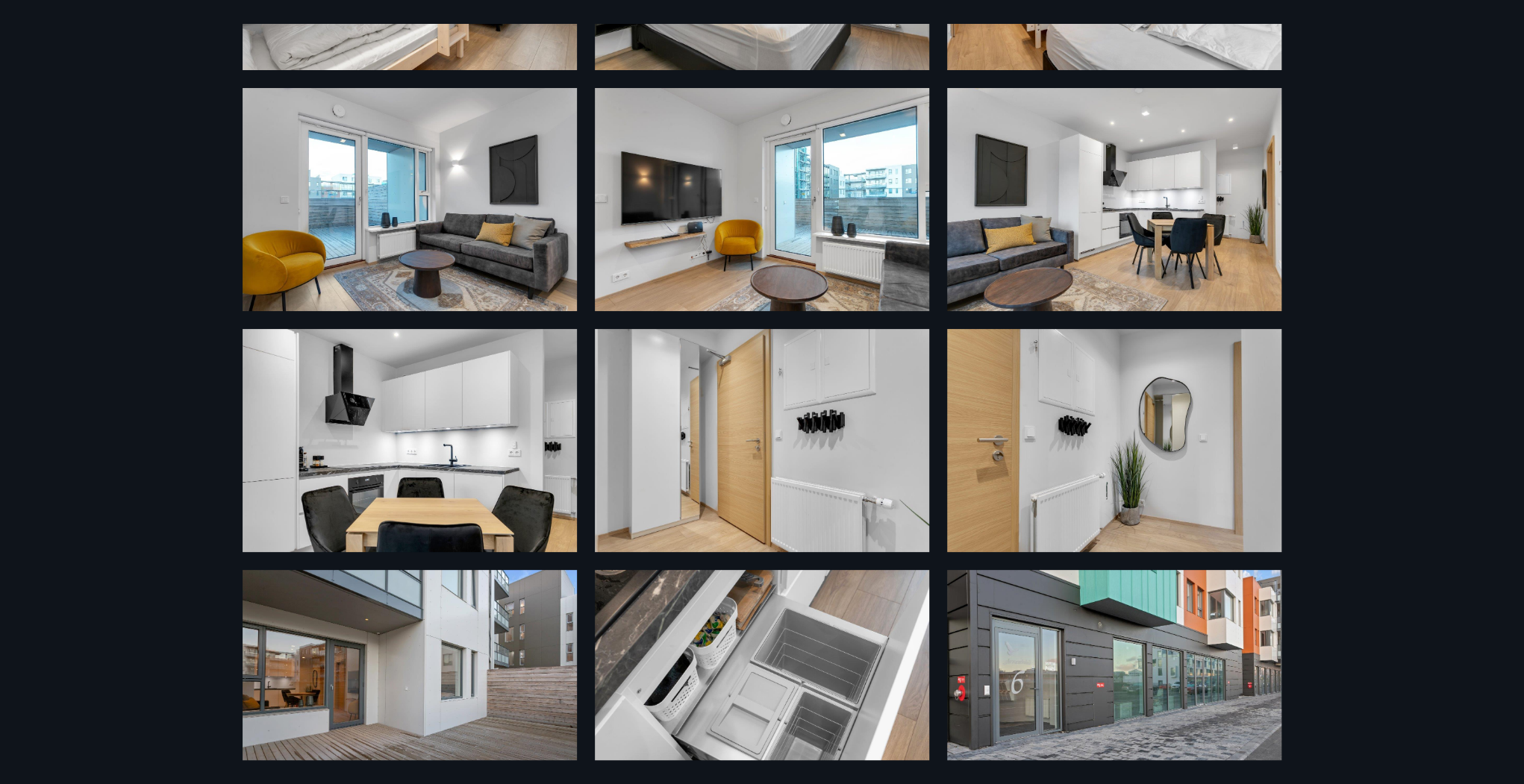
click at [755, 406] on img at bounding box center [762, 440] width 335 height 223
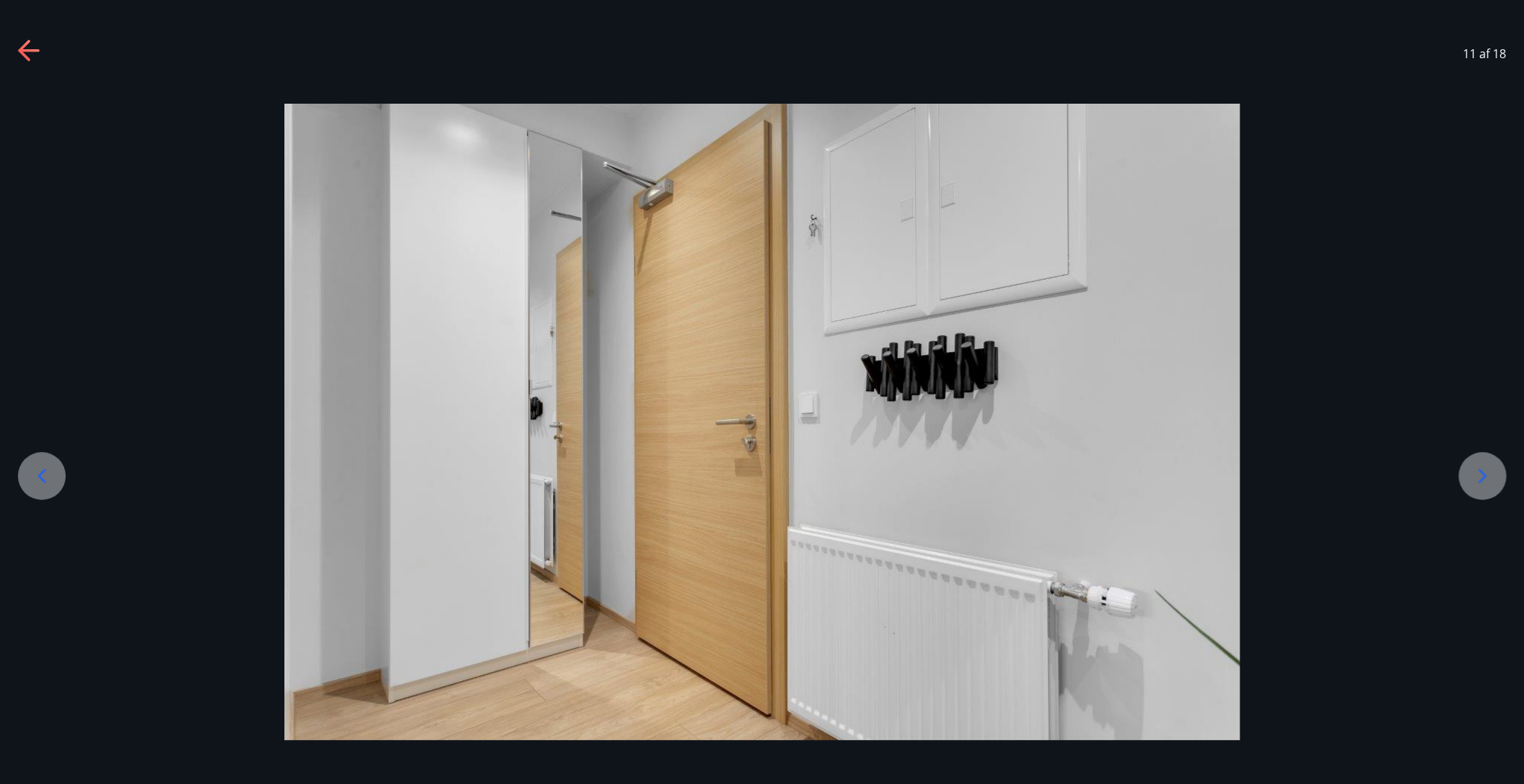
click at [30, 53] on icon at bounding box center [29, 52] width 24 height 24
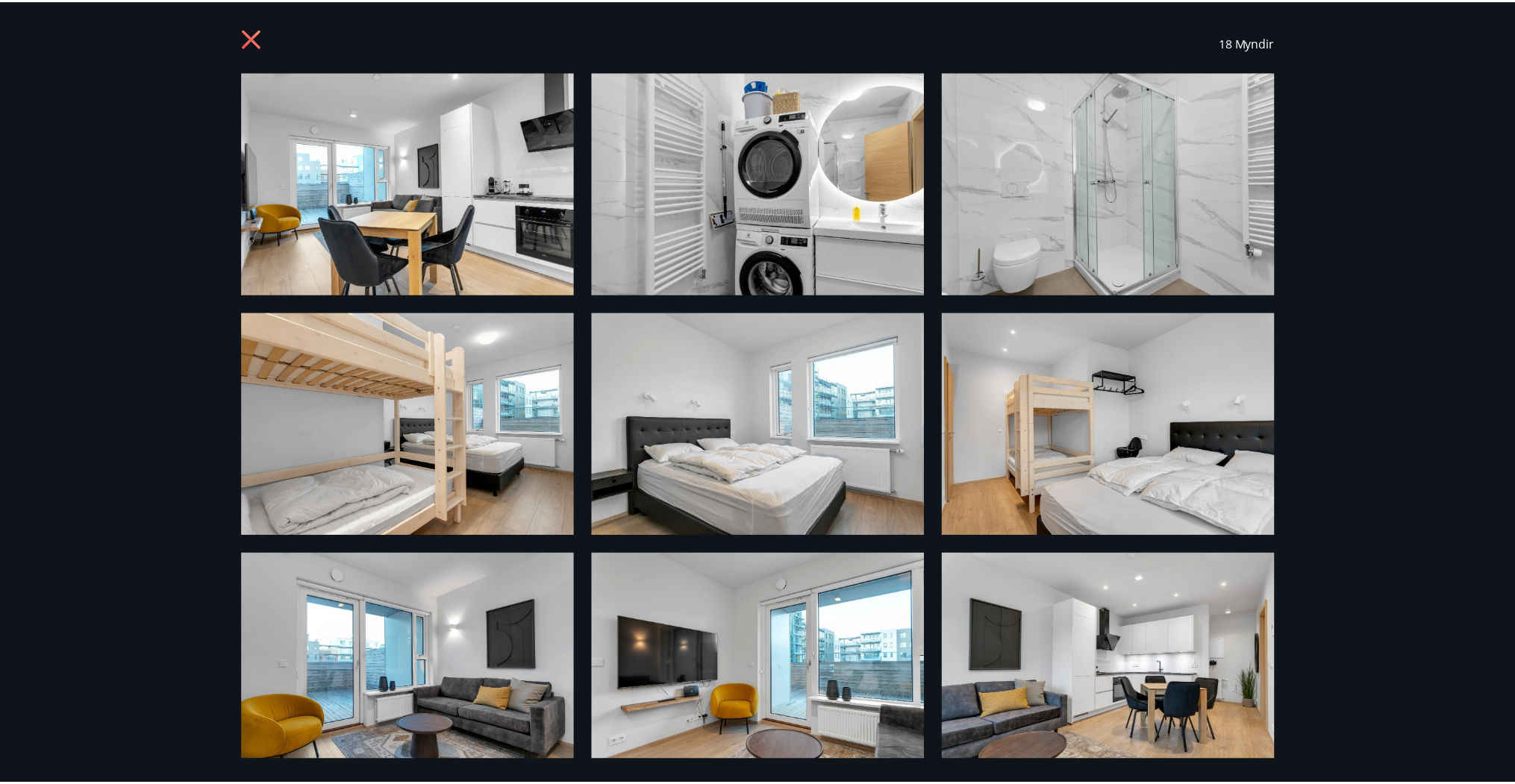
scroll to position [0, 0]
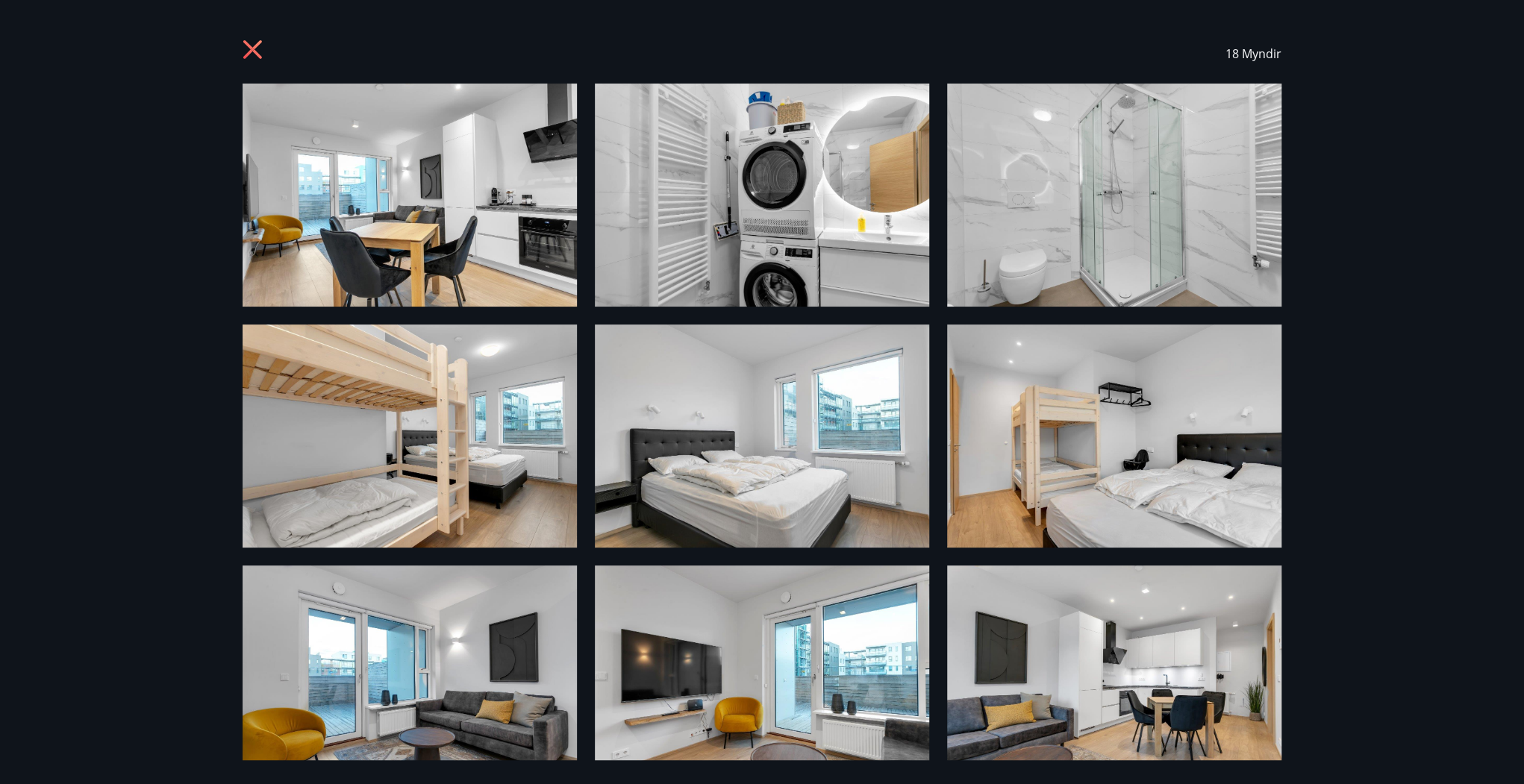
click at [245, 43] on icon at bounding box center [254, 52] width 24 height 24
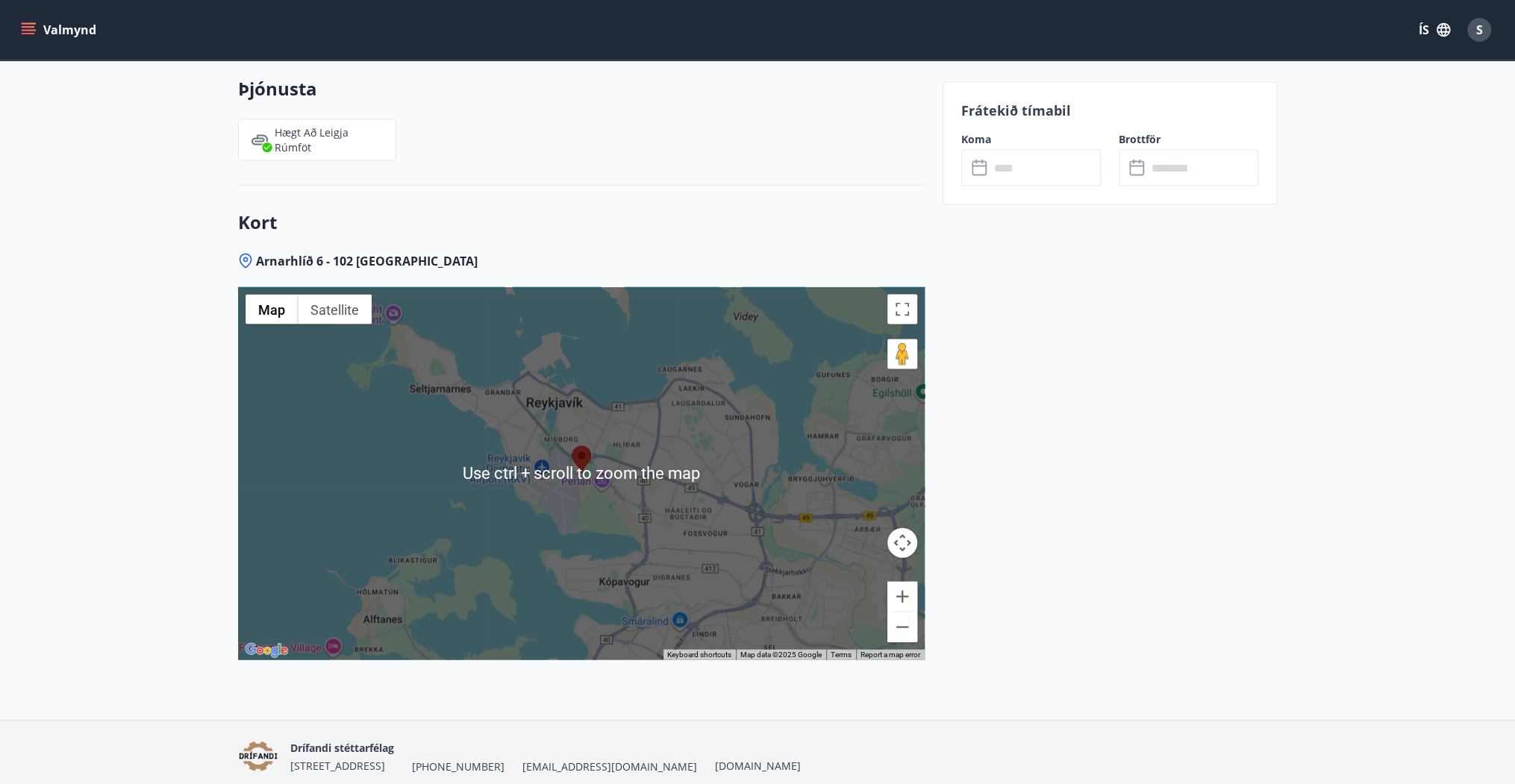
scroll to position [2029, 0]
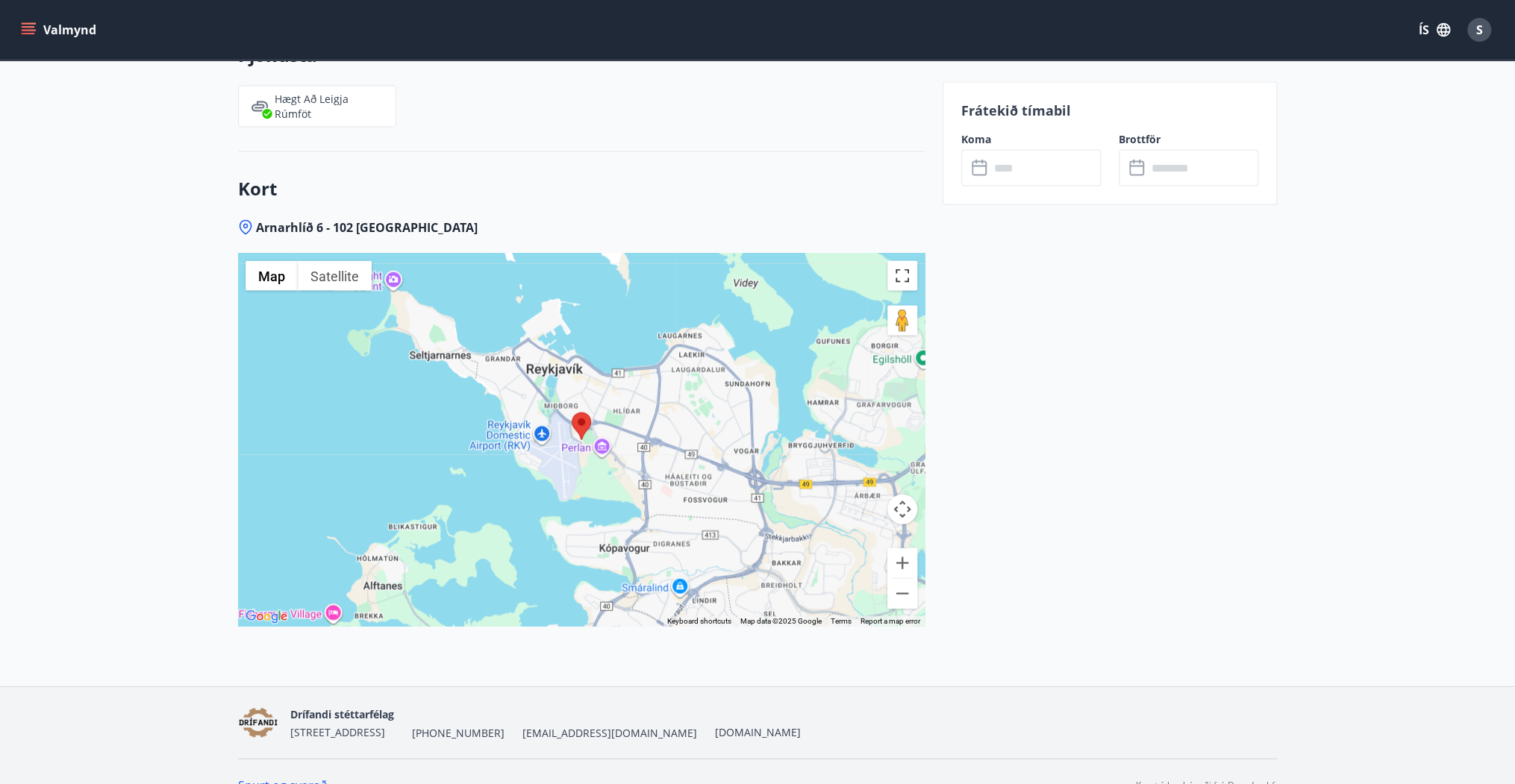
click at [896, 270] on button "Toggle fullscreen view" at bounding box center [902, 275] width 30 height 30
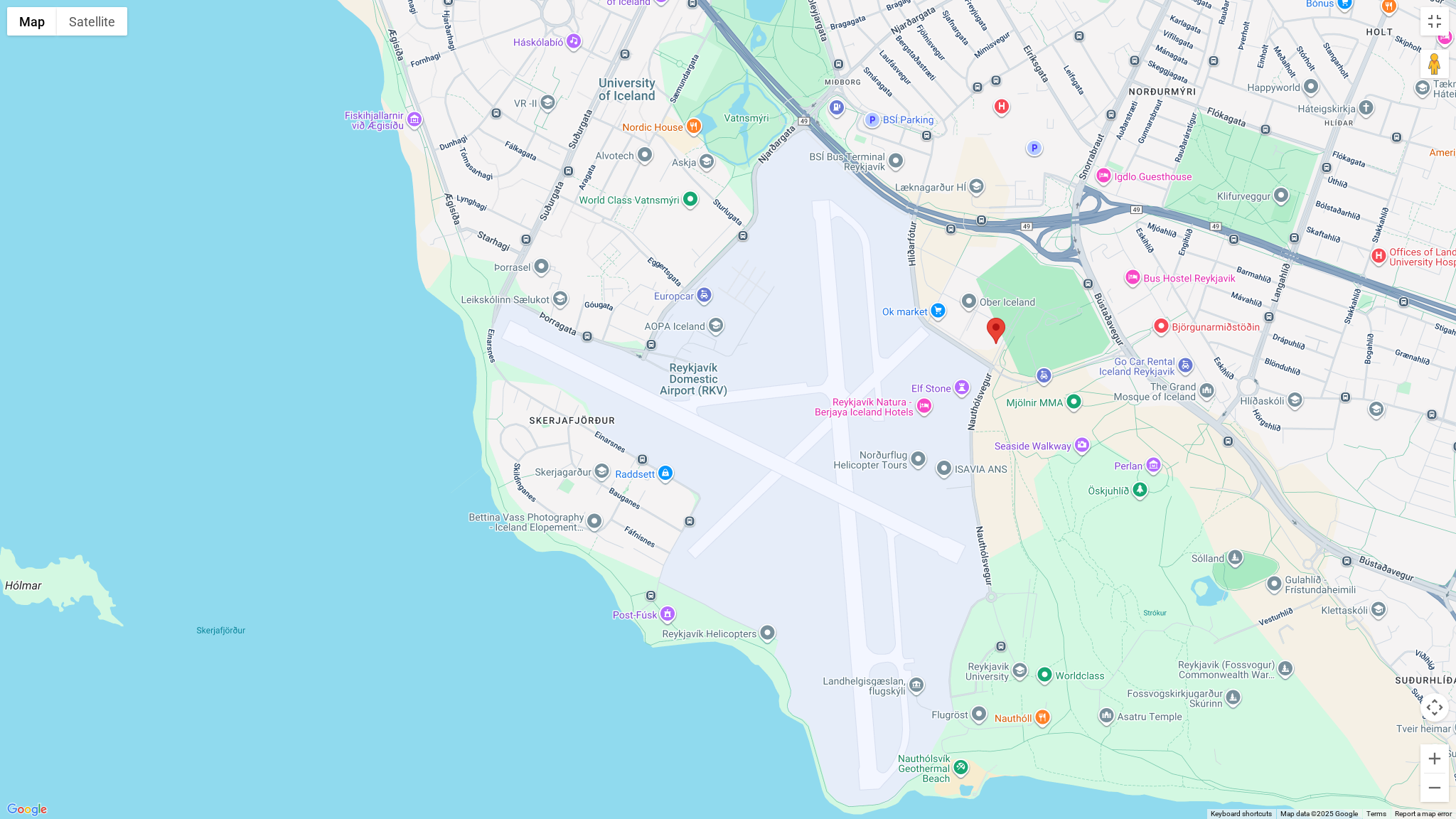
drag, startPoint x: 1084, startPoint y: 276, endPoint x: 1010, endPoint y: 640, distance: 371.4
click at [1010, 640] on div at bounding box center [728, 410] width 1456 height 819
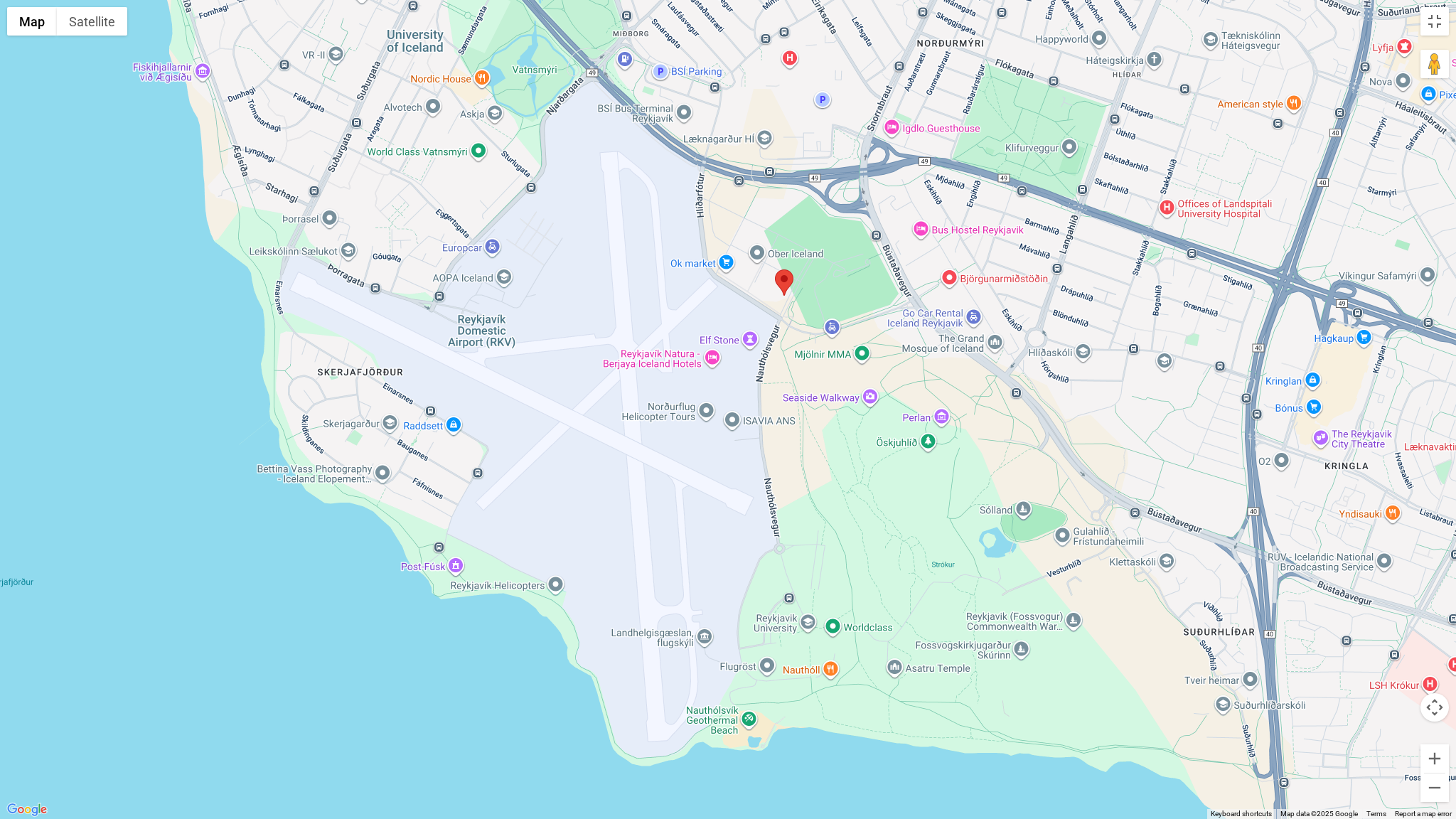
drag, startPoint x: 1112, startPoint y: 535, endPoint x: 862, endPoint y: 481, distance: 255.8
click at [862, 481] on div at bounding box center [728, 410] width 1456 height 819
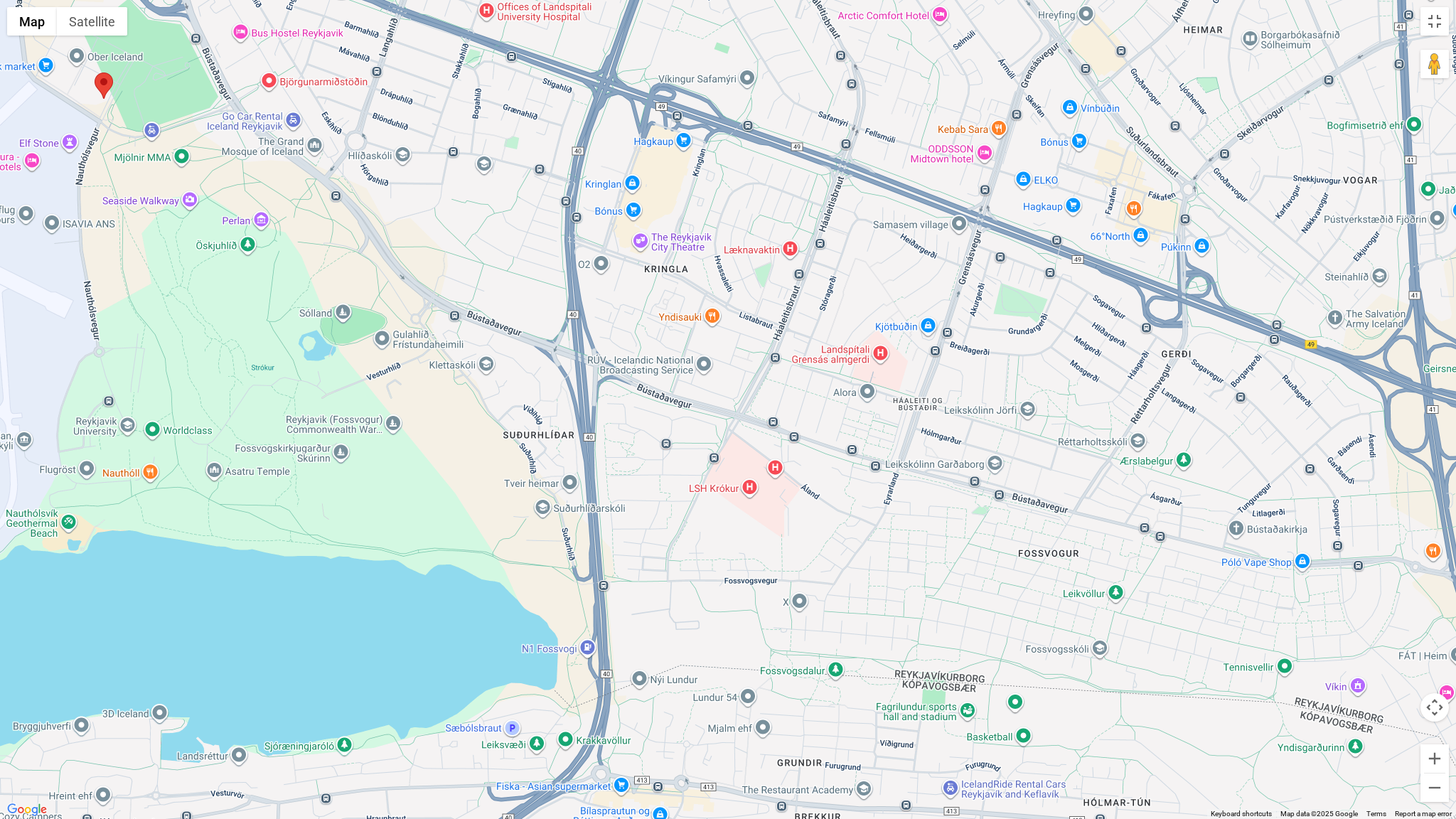
drag, startPoint x: 1265, startPoint y: 401, endPoint x: 621, endPoint y: 209, distance: 672.0
click at [621, 209] on div at bounding box center [728, 410] width 1456 height 819
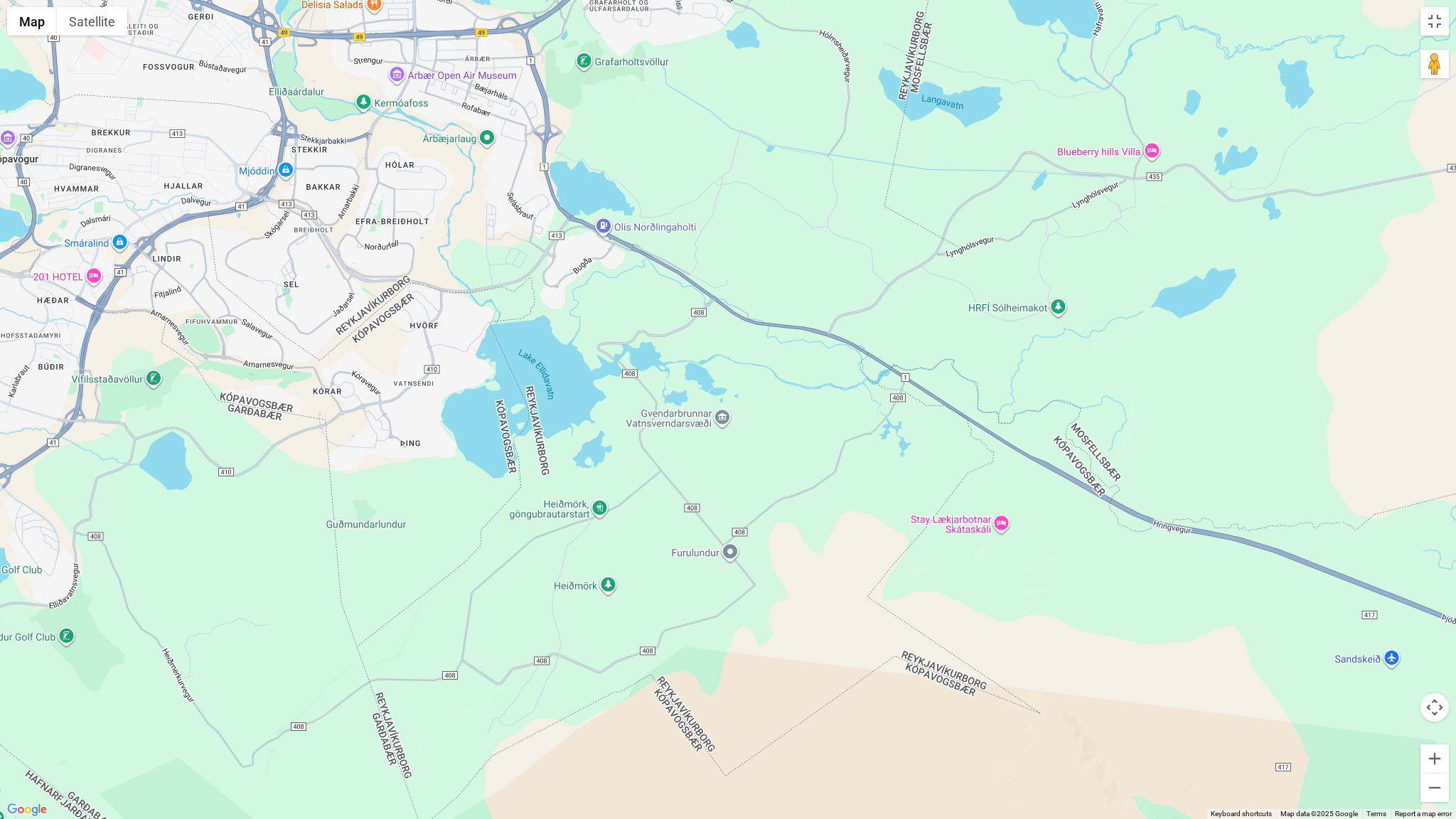
drag, startPoint x: 1338, startPoint y: 597, endPoint x: 796, endPoint y: 370, distance: 587.6
click at [796, 370] on div at bounding box center [728, 410] width 1456 height 819
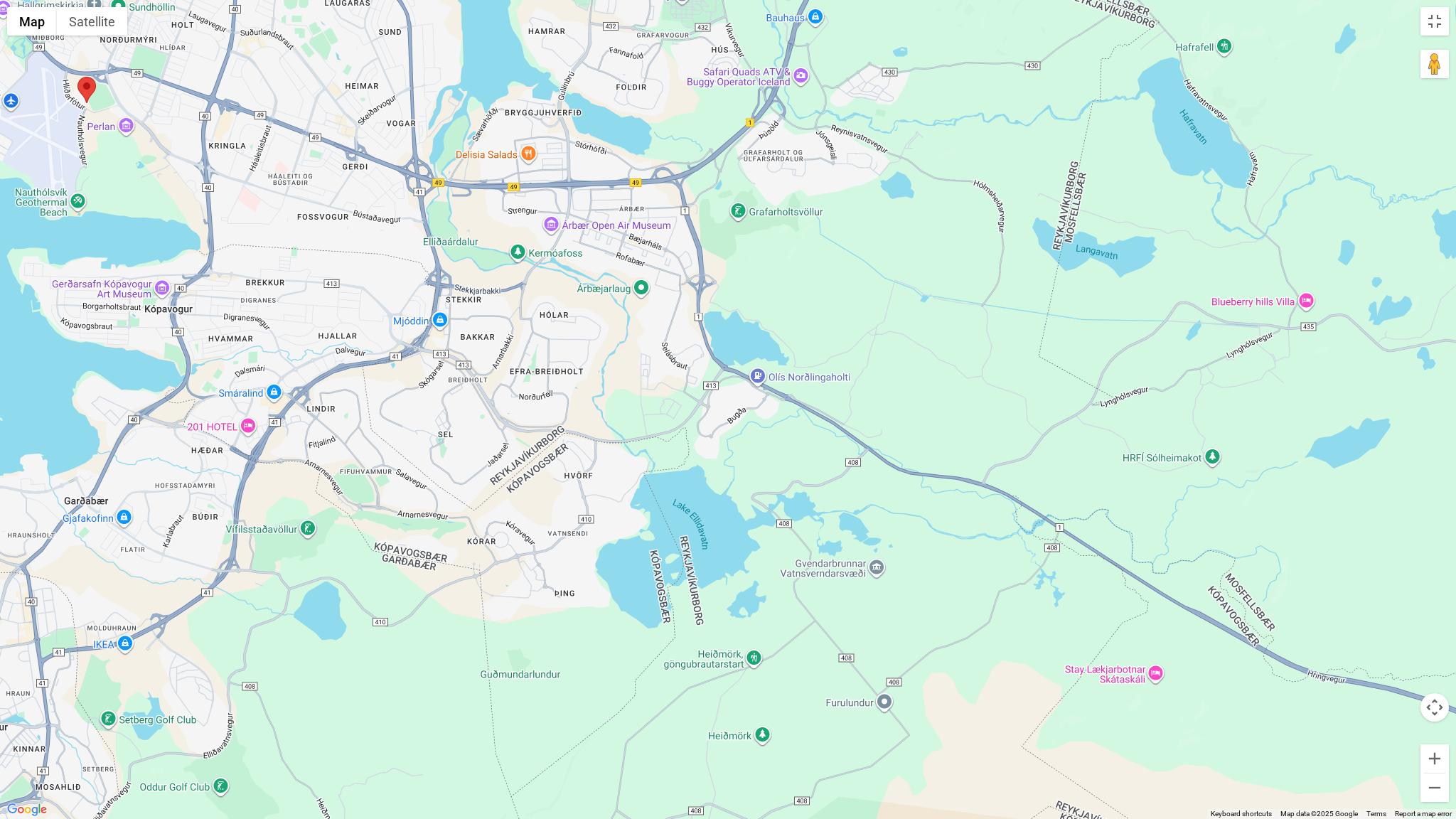
drag, startPoint x: 481, startPoint y: 107, endPoint x: 639, endPoint y: 261, distance: 220.6
click at [640, 261] on div at bounding box center [728, 410] width 1456 height 819
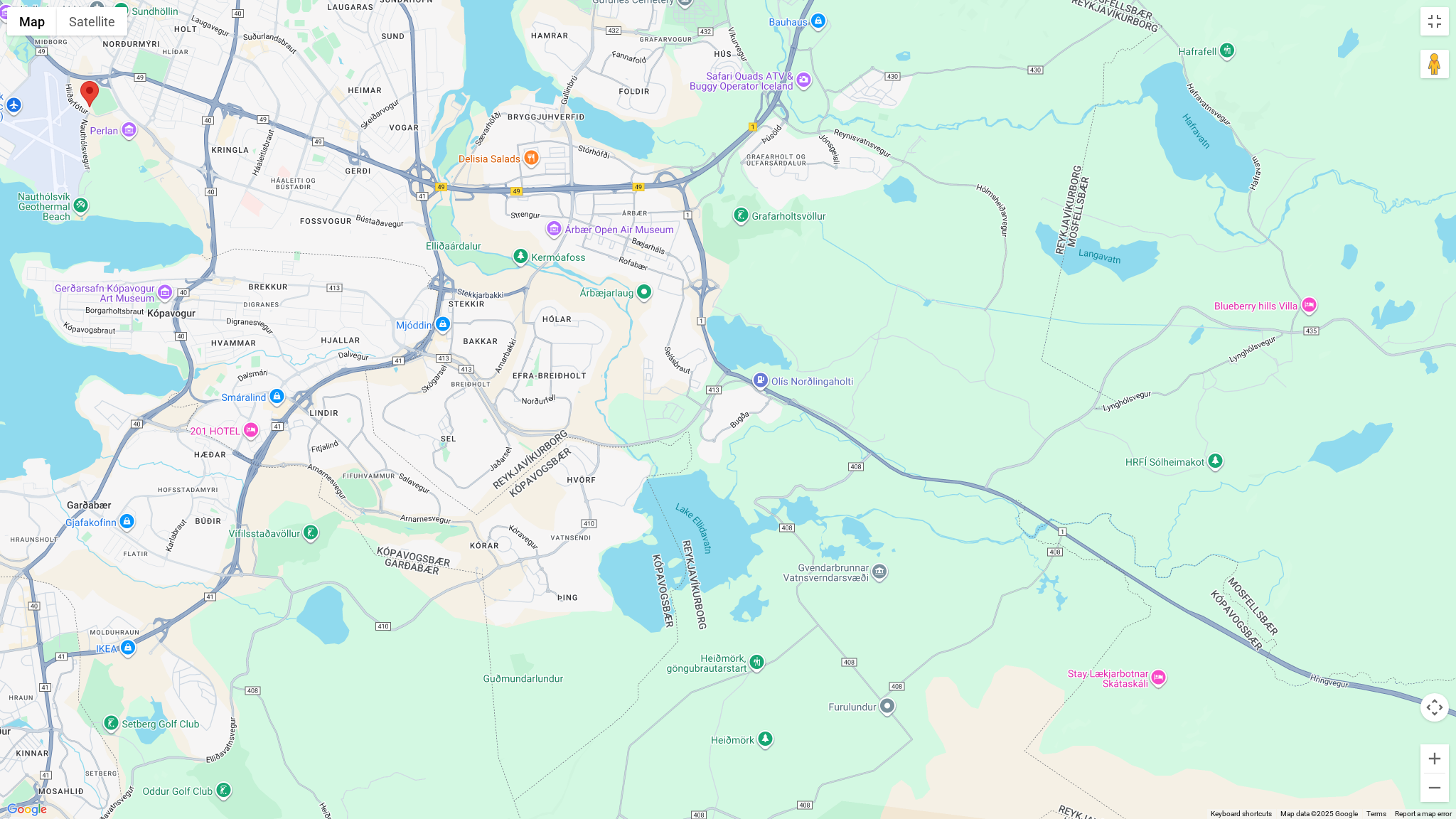
click at [556, 484] on div at bounding box center [728, 410] width 1456 height 819
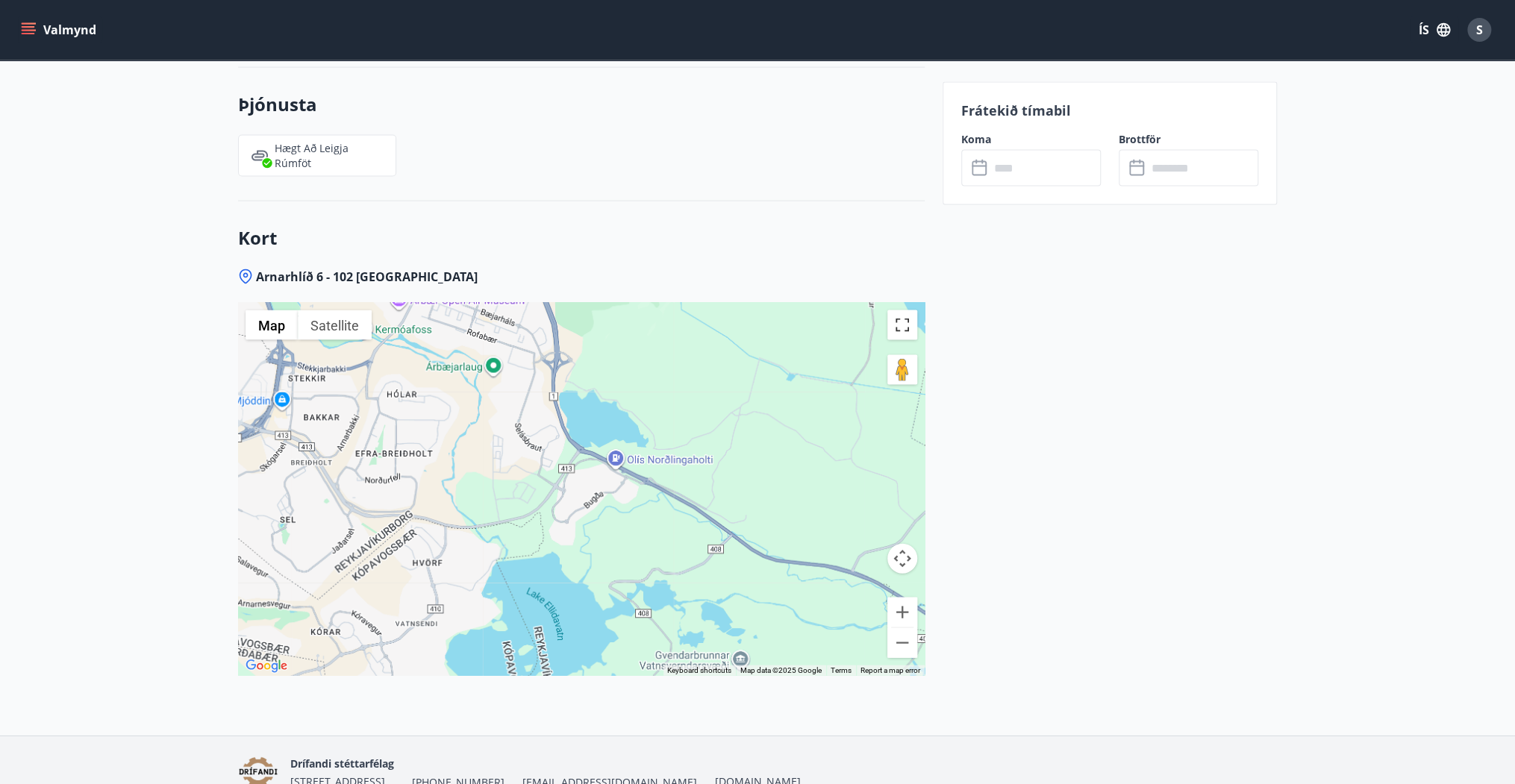
click at [891, 316] on button "Toggle fullscreen view" at bounding box center [902, 325] width 30 height 30
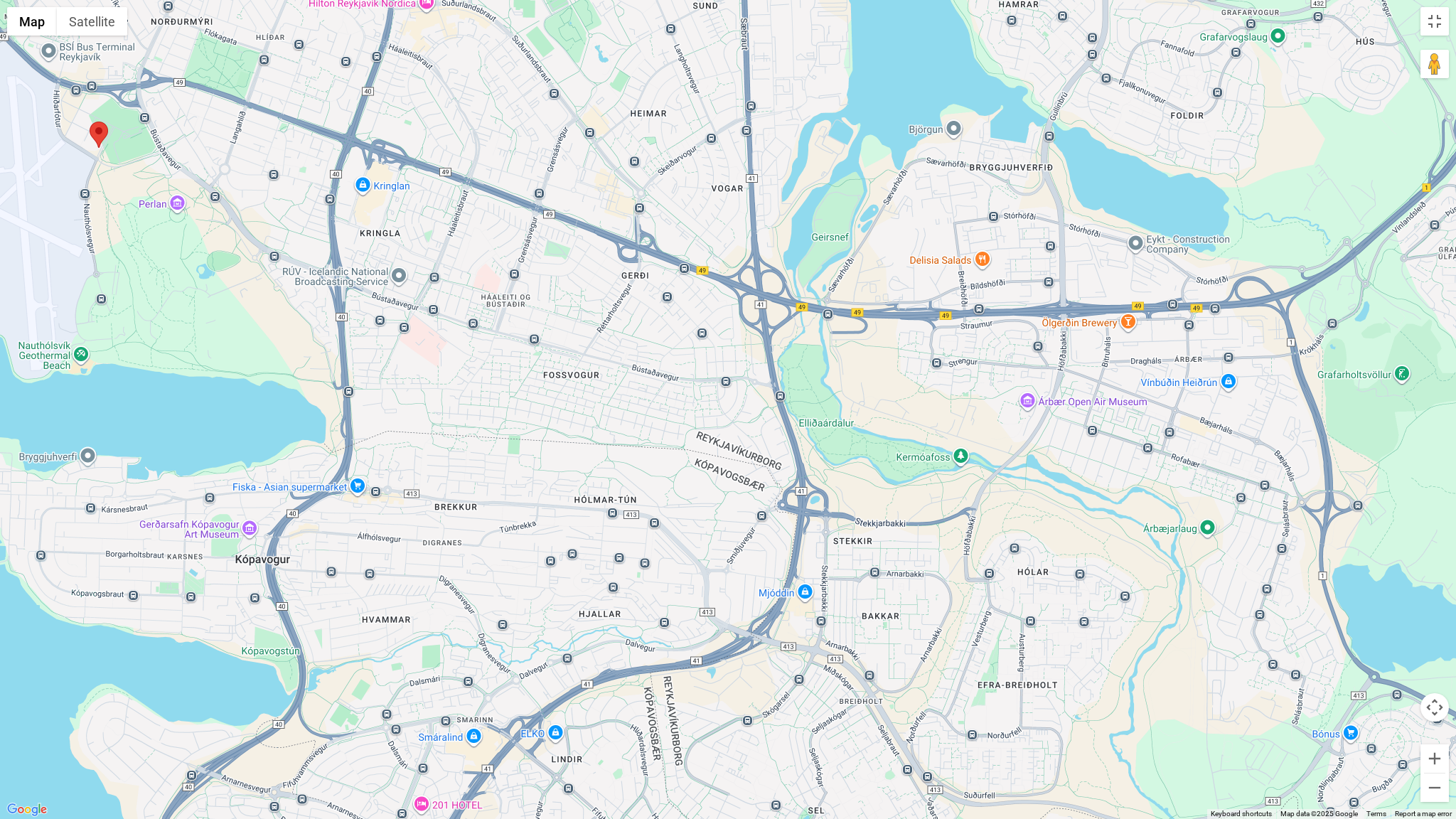
drag, startPoint x: 171, startPoint y: 233, endPoint x: 425, endPoint y: 211, distance: 255.0
click at [425, 211] on div at bounding box center [728, 410] width 1456 height 819
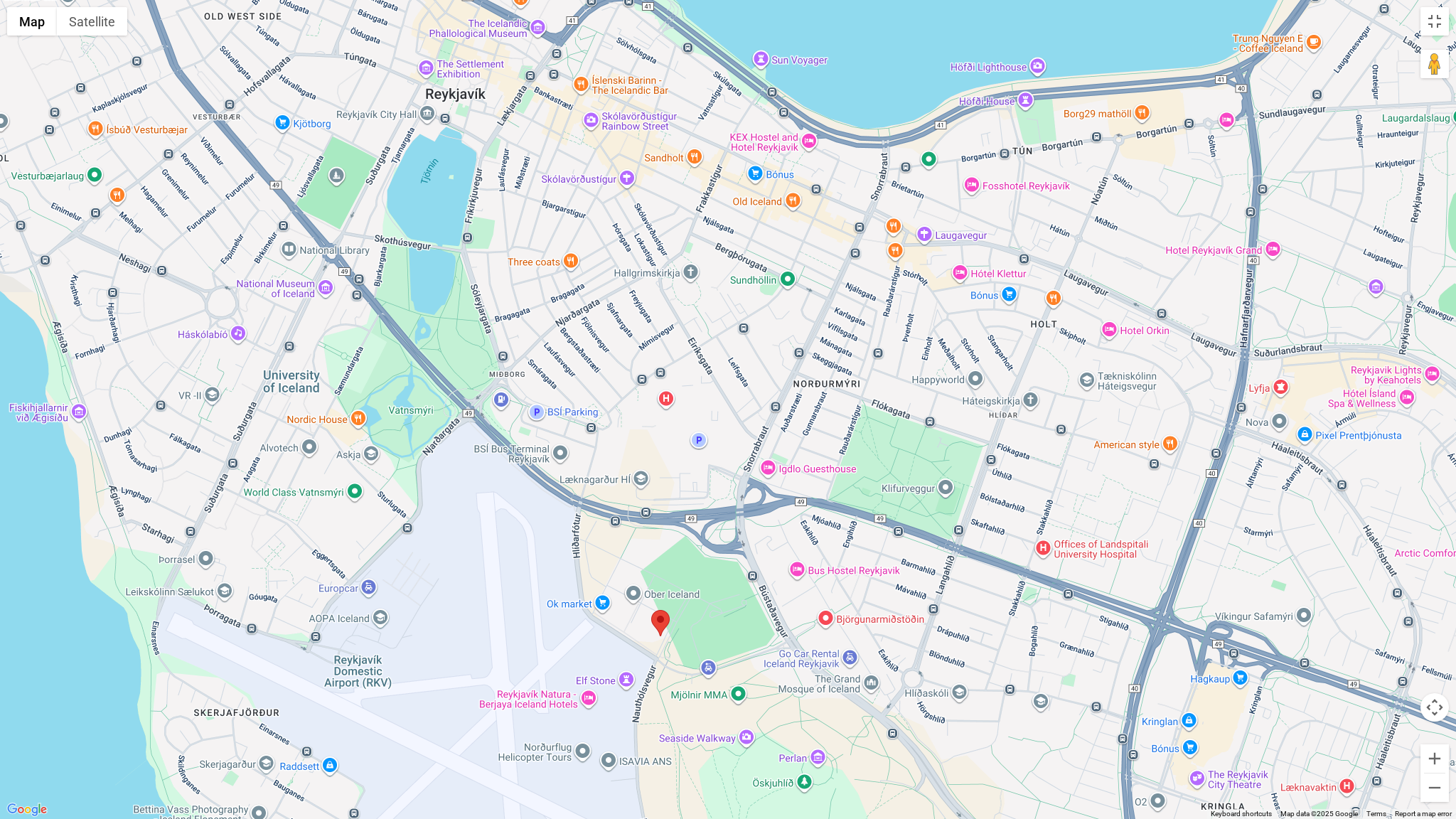
drag, startPoint x: 355, startPoint y: 309, endPoint x: 1399, endPoint y: 818, distance: 1161.5
click at [1399, 746] on div "Use ctrl + scroll to zoom the map Map Terrain Satellite Labels Keyboard shortcu…" at bounding box center [728, 410] width 1456 height 819
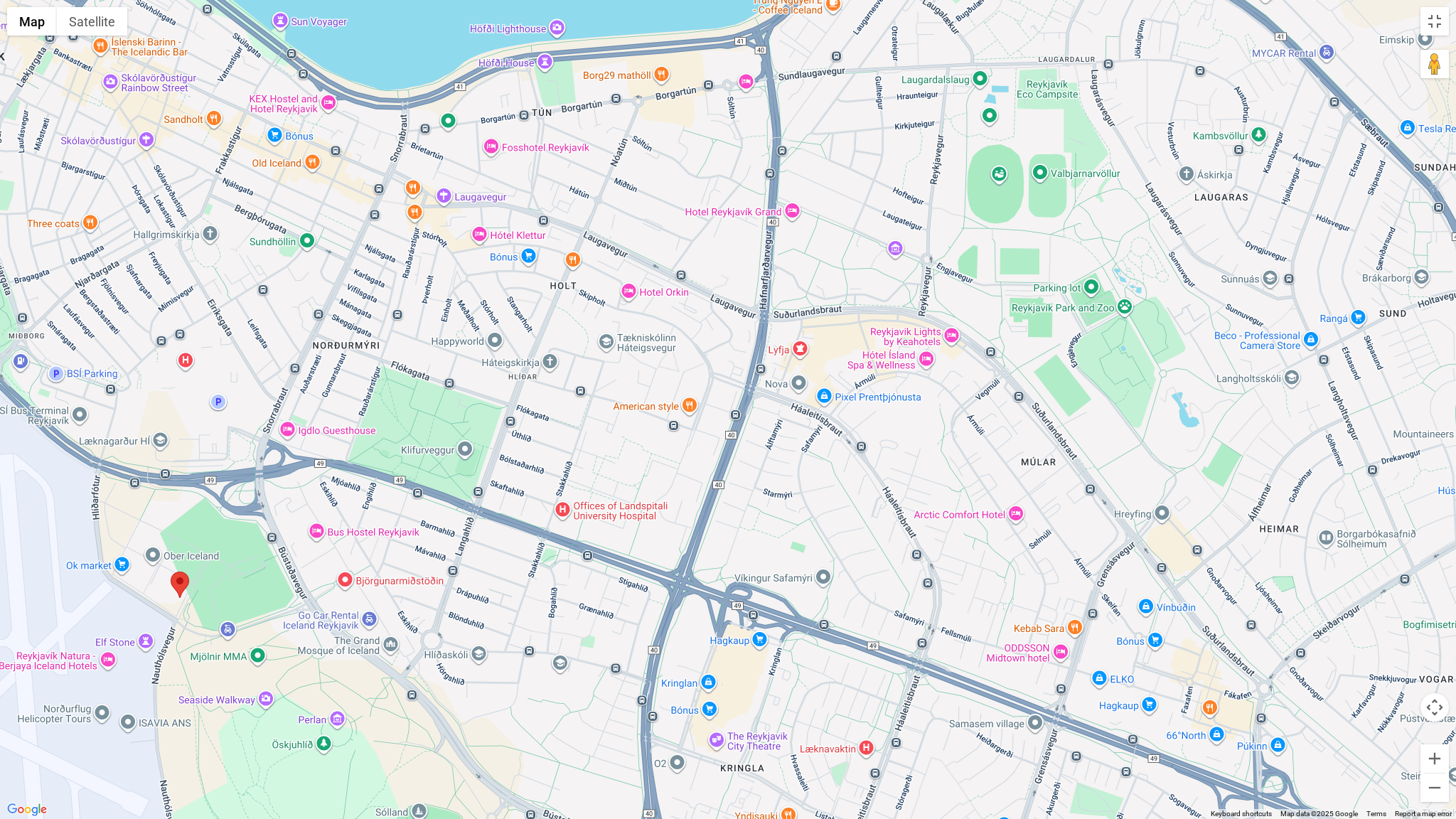
drag, startPoint x: 1103, startPoint y: 377, endPoint x: 621, endPoint y: 337, distance: 483.7
click at [621, 337] on div at bounding box center [728, 410] width 1456 height 819
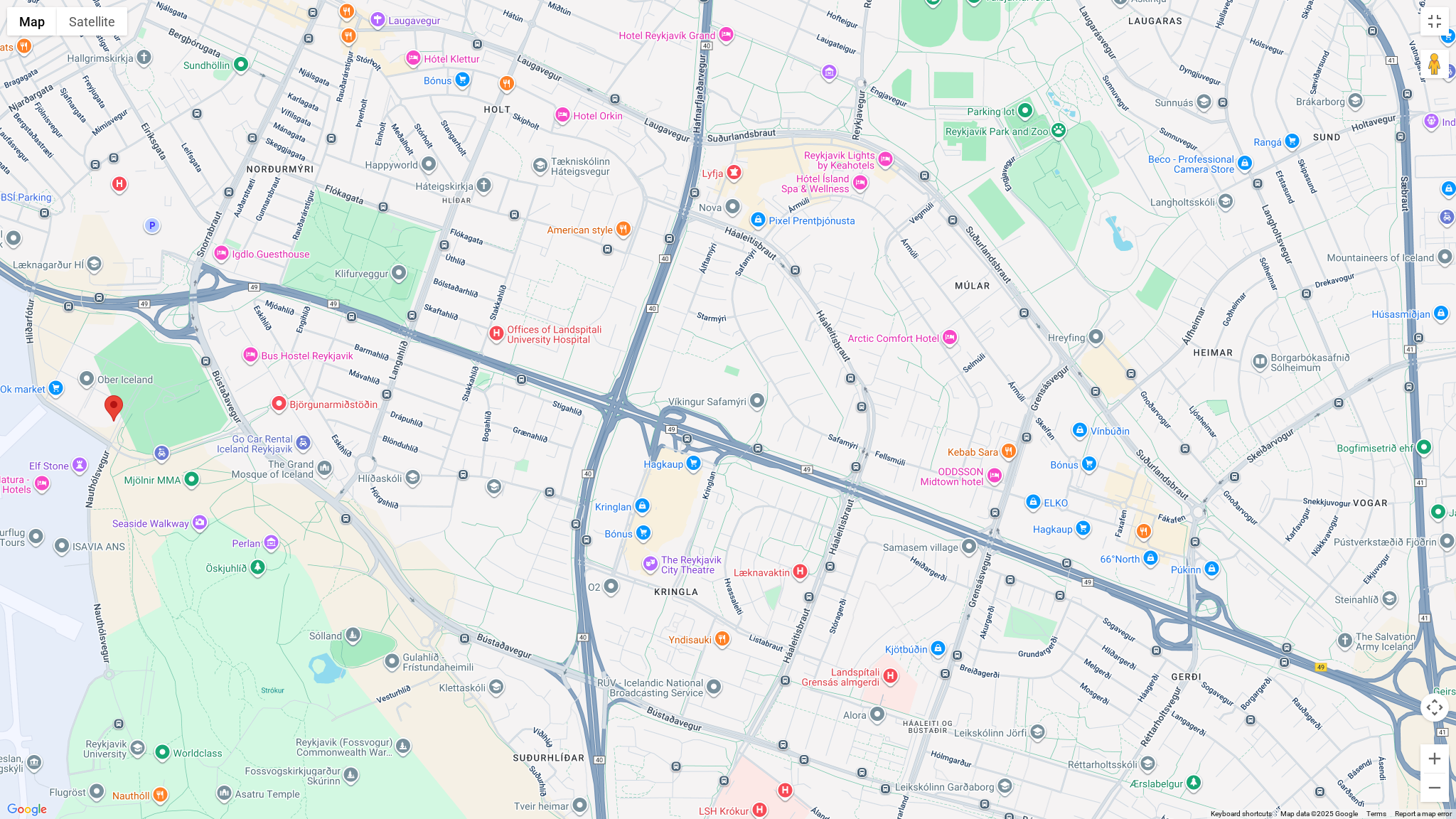
drag, startPoint x: 886, startPoint y: 700, endPoint x: 819, endPoint y: 524, distance: 188.3
click at [819, 524] on div at bounding box center [728, 410] width 1456 height 819
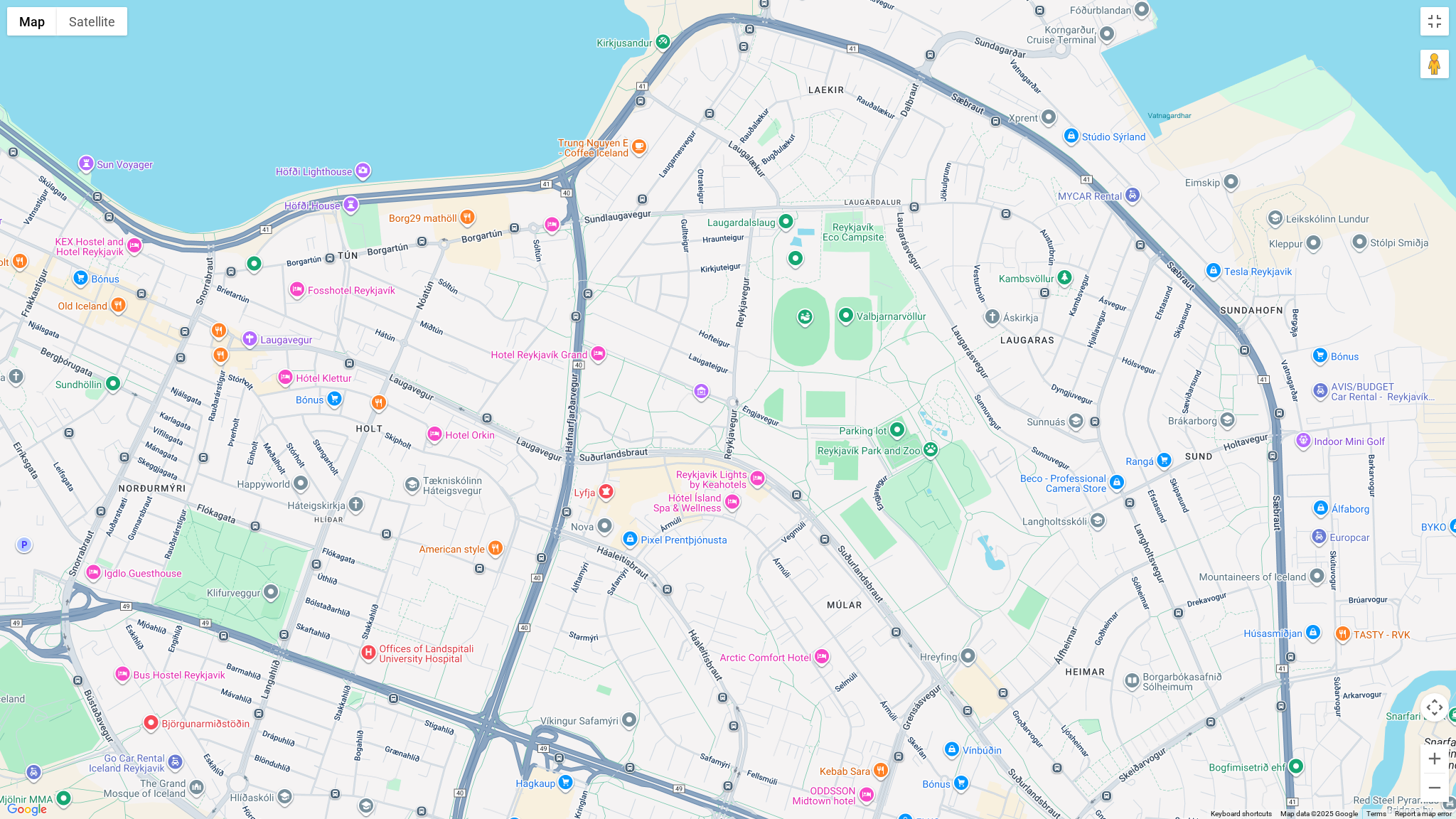
drag, startPoint x: 736, startPoint y: 316, endPoint x: 608, endPoint y: 636, distance: 344.7
click at [608, 636] on div at bounding box center [728, 410] width 1456 height 819
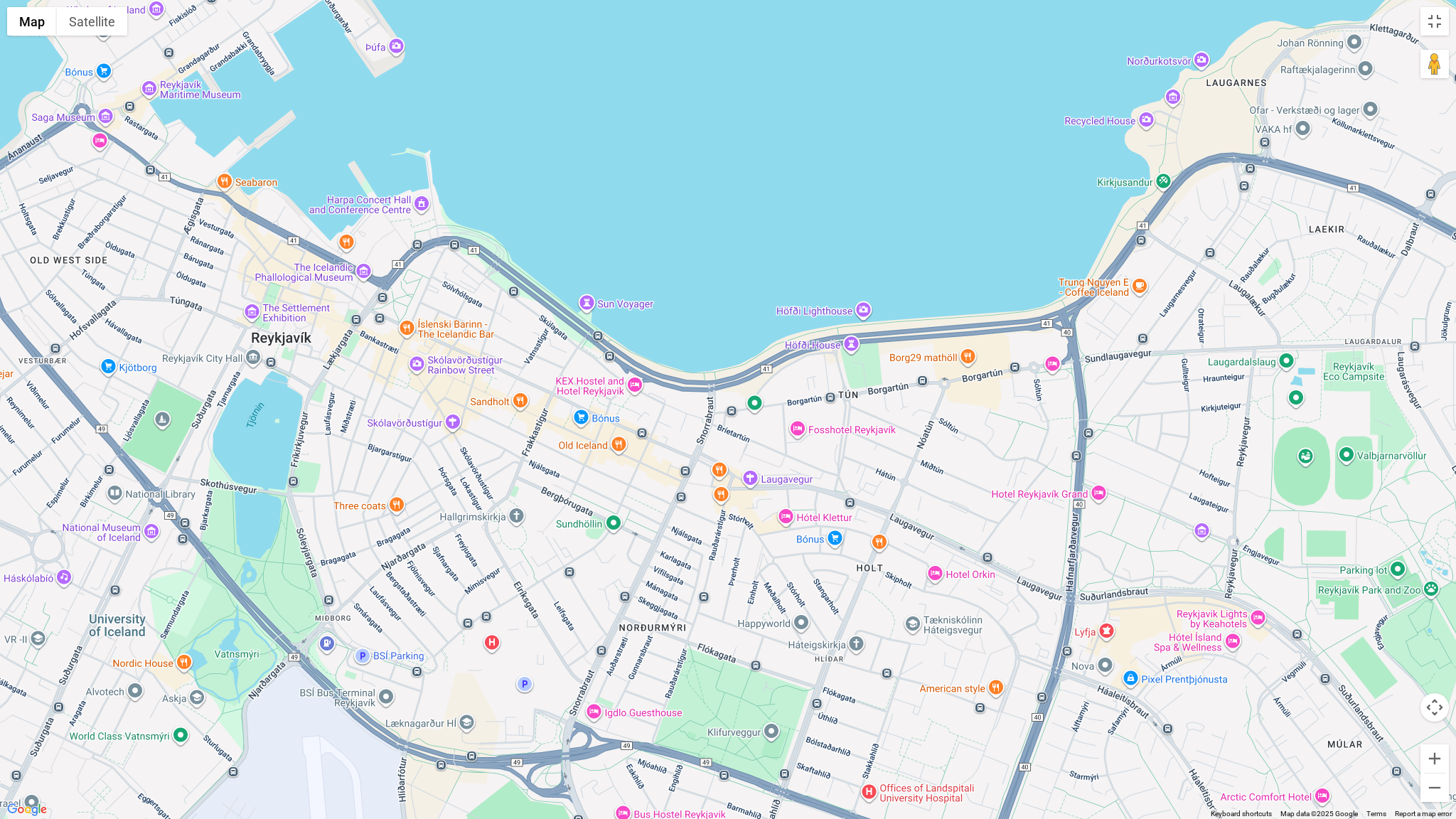
drag, startPoint x: 252, startPoint y: 247, endPoint x: 1217, endPoint y: 463, distance: 988.9
click at [1217, 463] on div at bounding box center [728, 410] width 1456 height 819
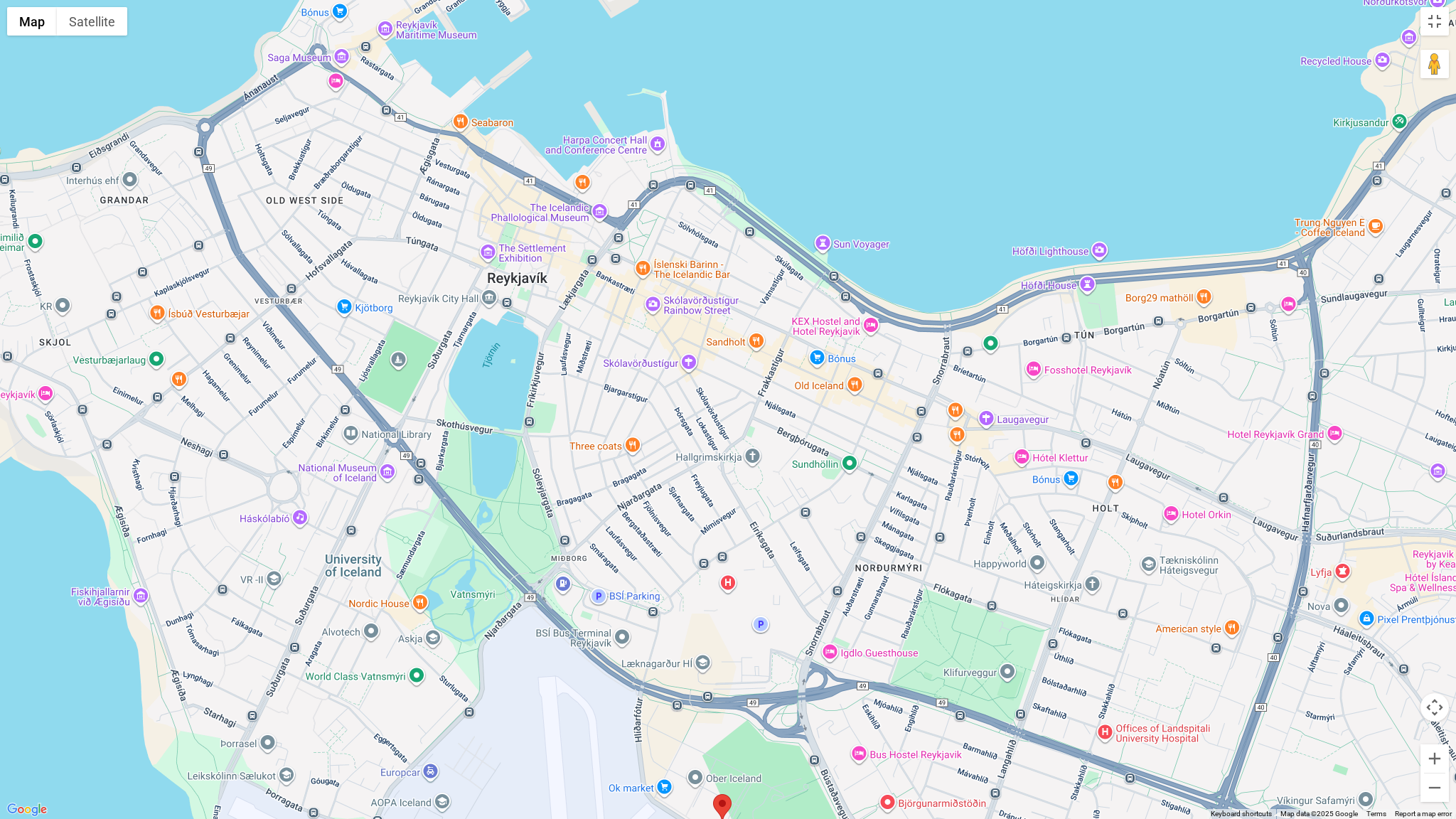
drag, startPoint x: 597, startPoint y: 485, endPoint x: 835, endPoint y: 423, distance: 245.9
click at [835, 423] on div at bounding box center [728, 410] width 1456 height 819
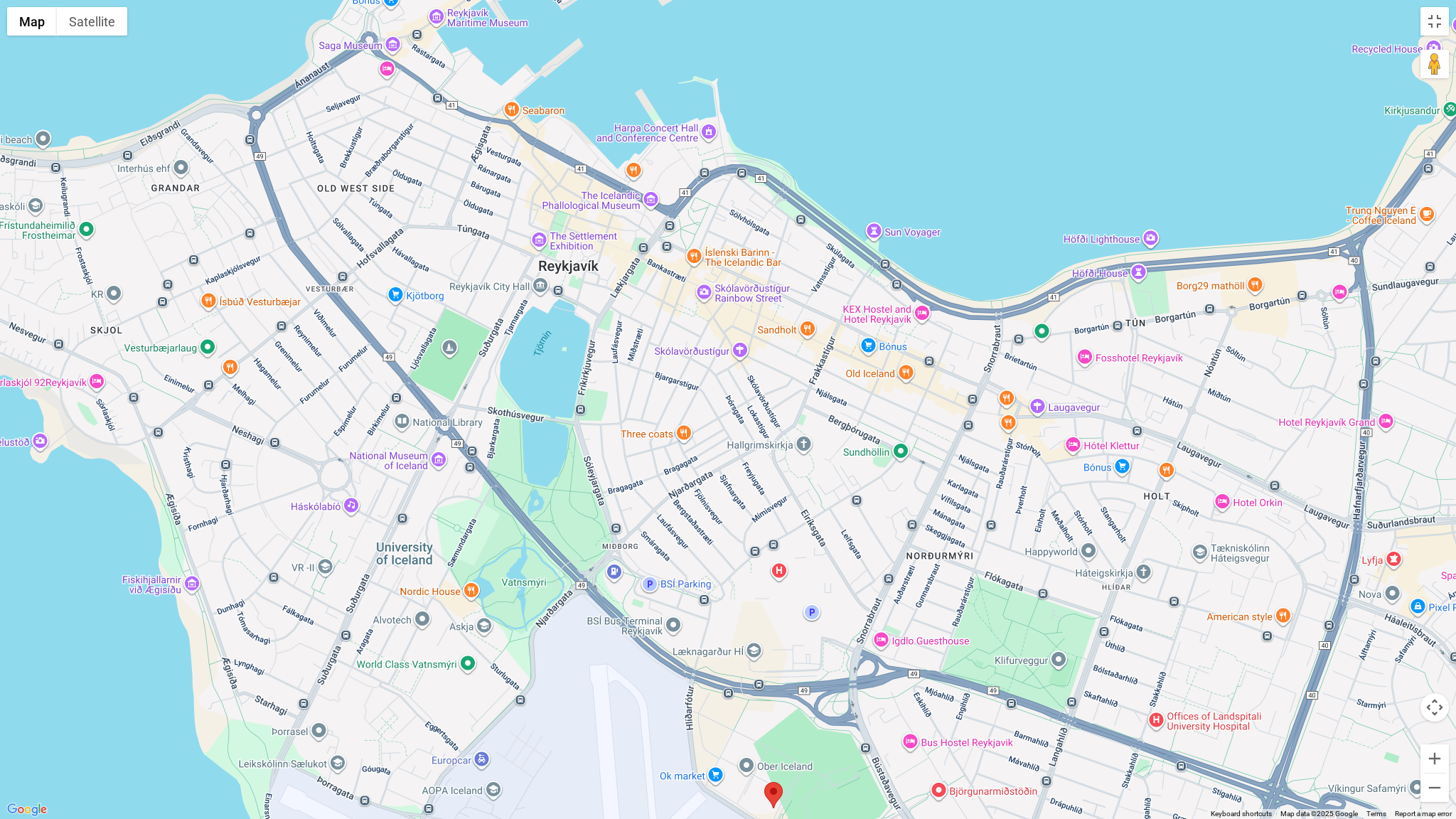
drag, startPoint x: 593, startPoint y: 438, endPoint x: 645, endPoint y: 426, distance: 53.4
click at [645, 426] on div at bounding box center [728, 410] width 1456 height 819
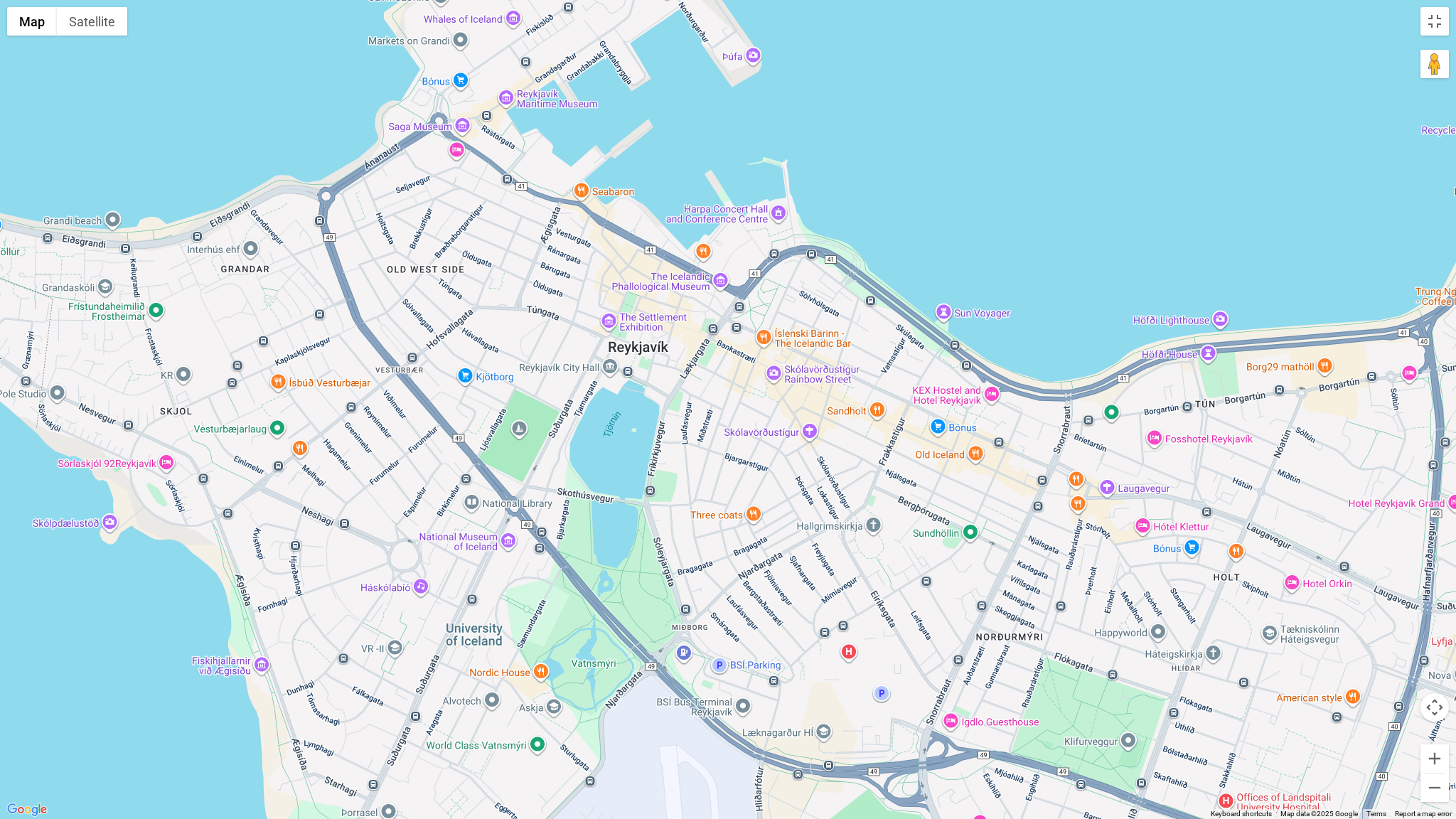
drag, startPoint x: 1028, startPoint y: 634, endPoint x: 1097, endPoint y: 713, distance: 104.9
click at [1097, 713] on div at bounding box center [728, 410] width 1456 height 819
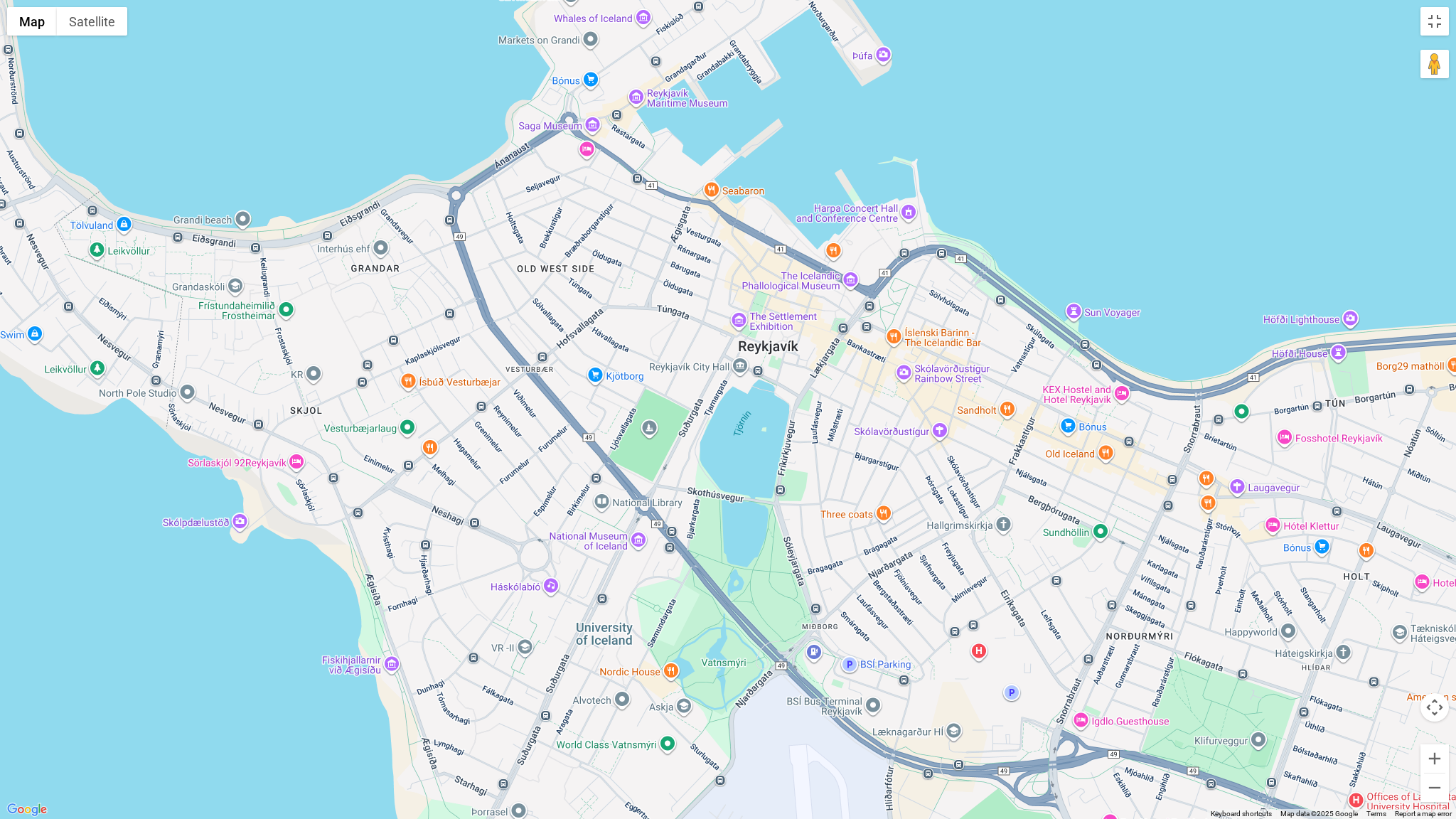
drag, startPoint x: 638, startPoint y: 623, endPoint x: 770, endPoint y: 621, distance: 132.0
click at [770, 621] on div at bounding box center [728, 410] width 1456 height 819
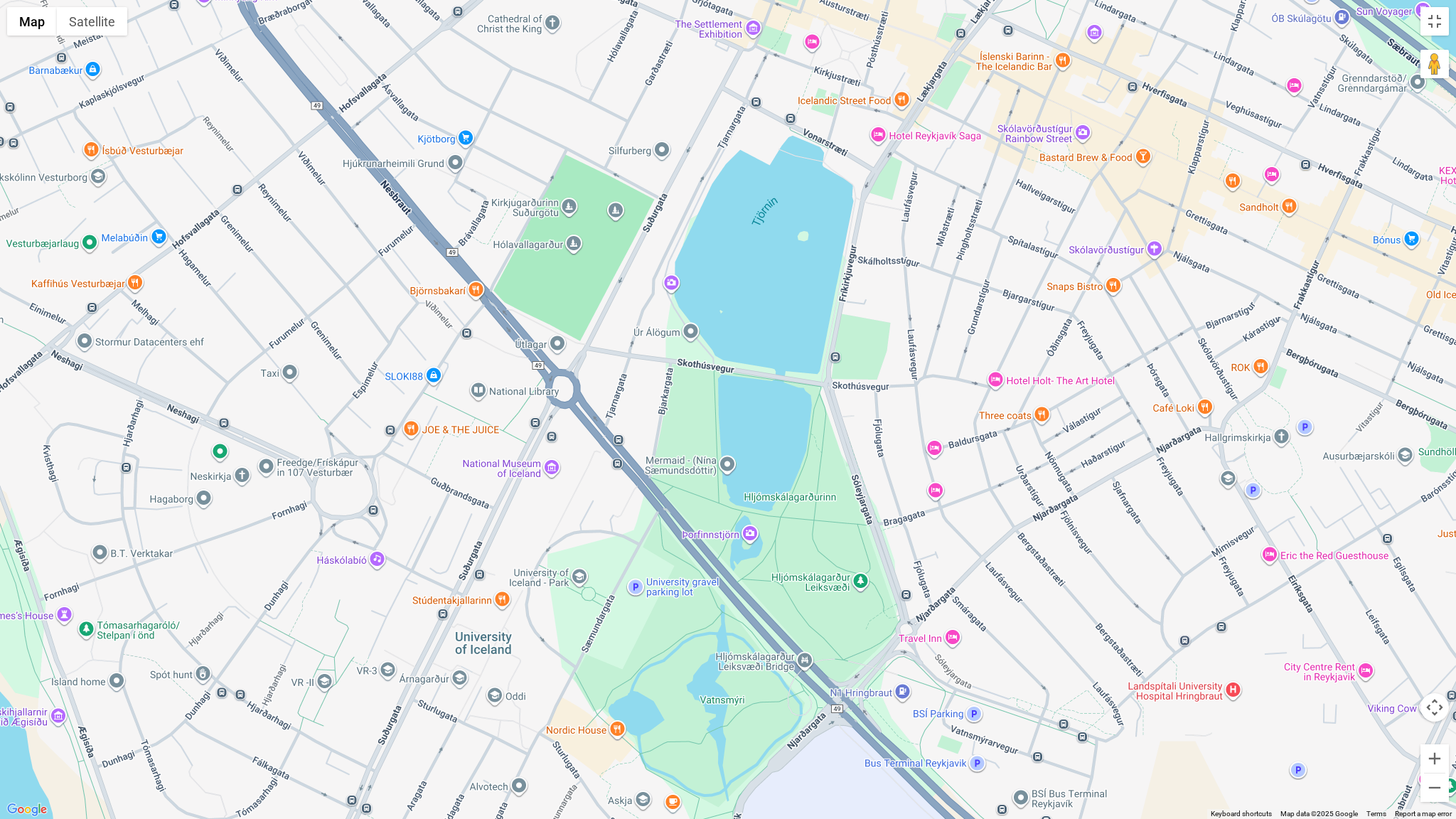
click at [558, 338] on div at bounding box center [728, 410] width 1456 height 819
click at [645, 378] on div "Útlagar Útlagar Suðurgata 37 101 101 Reykjavík Iceland View on Google Maps" at bounding box center [728, 410] width 1456 height 819
click at [664, 243] on div "Útlagar Útlagar Suðurgata 37 101 101 Reykjavík Iceland View on Google Maps" at bounding box center [728, 410] width 1456 height 819
click at [454, 210] on div "Útlagar Útlagar Suðurgata 37 101 101 Reykjavík Iceland View on Google Maps" at bounding box center [728, 410] width 1456 height 819
click at [598, 288] on div "Suðurgata 37 101" at bounding box center [540, 286] width 128 height 11
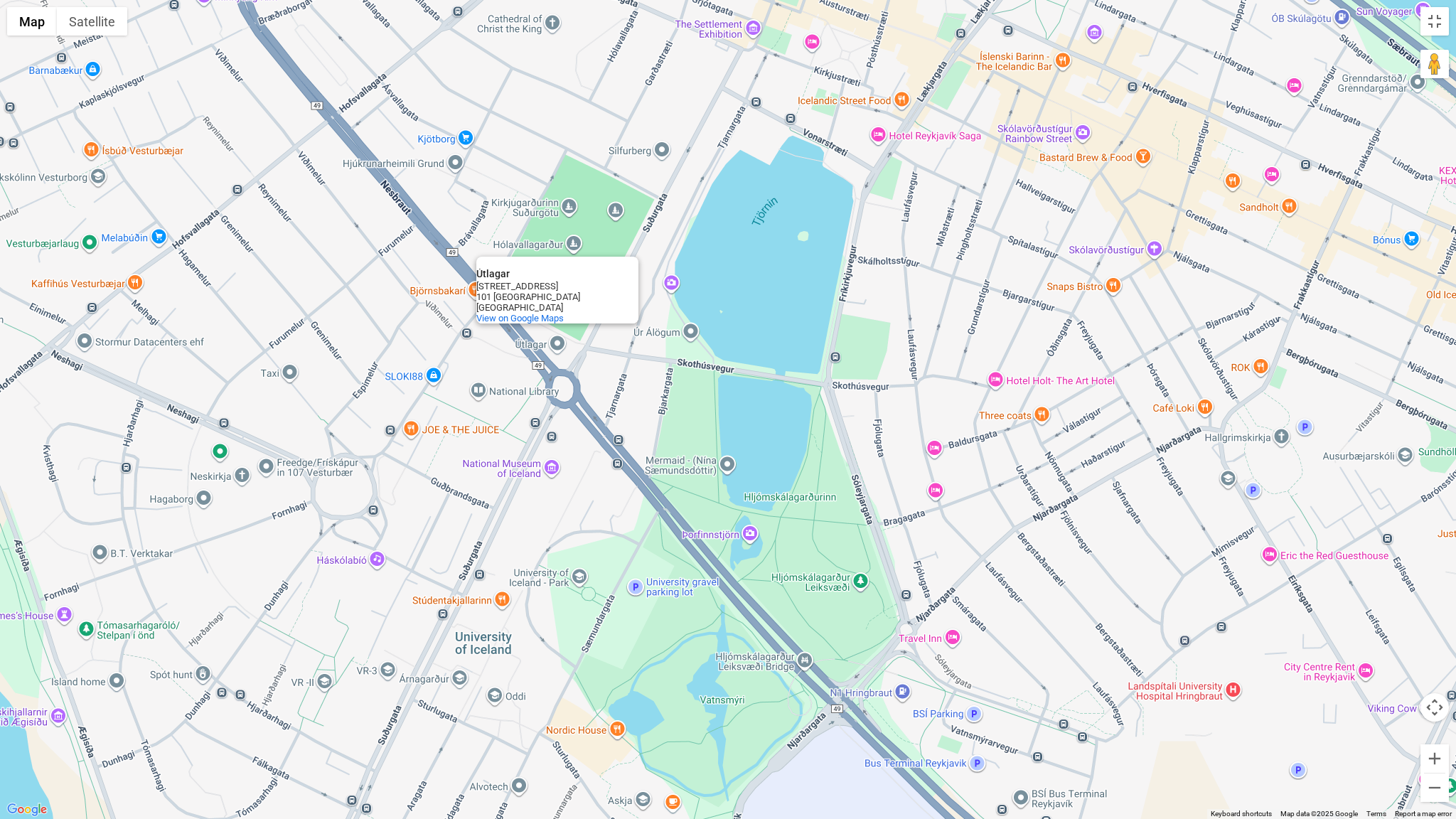
click at [927, 315] on div "Útlagar Útlagar Suðurgata 37 101 101 Reykjavík Iceland View on Google Maps" at bounding box center [728, 410] width 1456 height 819
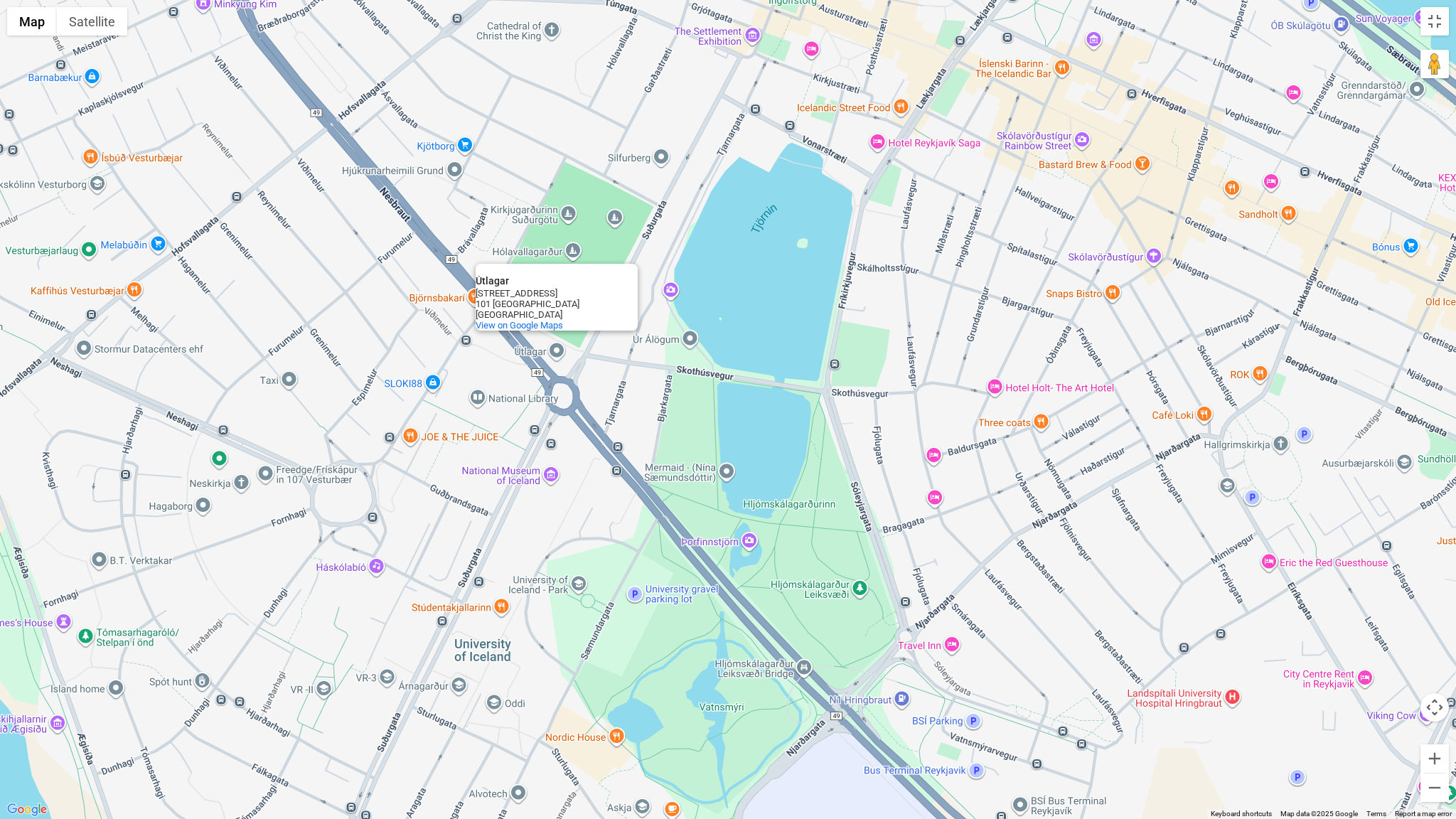
click at [449, 297] on div "Útlagar Útlagar Suðurgata 37 101 101 Reykjavík Iceland View on Google Maps" at bounding box center [728, 410] width 1456 height 819
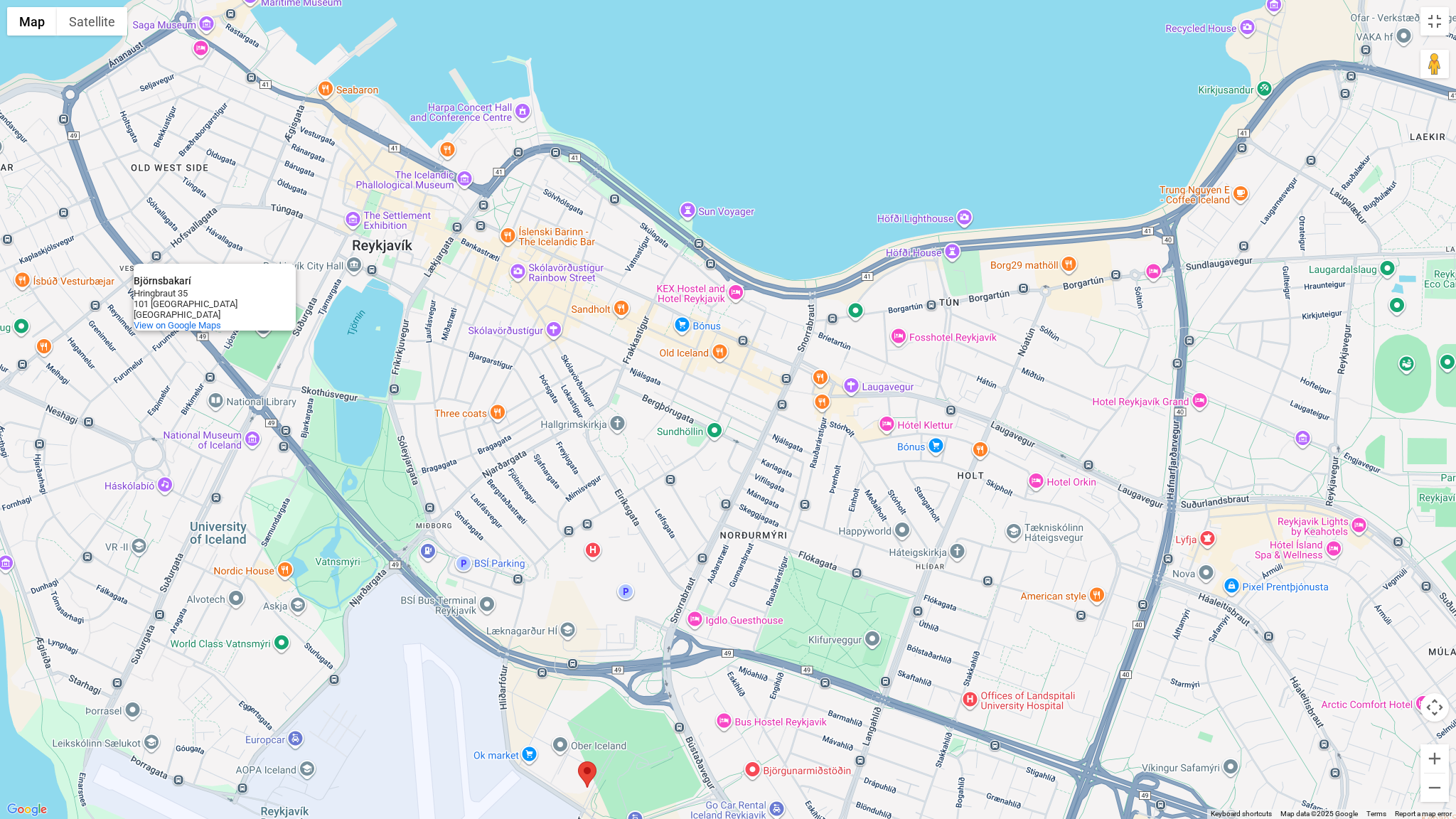
drag, startPoint x: 1032, startPoint y: 550, endPoint x: 728, endPoint y: 437, distance: 324.3
click at [728, 437] on div "Björnsbakarí Björnsbakarí Hringbraut 35 101 Reykjavík Iceland View on Google Ma…" at bounding box center [728, 410] width 1456 height 819
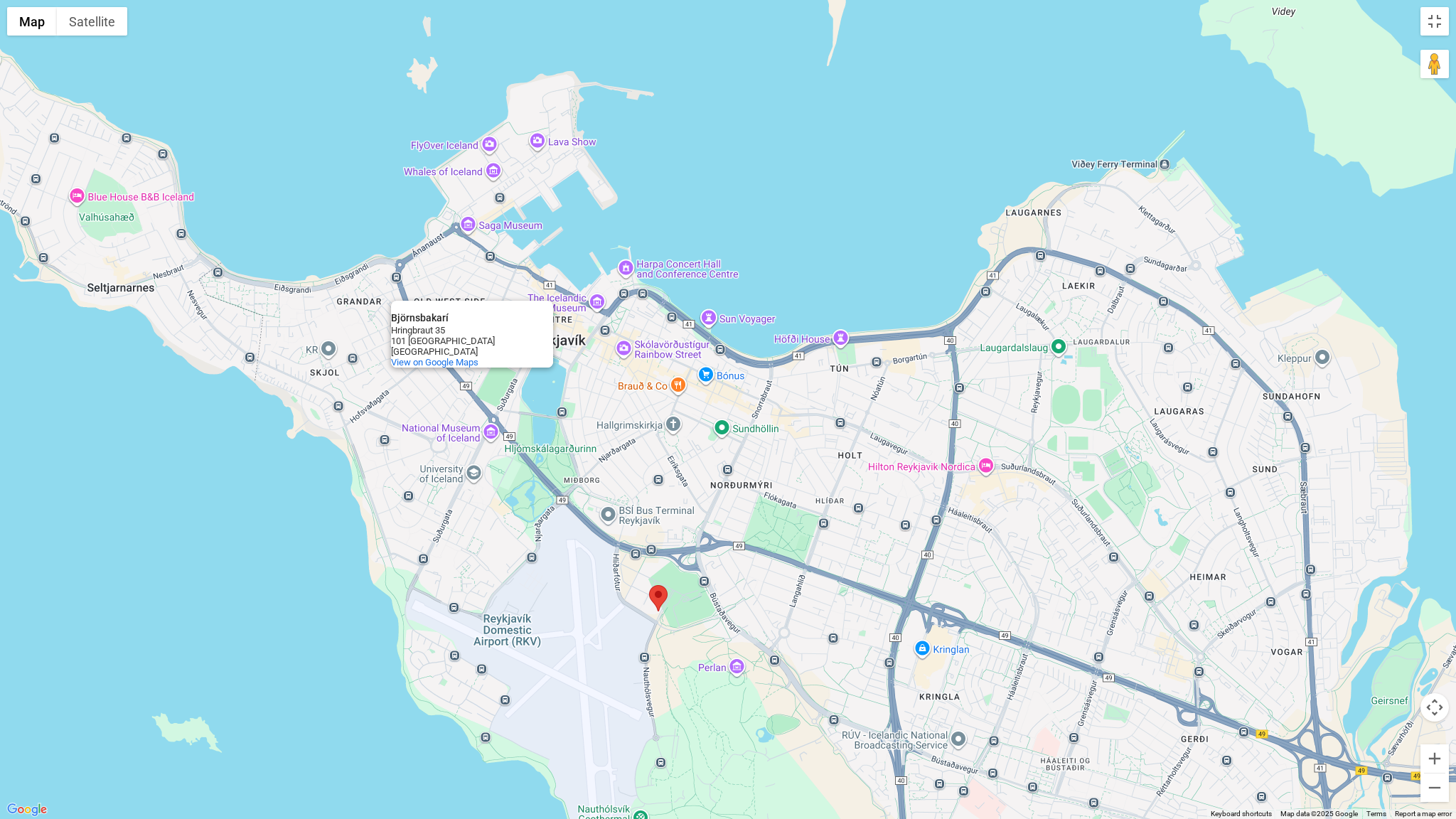
click at [842, 337] on div "Björnsbakarí Björnsbakarí Hringbraut 35 101 Reykjavík Iceland View on Google Ma…" at bounding box center [728, 410] width 1456 height 819
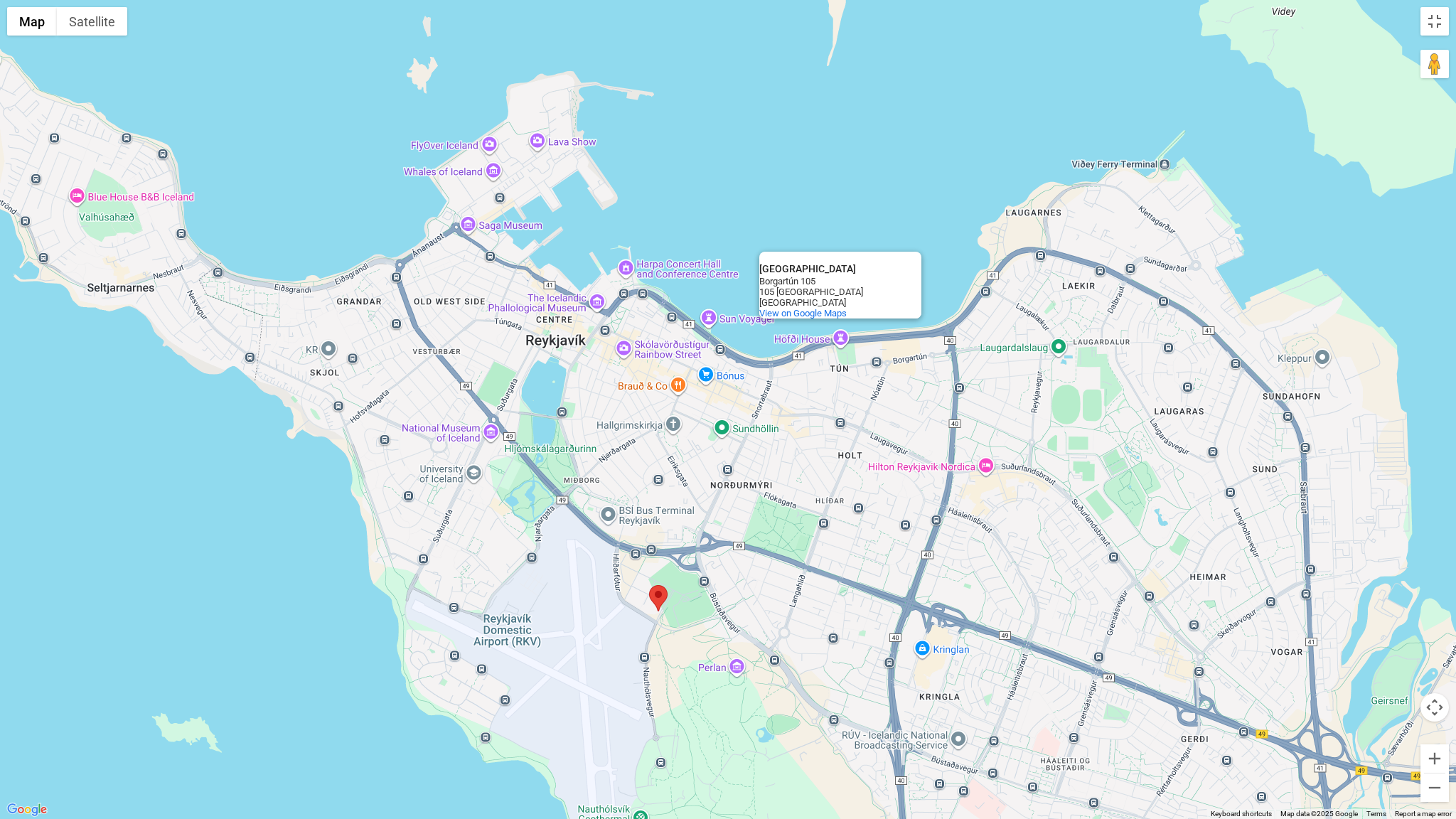
click at [902, 404] on div "Höfði House Höfði House Borgartún 105 105 Reykjavík Iceland View on Google Maps" at bounding box center [728, 410] width 1456 height 819
click at [895, 189] on div "Höfði House Höfði House Borgartún 105 105 Reykjavík Iceland View on Google Maps" at bounding box center [728, 410] width 1456 height 819
